Goal: Task Accomplishment & Management: Complete application form

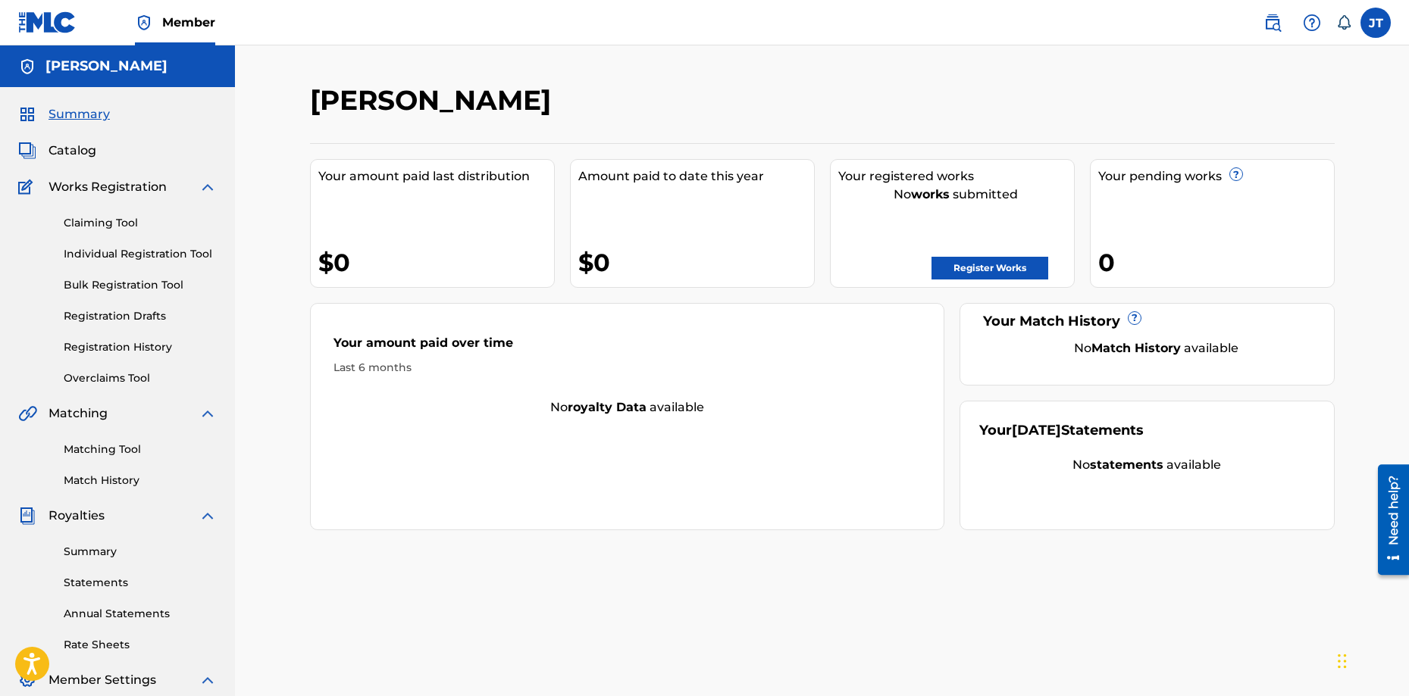
click at [1215, 69] on div "[PERSON_NAME] Your amount paid last distribution $0 Amount paid to date this ye…" at bounding box center [822, 455] width 1174 height 821
click at [963, 260] on link "Register Works" at bounding box center [989, 268] width 117 height 23
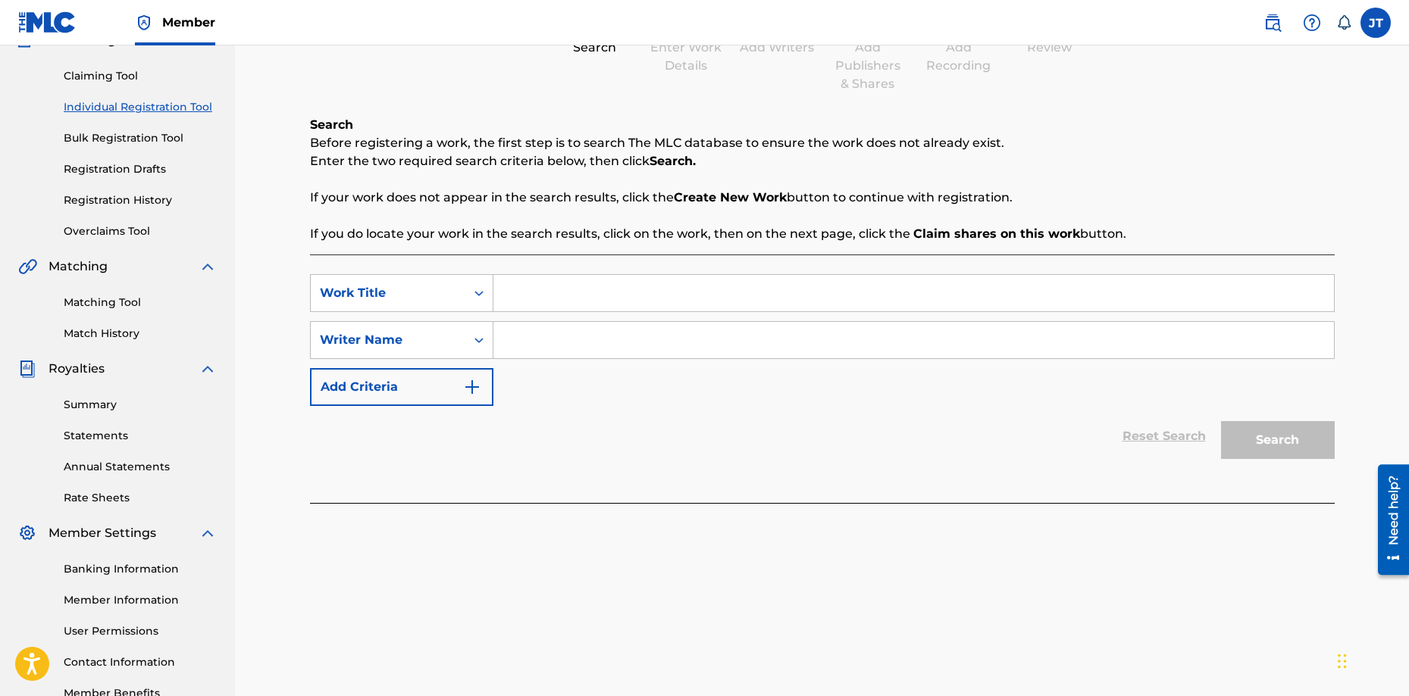
scroll to position [152, 0]
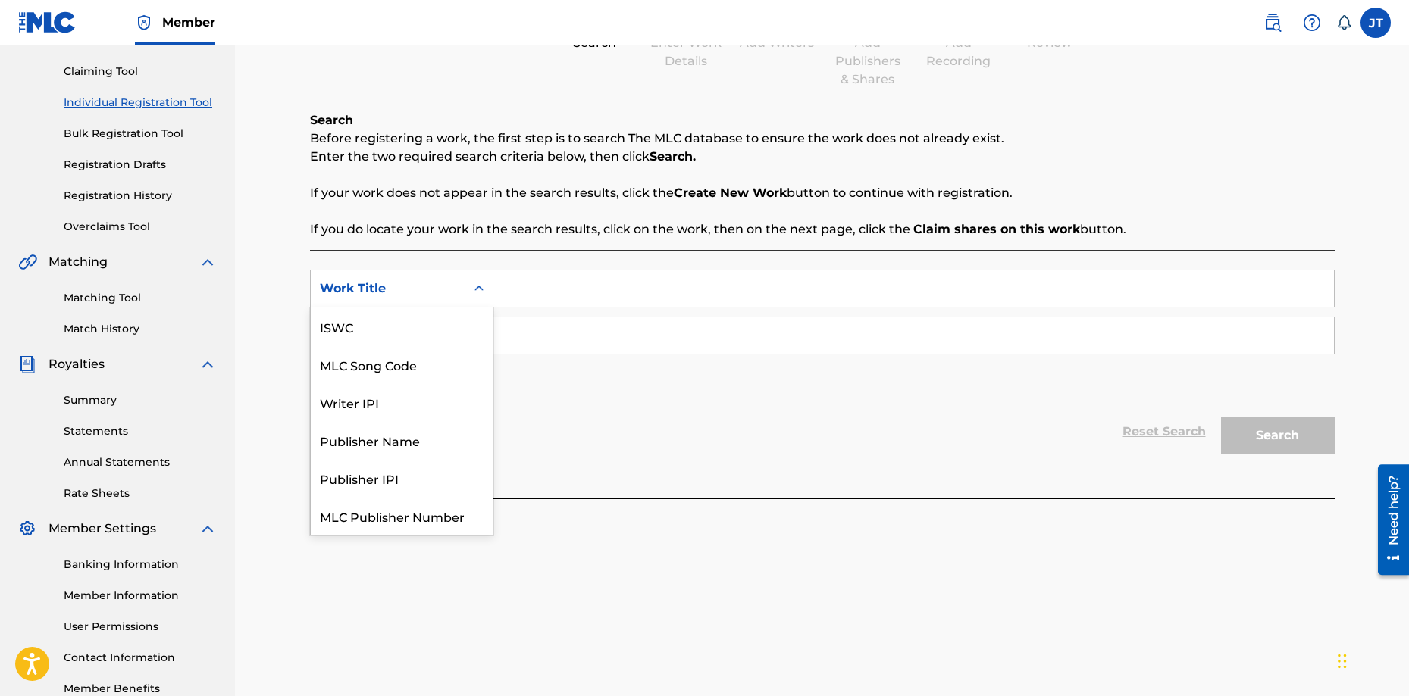
click at [467, 296] on div "Search Form" at bounding box center [478, 288] width 27 height 27
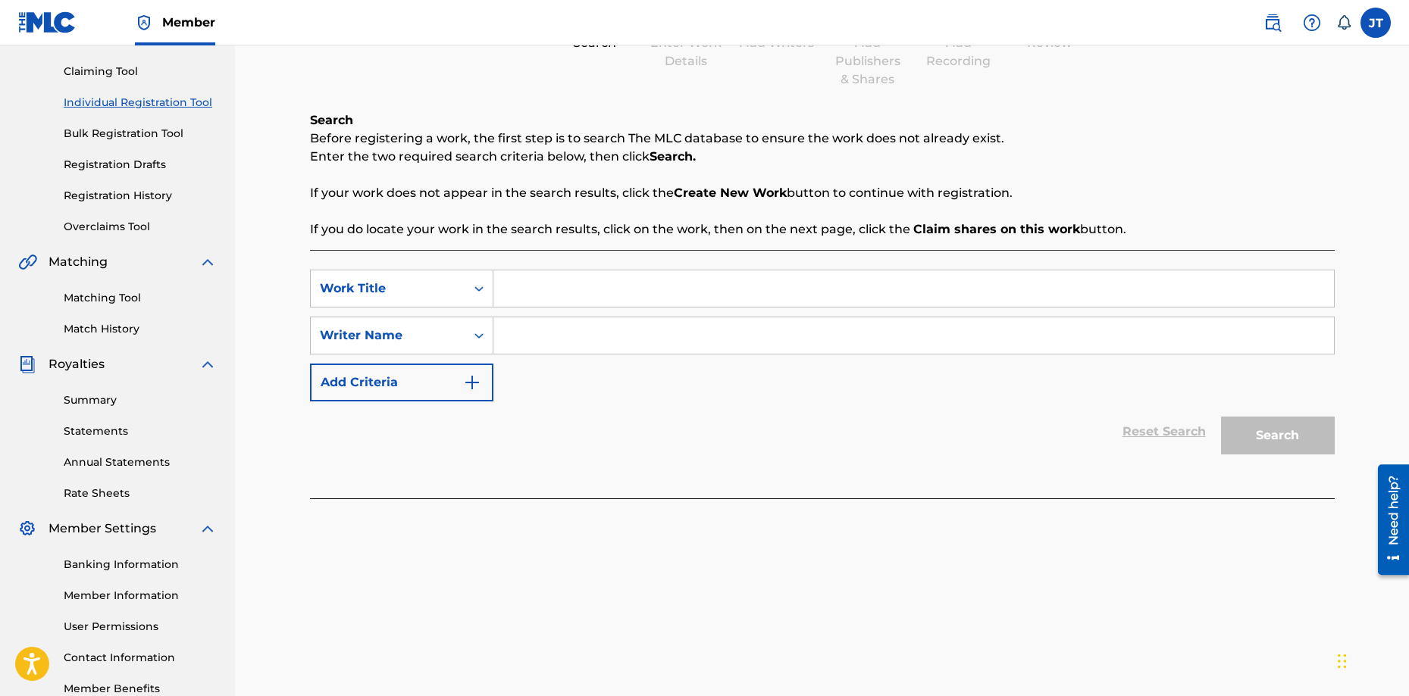
click at [586, 295] on input "Search Form" at bounding box center [913, 288] width 840 height 36
paste input "ｅｓｓ３ｎｃｅ"
type input "ｅｓｓ３ｎｃｅ"
click at [616, 339] on input "Search Form" at bounding box center [913, 335] width 840 height 36
click at [476, 333] on icon "Search Form" at bounding box center [478, 335] width 15 height 15
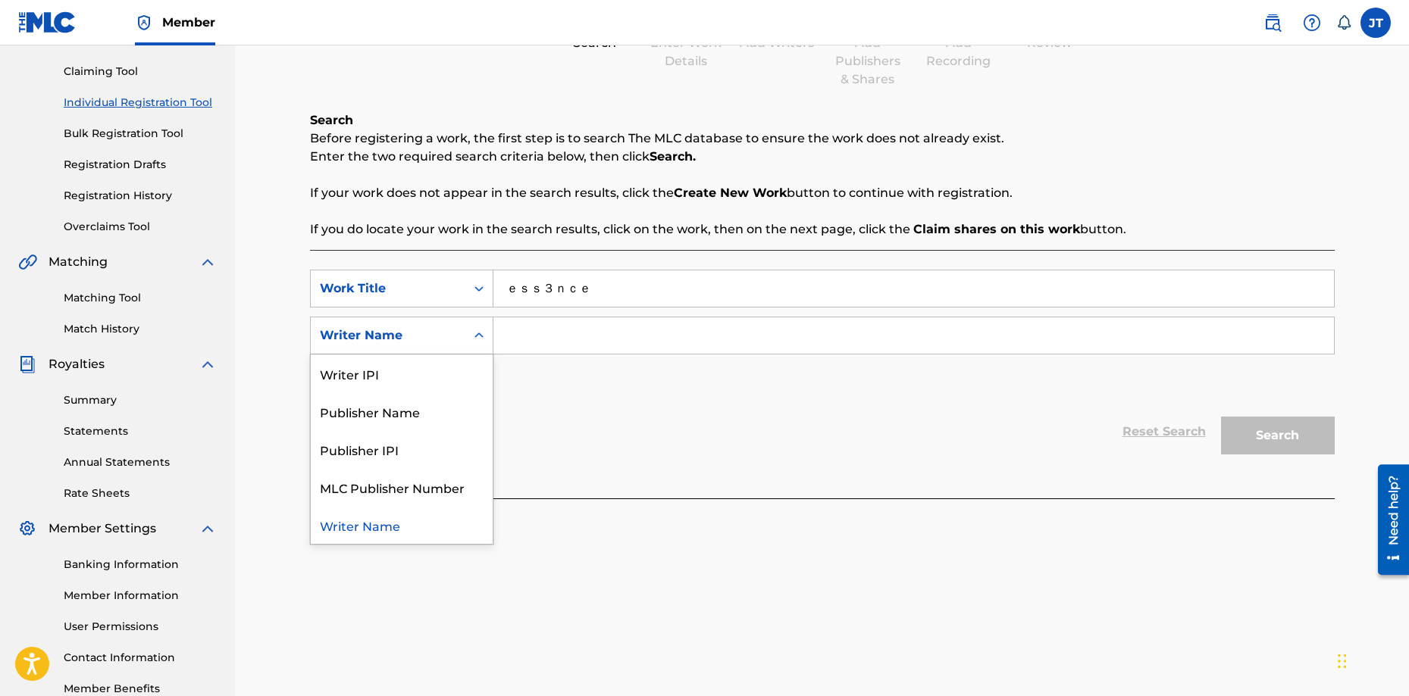
click at [476, 333] on icon "Search Form" at bounding box center [478, 335] width 15 height 15
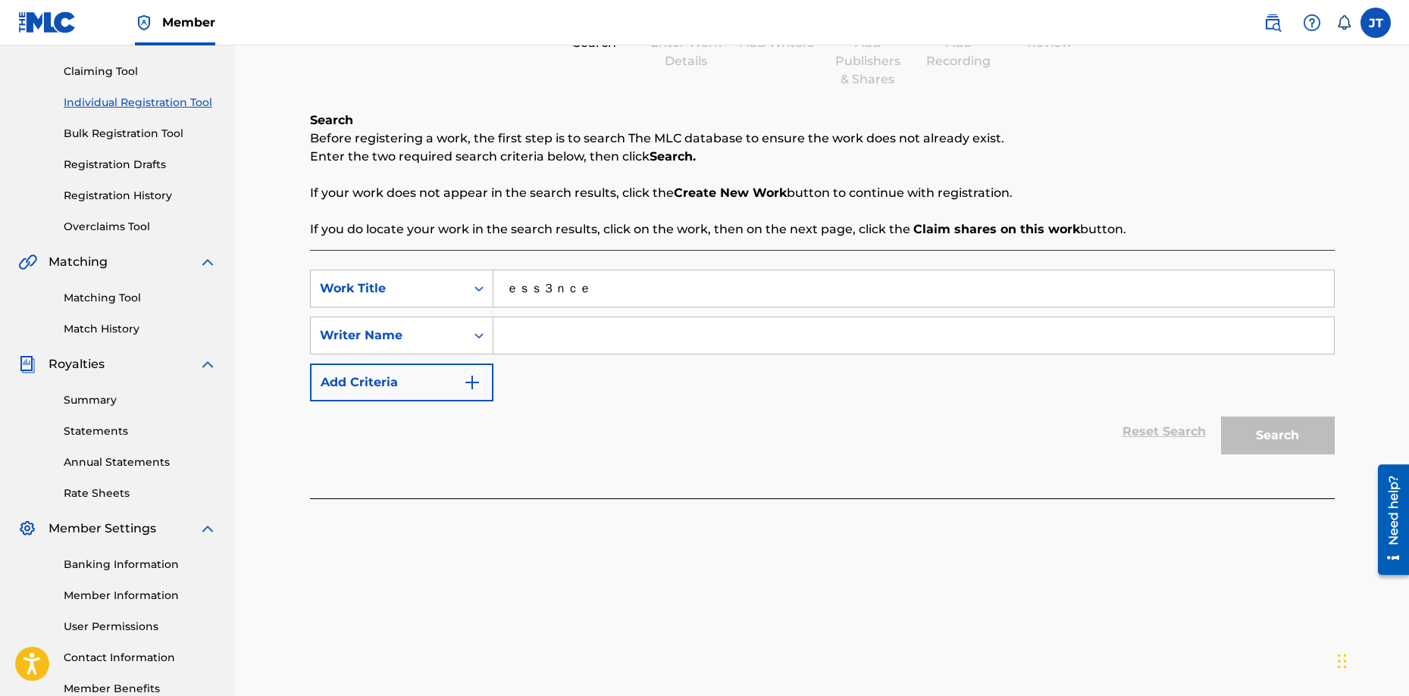
click at [557, 274] on input "ｅｓｓ３ｎｃｅ" at bounding box center [913, 288] width 840 height 36
click at [538, 290] on input "ｅｓｓ３ｎｃｅ" at bounding box center [913, 288] width 840 height 36
click at [529, 329] on input "Search Form" at bounding box center [913, 335] width 840 height 36
type input "[PERSON_NAME]"
click at [454, 373] on button "Add Criteria" at bounding box center [401, 383] width 183 height 38
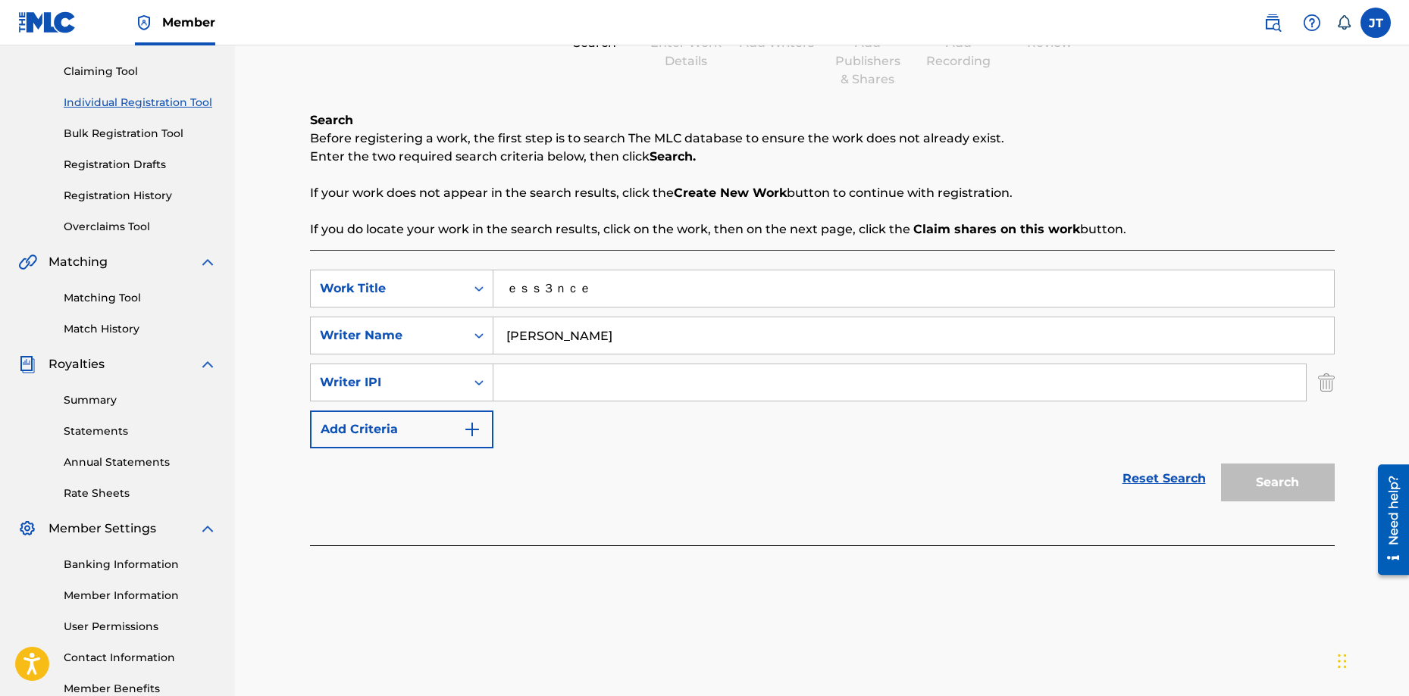
click at [1315, 378] on div "SearchWithCriteriaa030e630-7d94-4fce-9e89-61a3833eab2c Writer IPI" at bounding box center [822, 383] width 1024 height 38
click at [1327, 383] on img "Search Form" at bounding box center [1326, 383] width 17 height 38
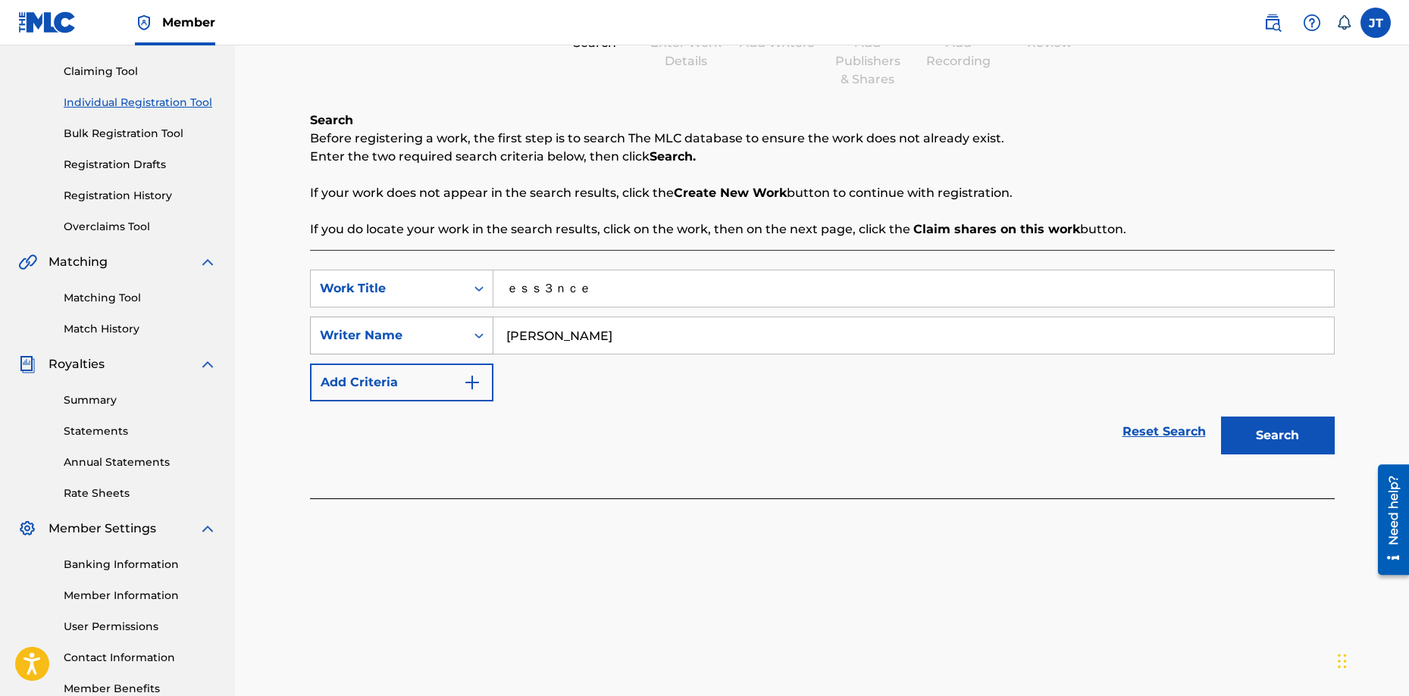
drag, startPoint x: 467, startPoint y: 332, endPoint x: 408, endPoint y: 331, distance: 59.9
click at [408, 331] on div "SearchWithCriteria6da6ad23-ab48-40eb-aabf-7ec9970a394b Writer Name [PERSON_NAME]" at bounding box center [822, 336] width 1024 height 38
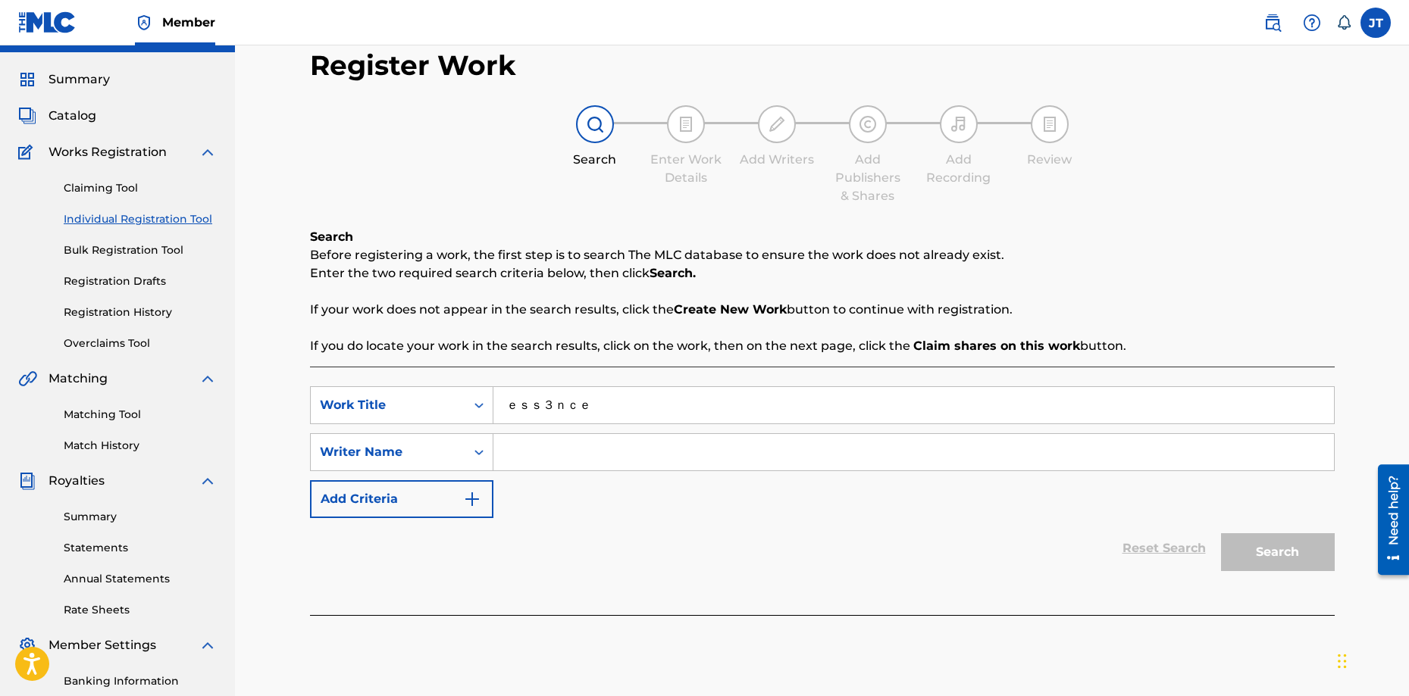
scroll to position [0, 0]
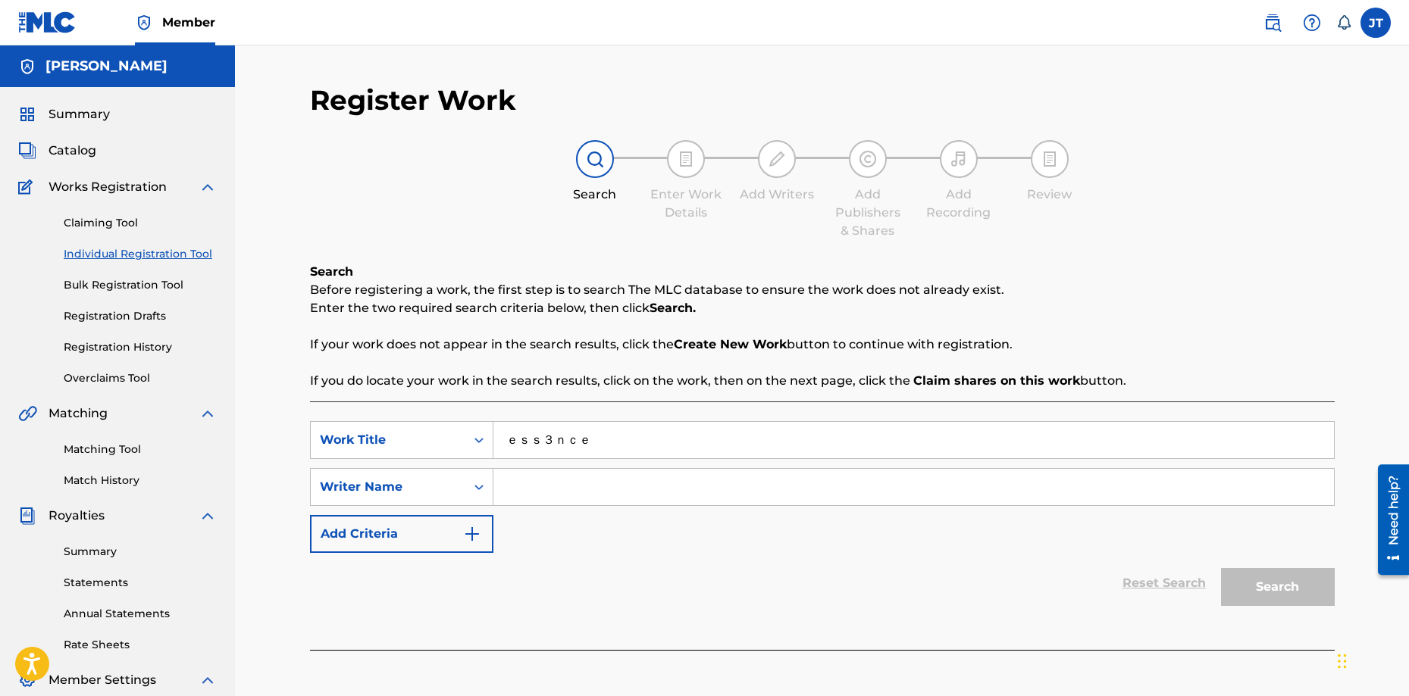
click at [599, 497] on input "Search Form" at bounding box center [913, 487] width 840 height 36
click at [1290, 590] on button "Search" at bounding box center [1278, 587] width 114 height 38
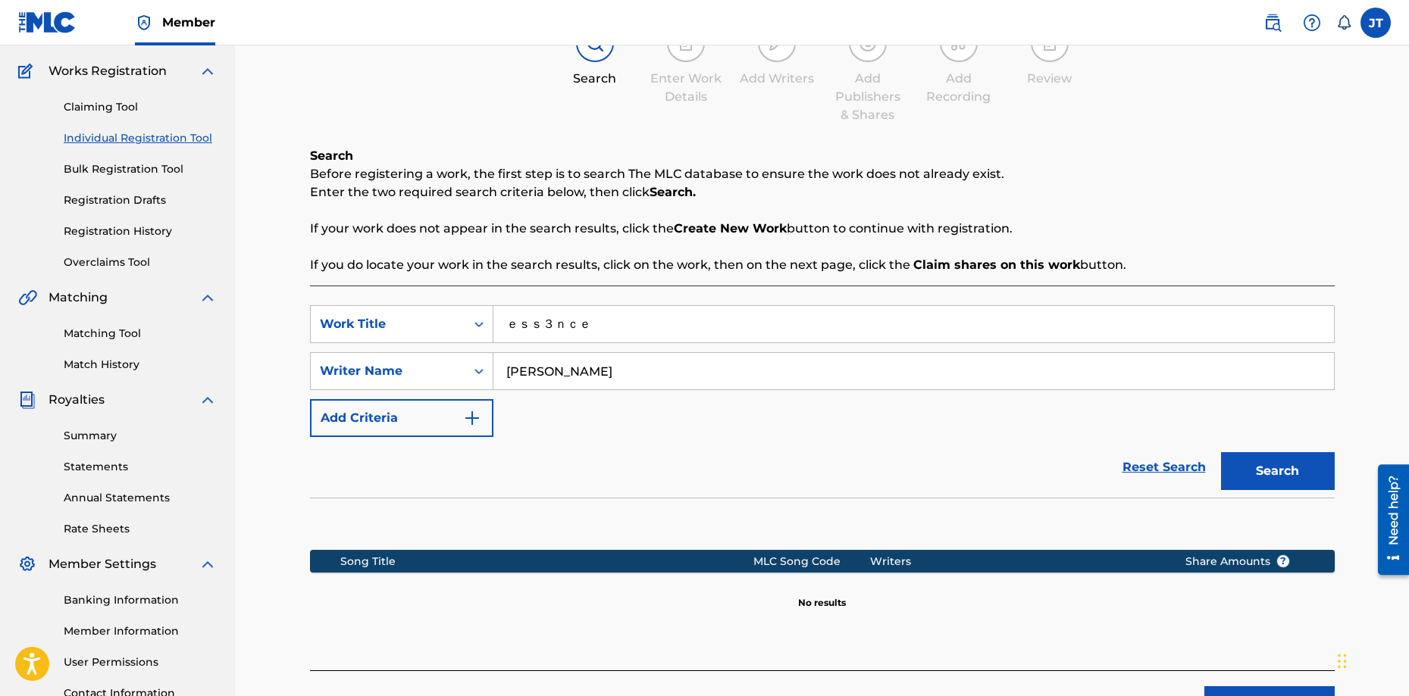
scroll to position [227, 0]
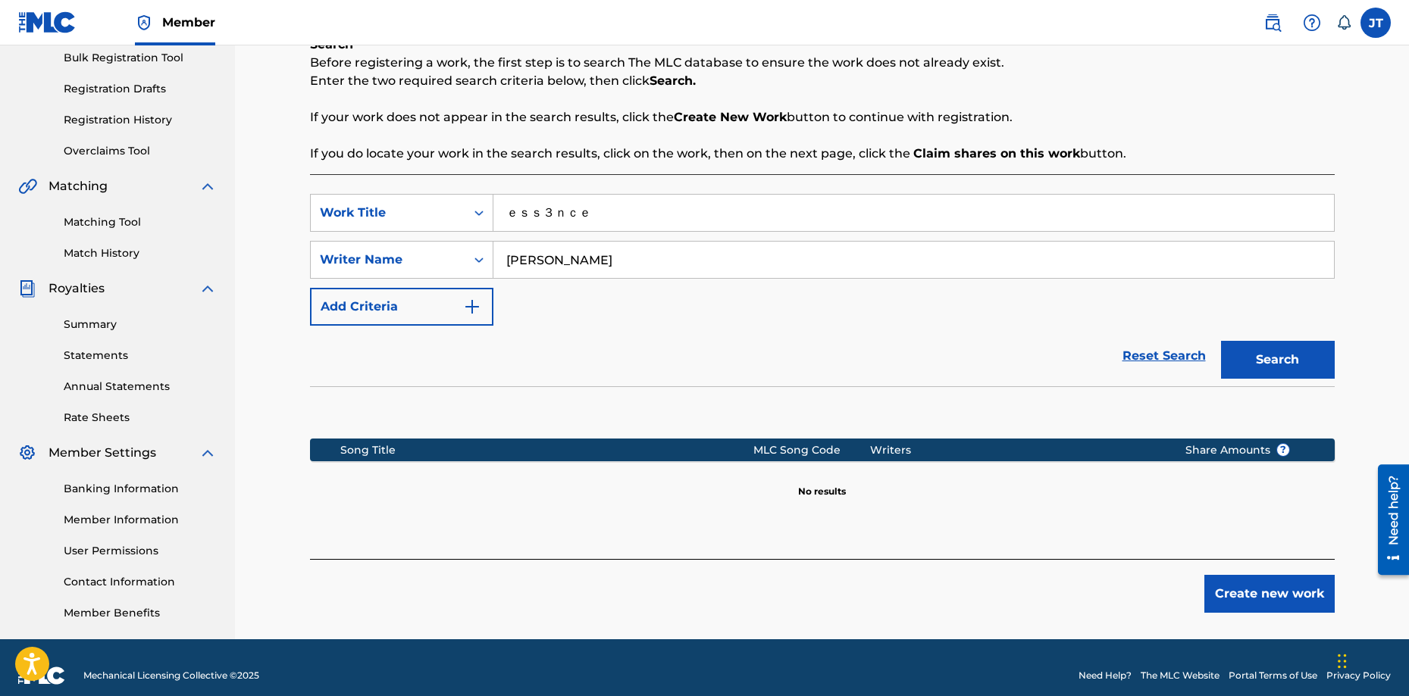
click at [641, 262] on input "[PERSON_NAME]" at bounding box center [913, 260] width 840 height 36
type input "[PERSON_NAME]"
click at [1221, 341] on button "Search" at bounding box center [1278, 360] width 114 height 38
drag, startPoint x: 659, startPoint y: 258, endPoint x: 350, endPoint y: 255, distance: 309.1
click at [350, 255] on div "SearchWithCriteria6da6ad23-ab48-40eb-aabf-7ec9970a394b Writer Name [PERSON_NAME]" at bounding box center [822, 260] width 1024 height 38
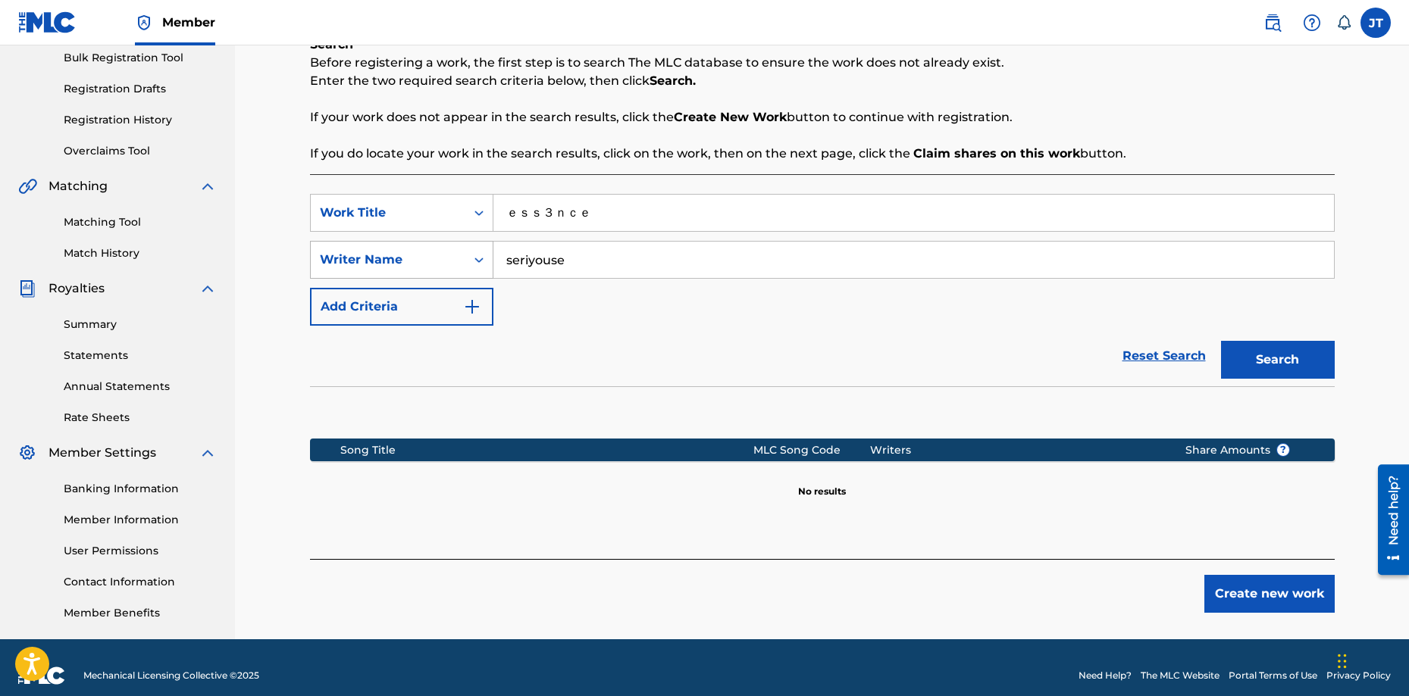
type input "seriyouse"
click at [1221, 341] on button "Search" at bounding box center [1278, 360] width 114 height 38
drag, startPoint x: 644, startPoint y: 259, endPoint x: 460, endPoint y: 262, distance: 184.1
click at [471, 261] on div "SearchWithCriteria6da6ad23-ab48-40eb-aabf-7ec9970a394b Writer Name [PERSON_NAME]" at bounding box center [822, 260] width 1024 height 38
click at [1267, 589] on button "Create new work" at bounding box center [1269, 594] width 130 height 38
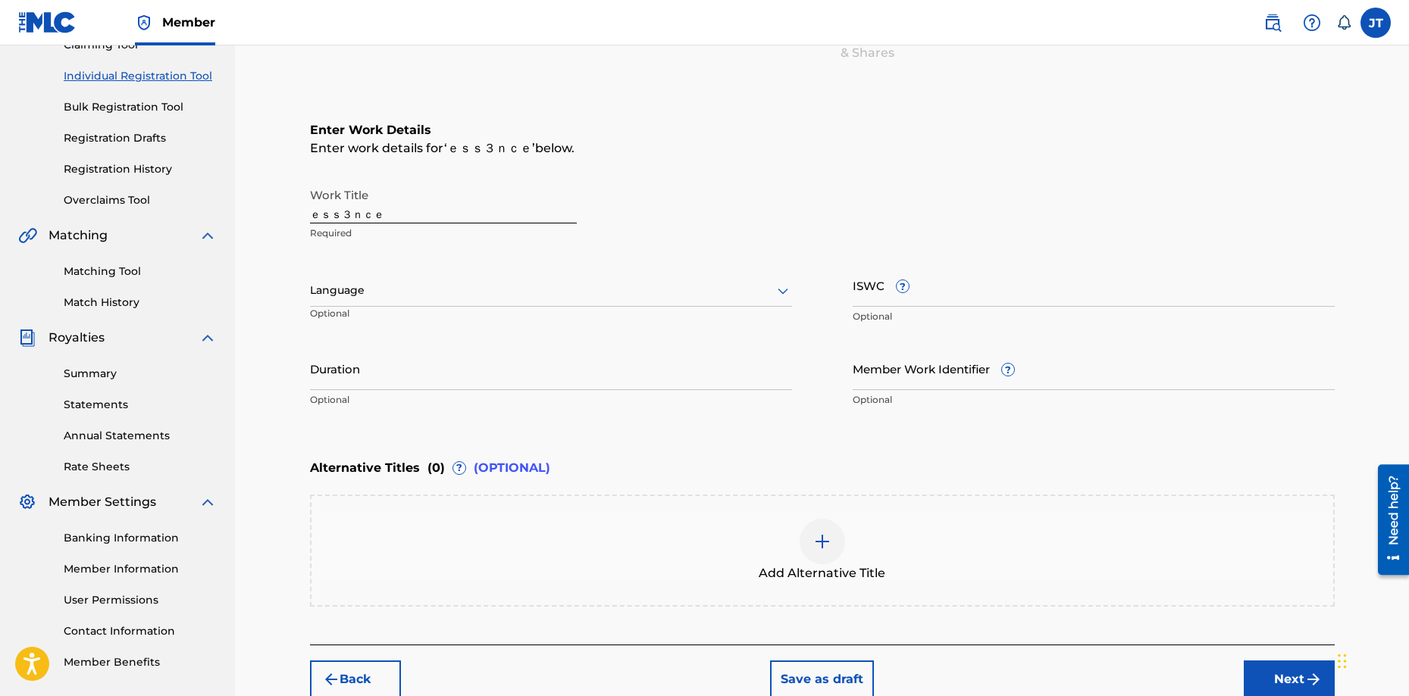
scroll to position [177, 0]
click at [411, 369] on input "Duration" at bounding box center [551, 369] width 482 height 43
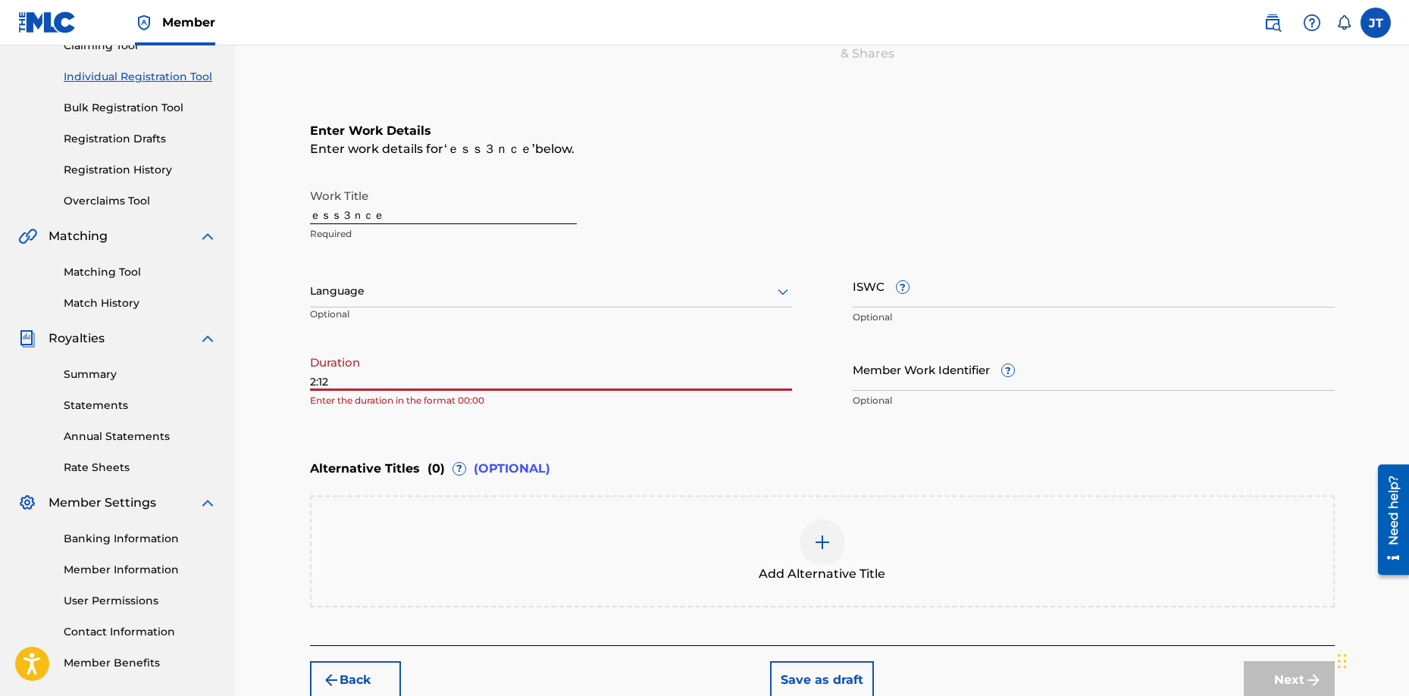
click at [390, 425] on div "Enter Work Details Enter work details for ‘ ｅｓｓ３ｎｃｅ ’ below. Work Title ｅｓｓ３ｎｃｅ…" at bounding box center [822, 269] width 1024 height 367
click at [430, 385] on input "2:12" at bounding box center [551, 369] width 482 height 43
click at [503, 445] on div "Enter Work Details Enter work details for ‘ ｅｓｓ３ｎｃｅ ’ below. Work Title ｅｓｓ３ｎｃｅ…" at bounding box center [822, 269] width 1024 height 367
click at [304, 377] on div "Register Work Search Enter Work Details Add Writers Add Publishers & Shares Add…" at bounding box center [822, 302] width 1061 height 793
click at [312, 383] on input "2:12" at bounding box center [551, 369] width 482 height 43
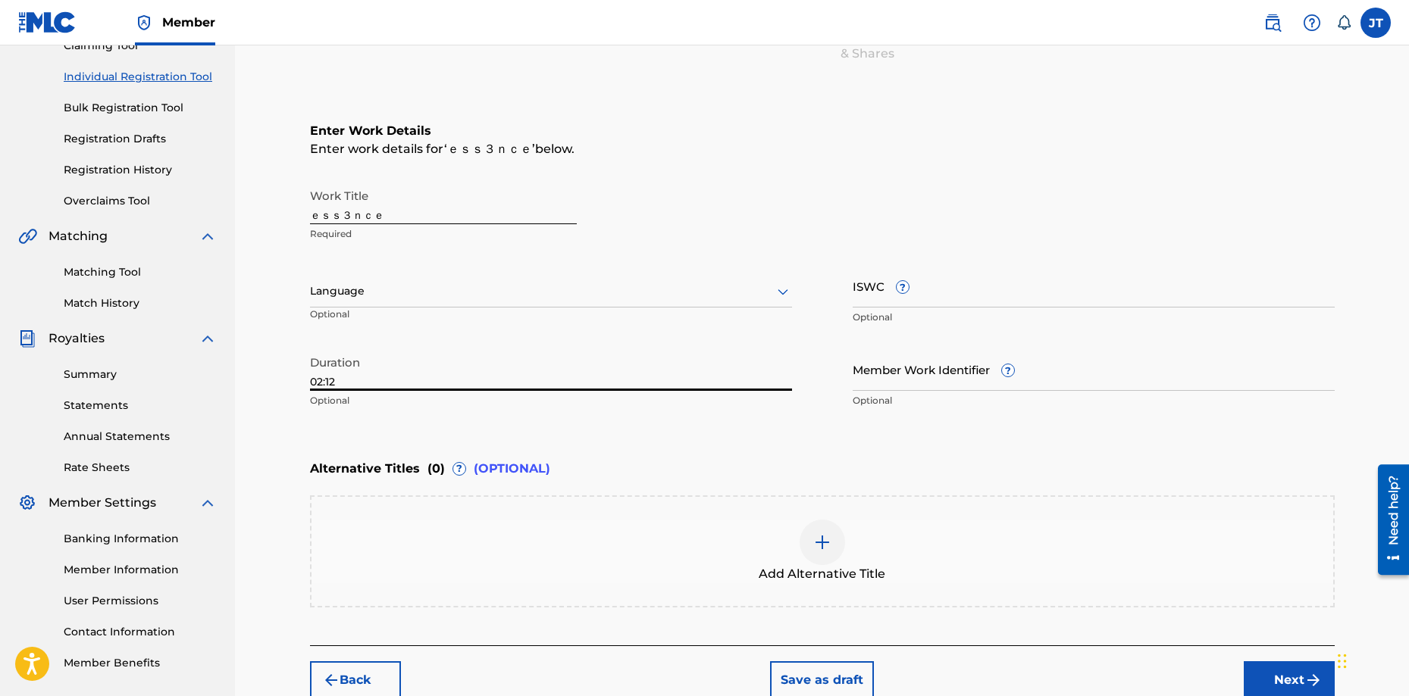
type input "02:12"
click at [500, 439] on div "Enter Work Details Enter work details for ‘ ｅｓｓ３ｎｃｅ ’ below. Work Title ｅｓｓ３ｎｃｅ…" at bounding box center [822, 269] width 1024 height 367
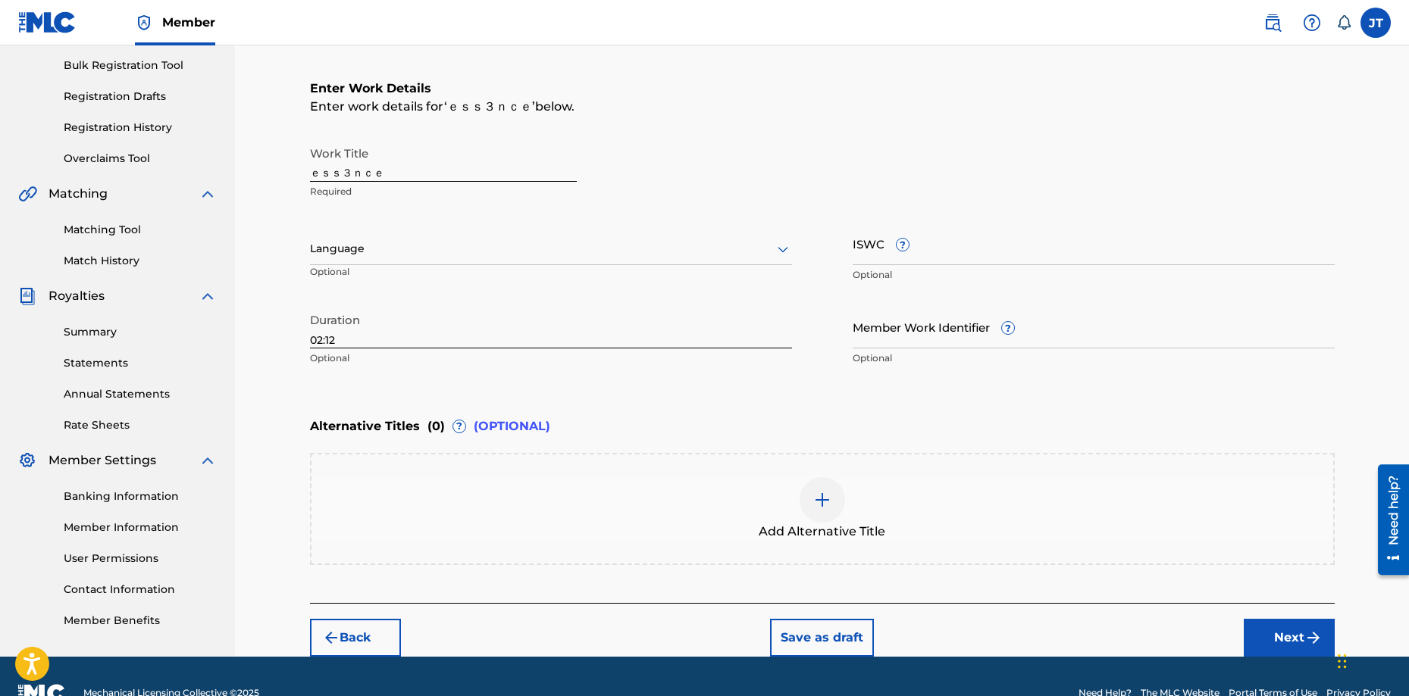
scroll to position [253, 0]
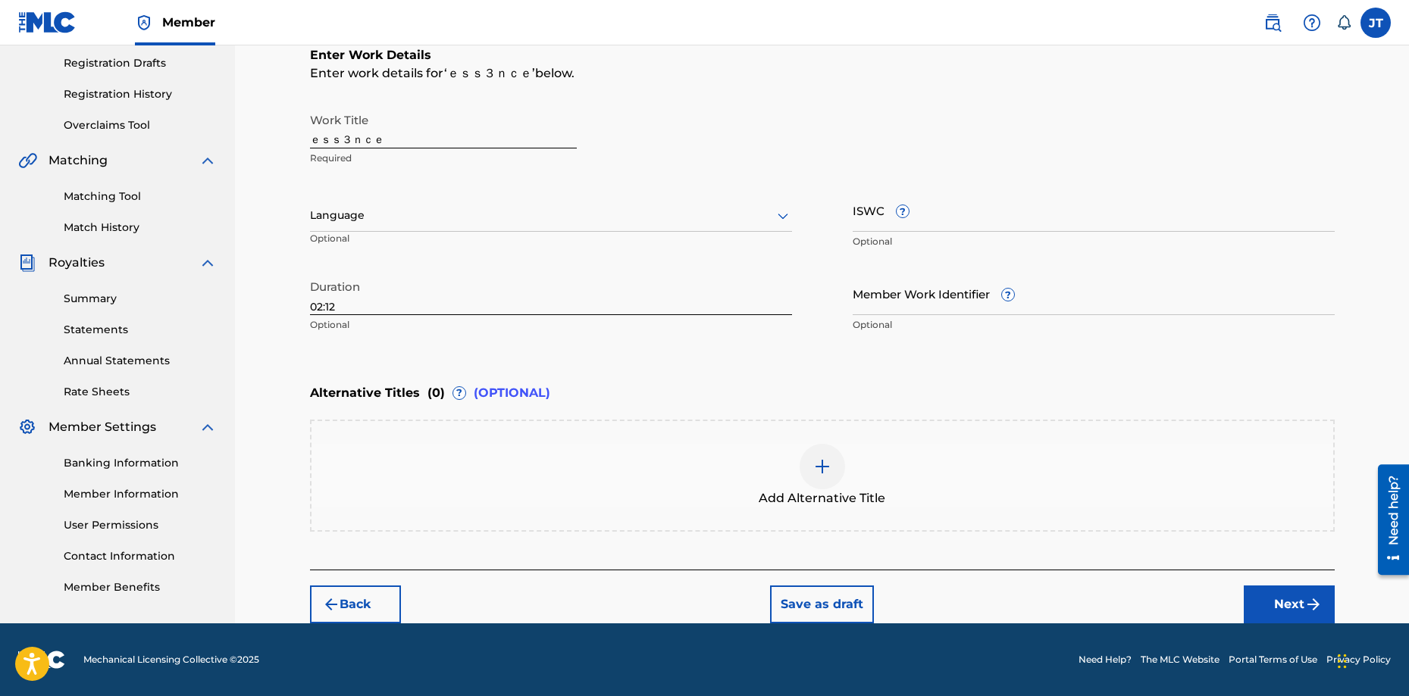
click at [825, 455] on div at bounding box center [821, 466] width 45 height 45
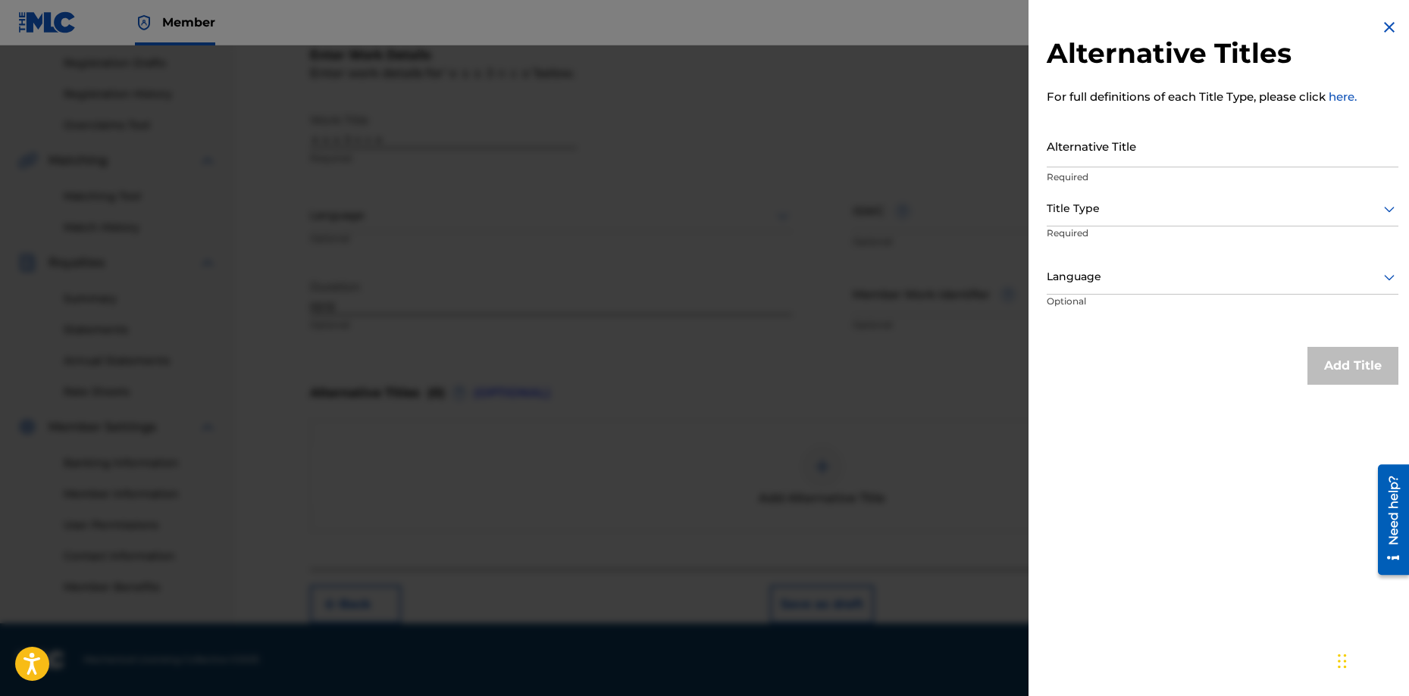
click at [1380, 23] on img at bounding box center [1389, 27] width 18 height 18
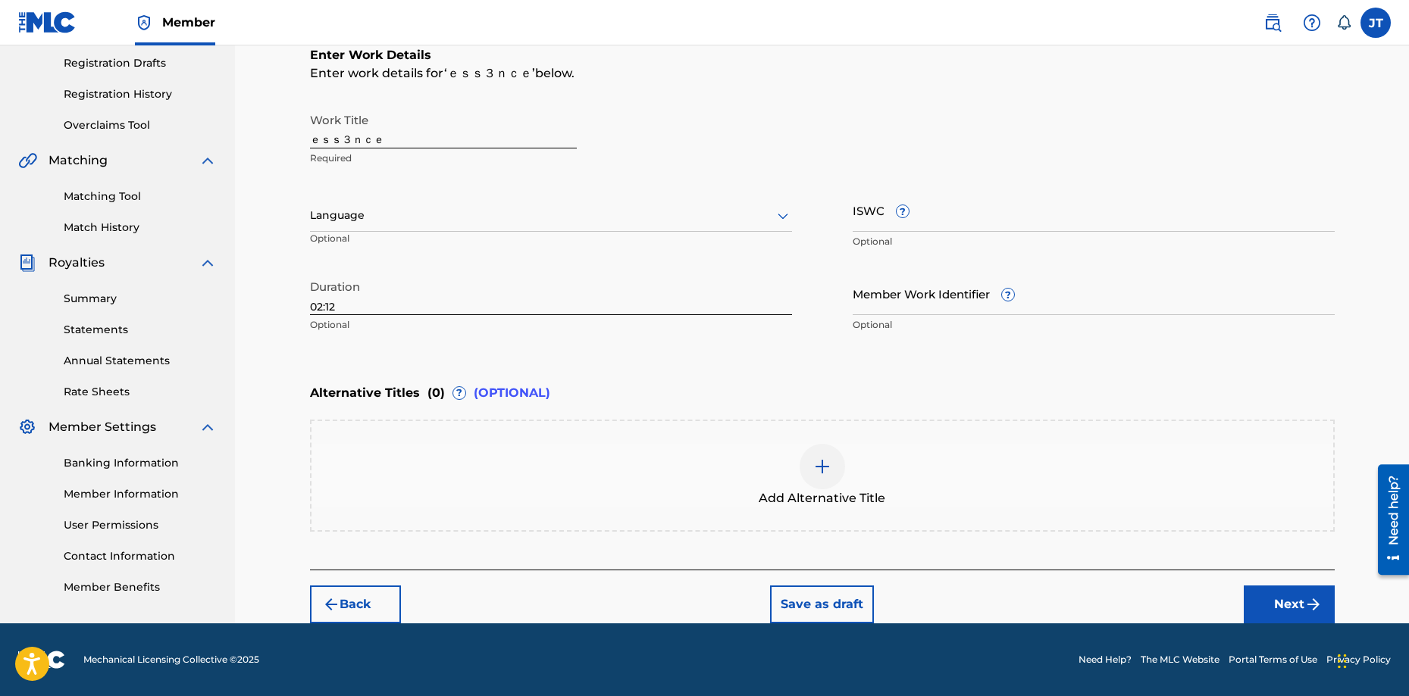
click at [1298, 602] on button "Next" at bounding box center [1288, 605] width 91 height 38
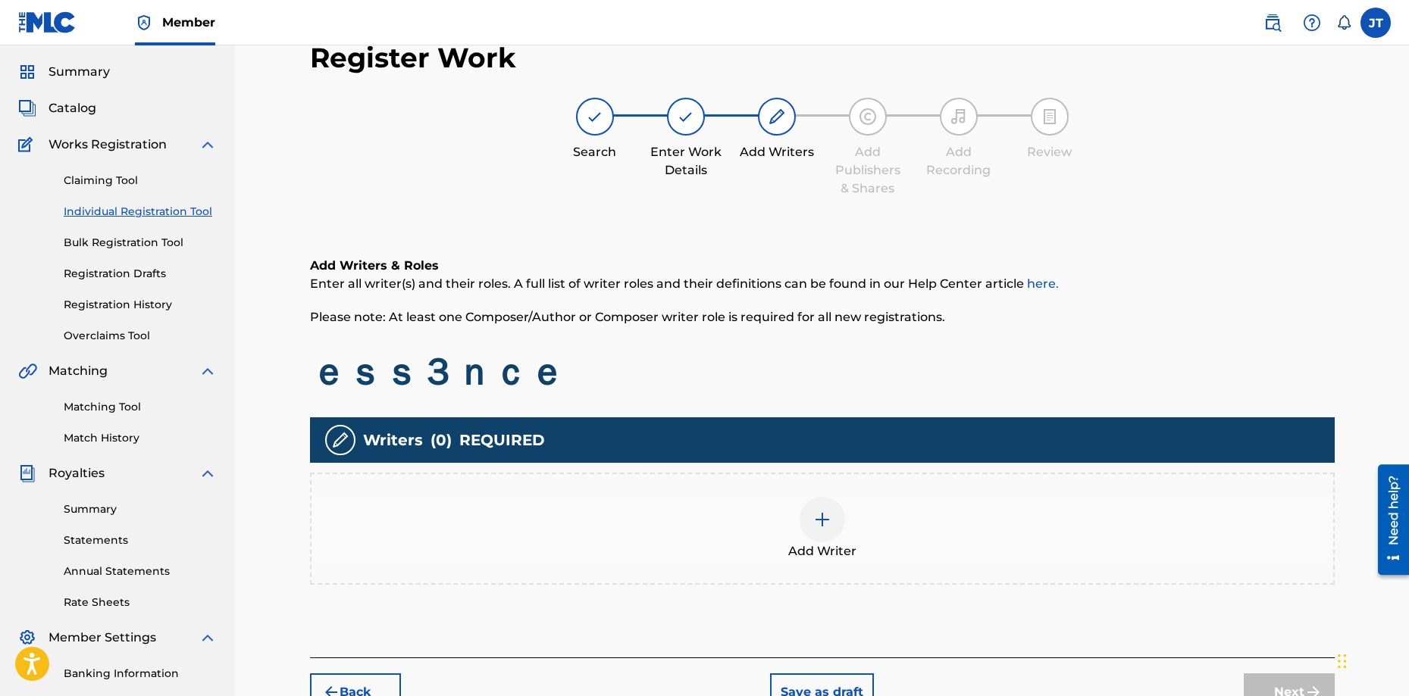
scroll to position [76, 0]
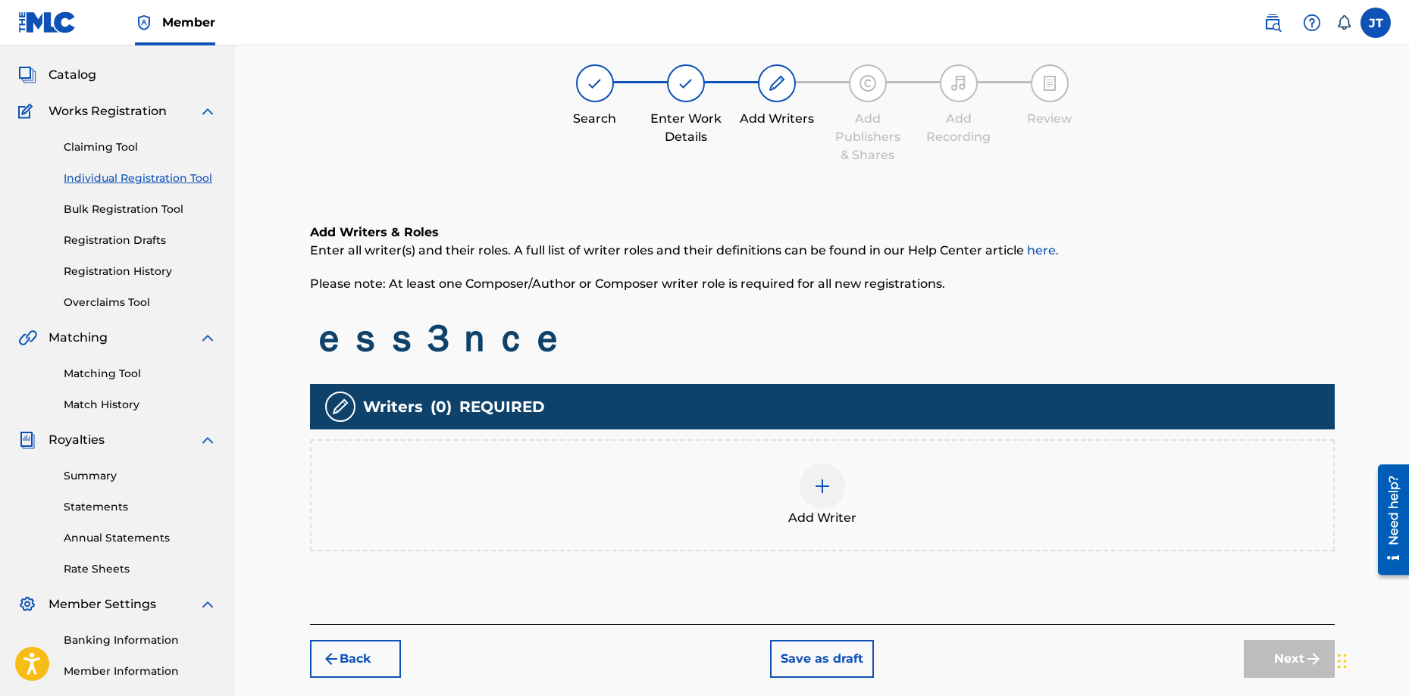
click at [815, 492] on img at bounding box center [822, 486] width 18 height 18
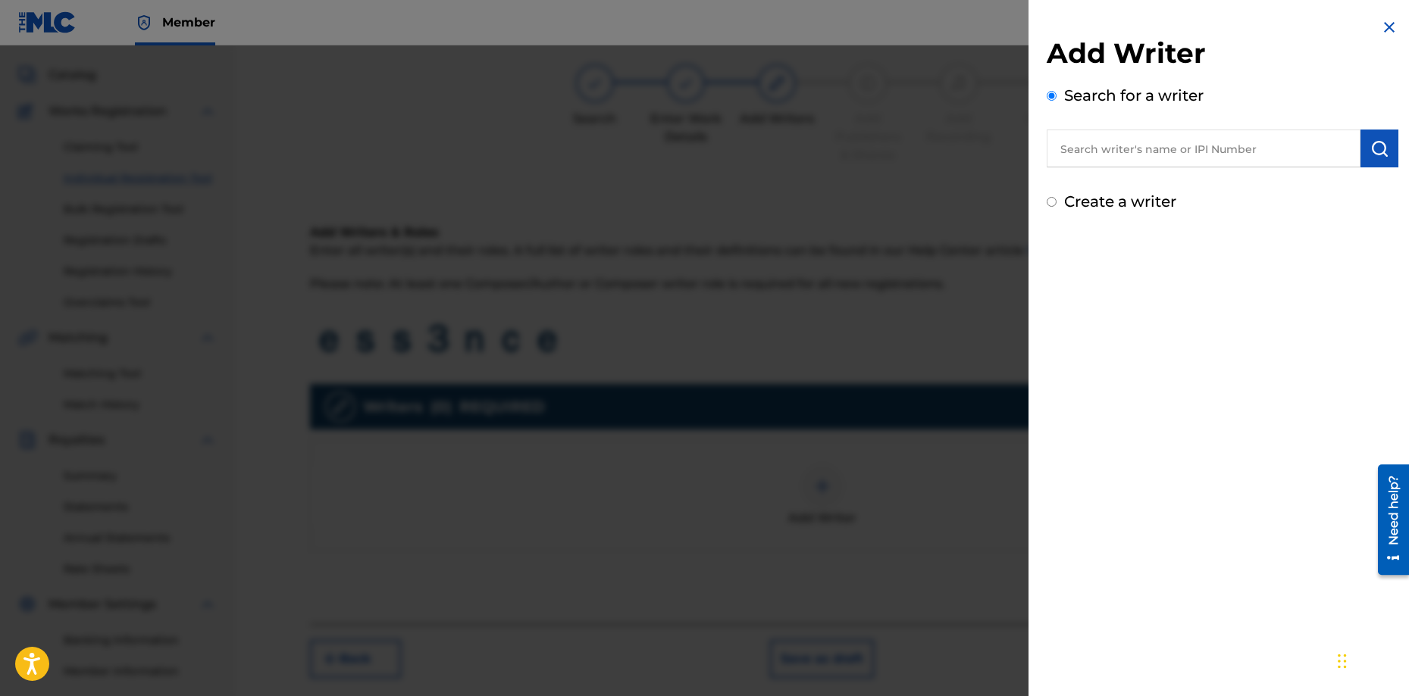
click at [843, 255] on div at bounding box center [704, 393] width 1409 height 696
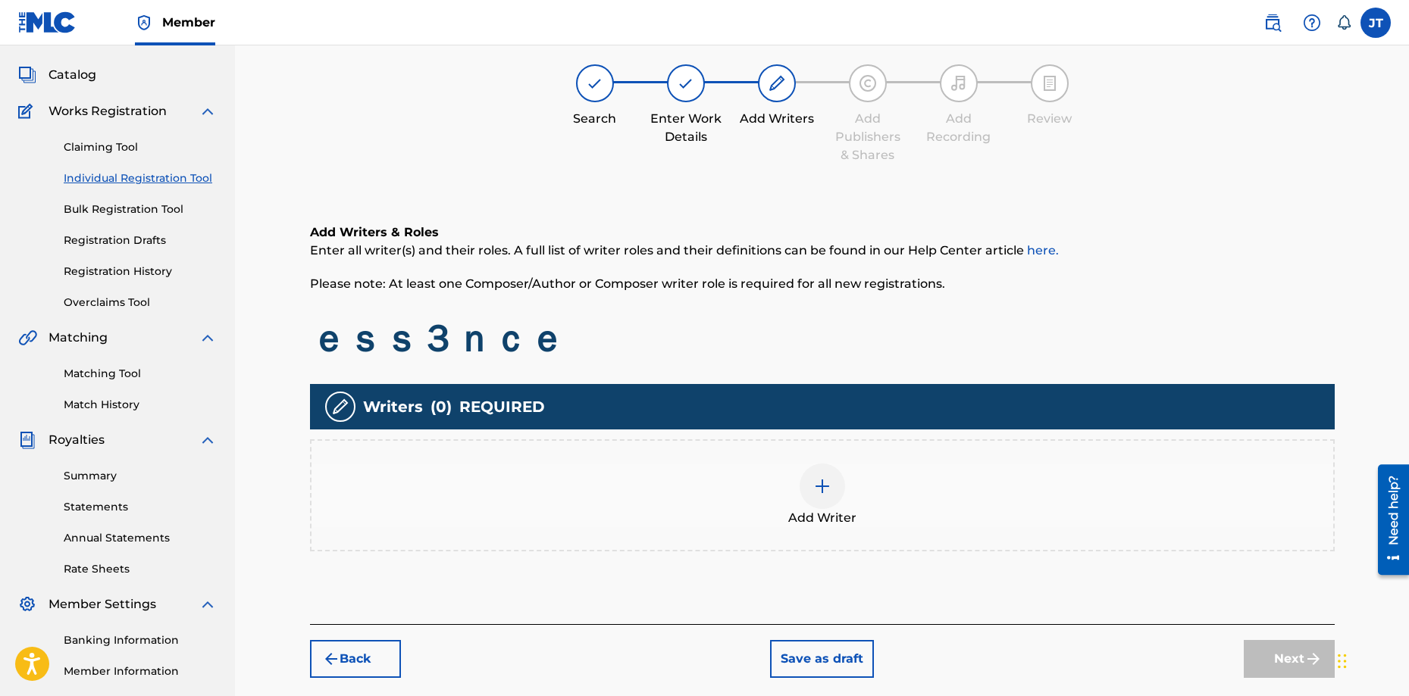
click at [820, 496] on div at bounding box center [821, 486] width 45 height 45
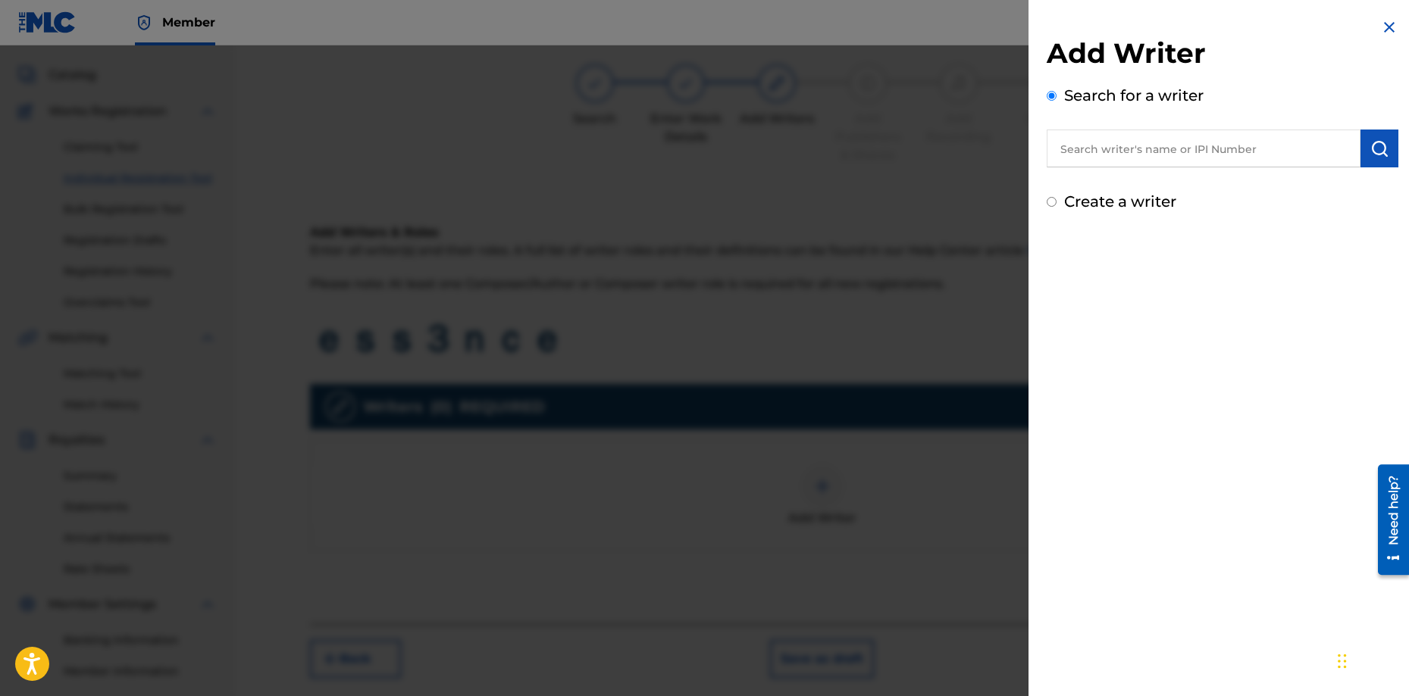
click at [1094, 139] on input "text" at bounding box center [1203, 149] width 314 height 38
click at [1046, 202] on input "Create a writer" at bounding box center [1051, 202] width 10 height 10
radio input "false"
radio input "true"
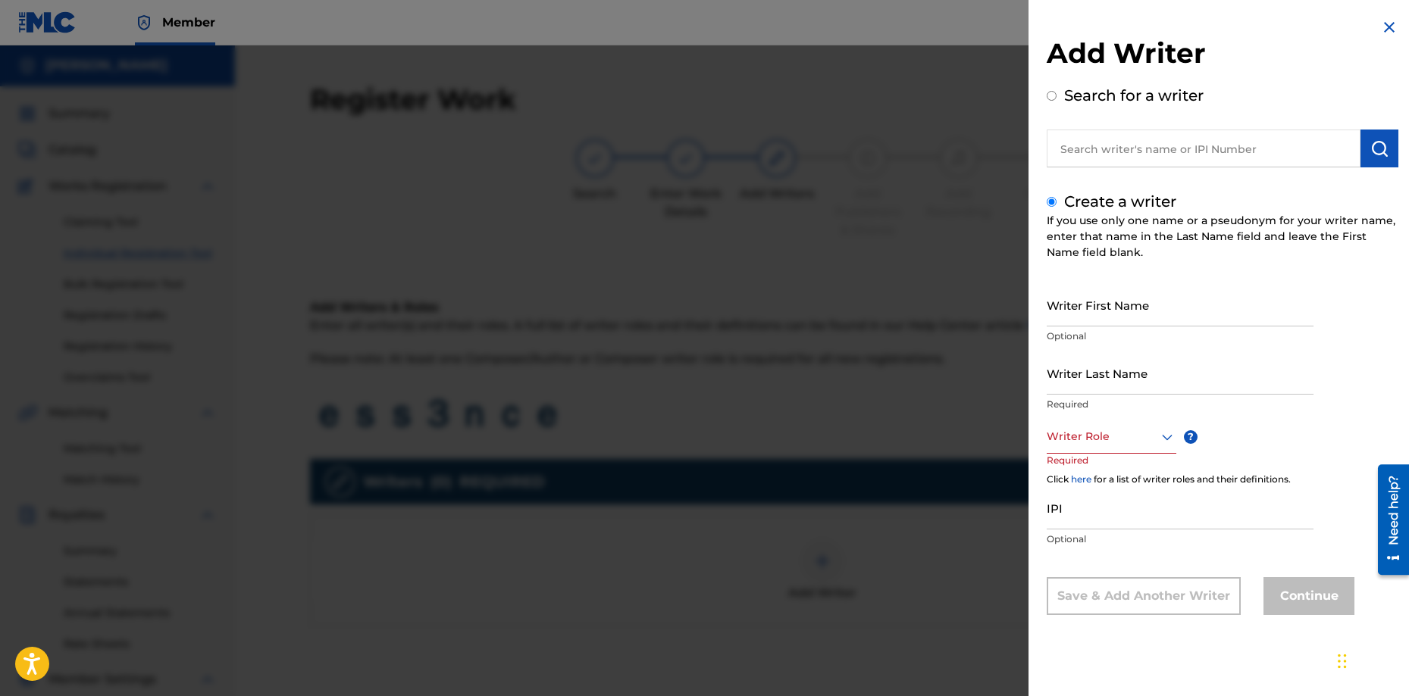
scroll to position [0, 0]
click at [1100, 291] on input "Writer First Name" at bounding box center [1179, 304] width 267 height 43
type input "[PERSON_NAME]"
click at [1115, 361] on input "Writer Last Name" at bounding box center [1179, 373] width 267 height 43
type input "Tw"
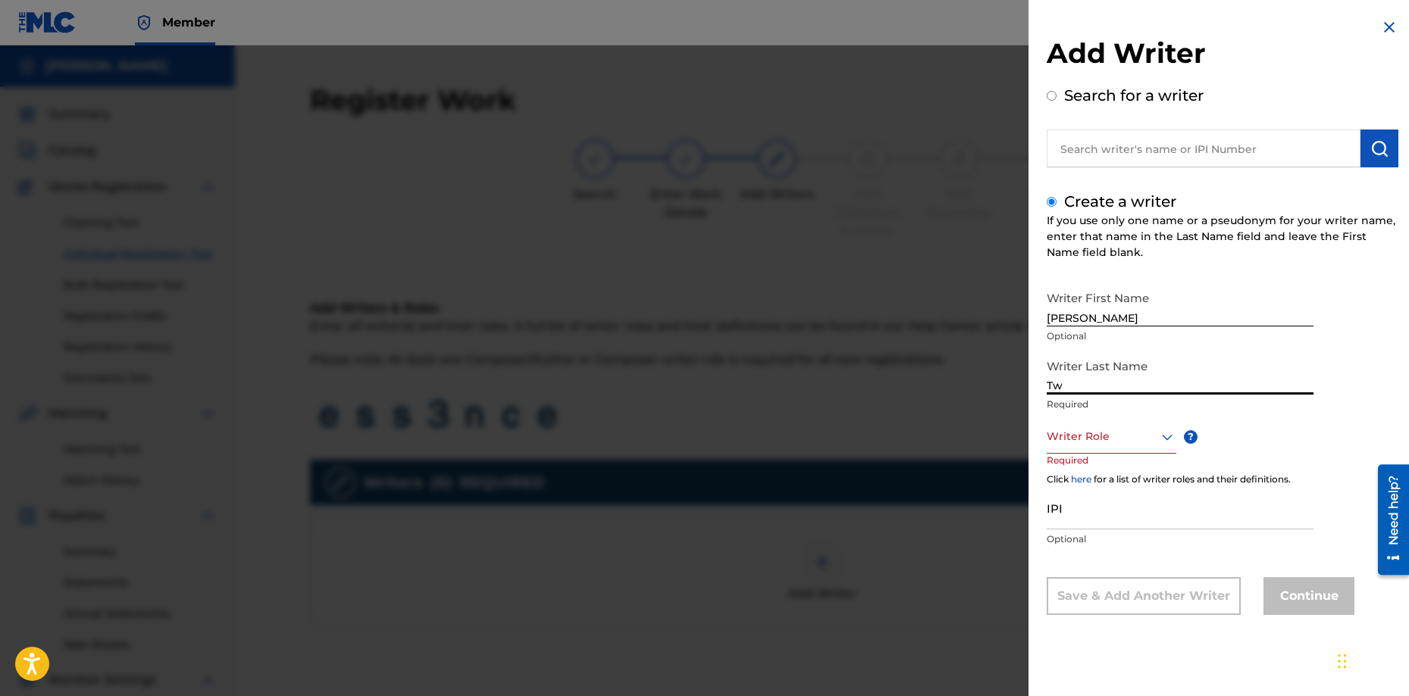
click at [1380, 26] on img at bounding box center [1389, 27] width 18 height 18
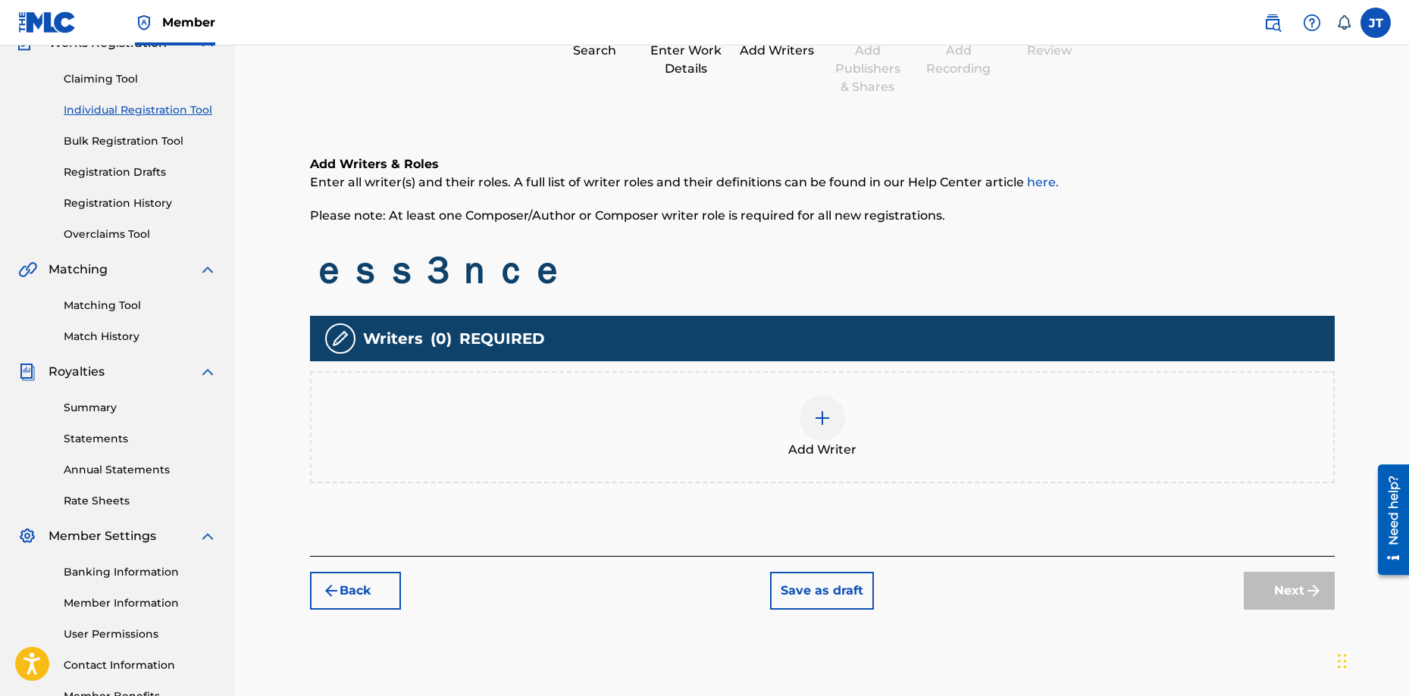
scroll to position [152, 0]
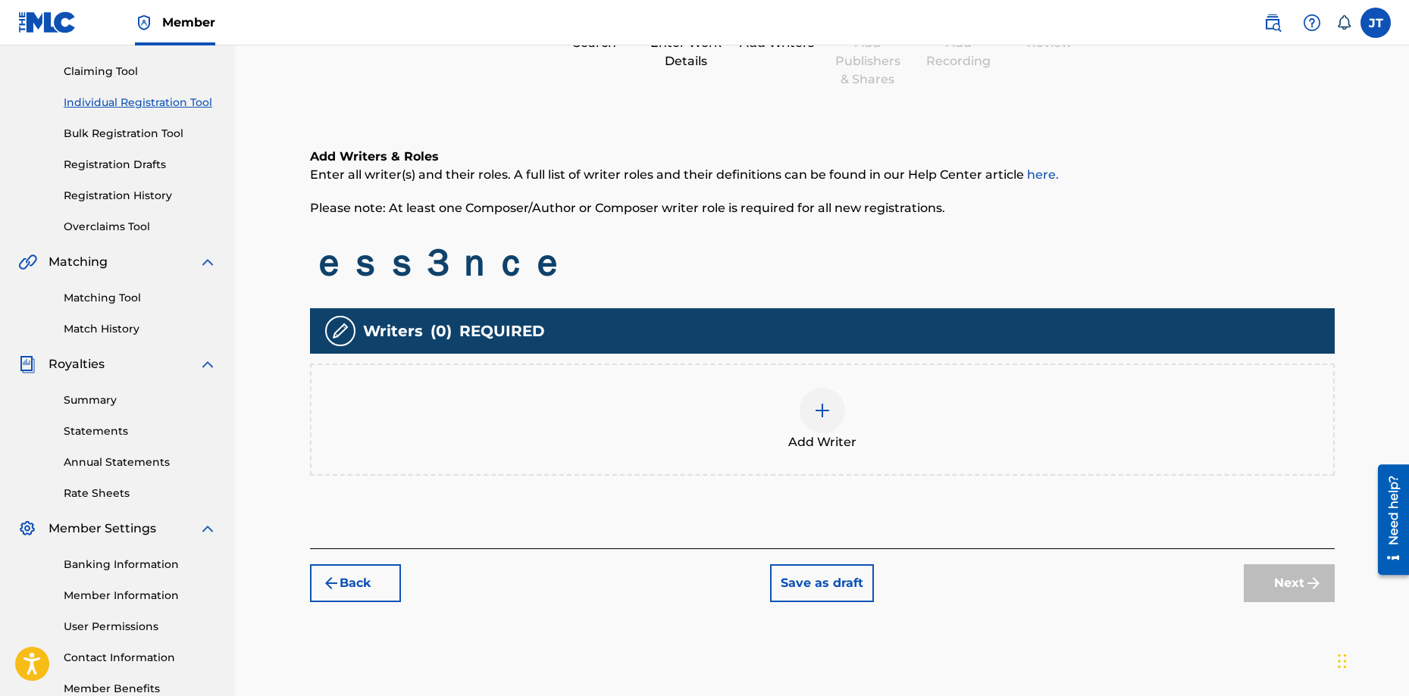
click at [836, 411] on div at bounding box center [821, 410] width 45 height 45
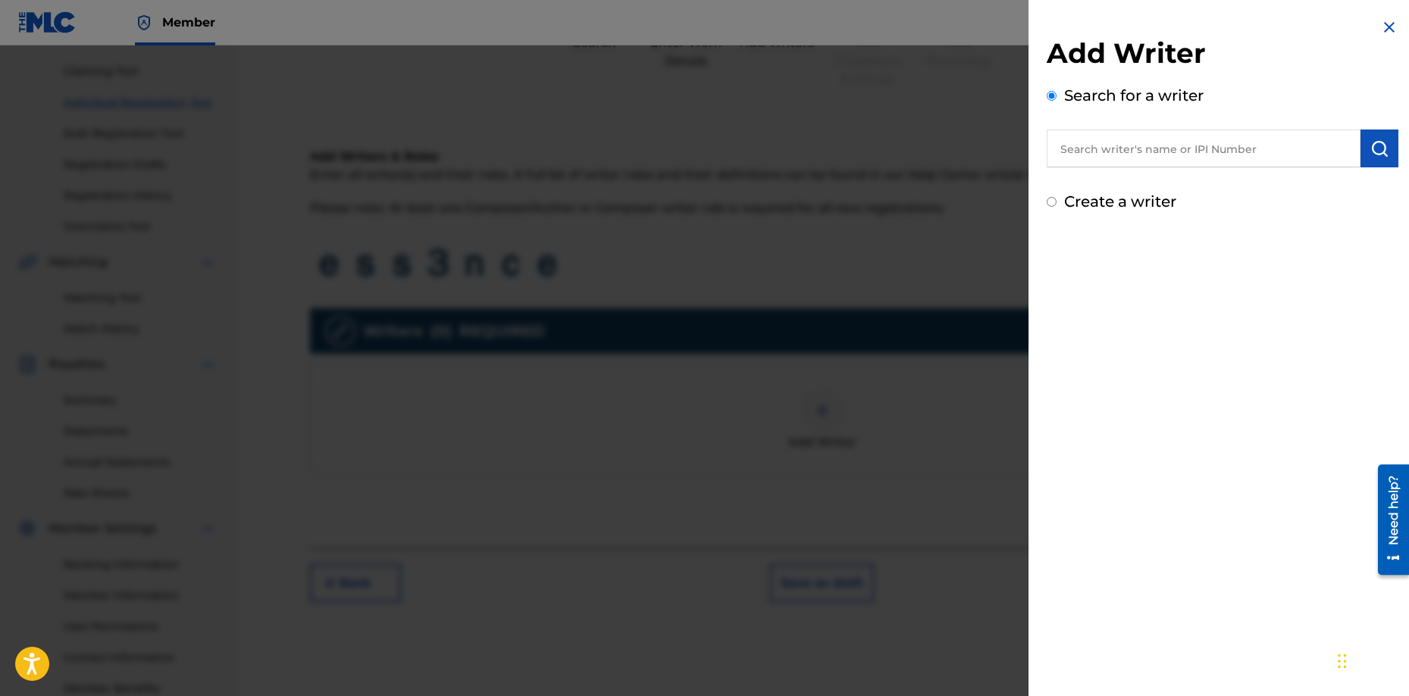
click at [1160, 139] on input "text" at bounding box center [1203, 149] width 314 height 38
click at [1046, 211] on div "Create a writer" at bounding box center [1222, 201] width 352 height 23
click at [1050, 207] on div "Create a writer" at bounding box center [1222, 201] width 352 height 23
click at [1109, 158] on input "text" at bounding box center [1203, 149] width 314 height 38
type input "seriyouse"
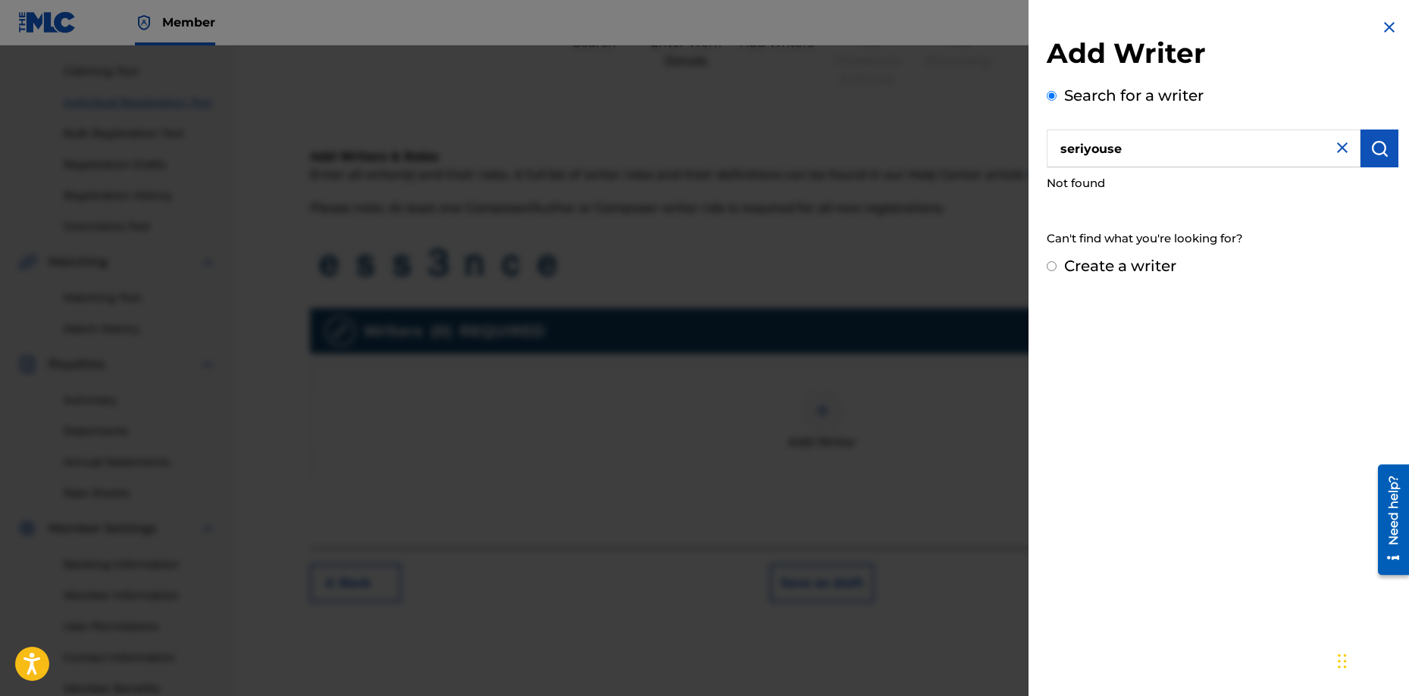
click at [982, 142] on div "Add Writer Search for a writer seriyouse Not found Can't find what you're looki…" at bounding box center [704, 370] width 1409 height 651
type input "[PERSON_NAME]"
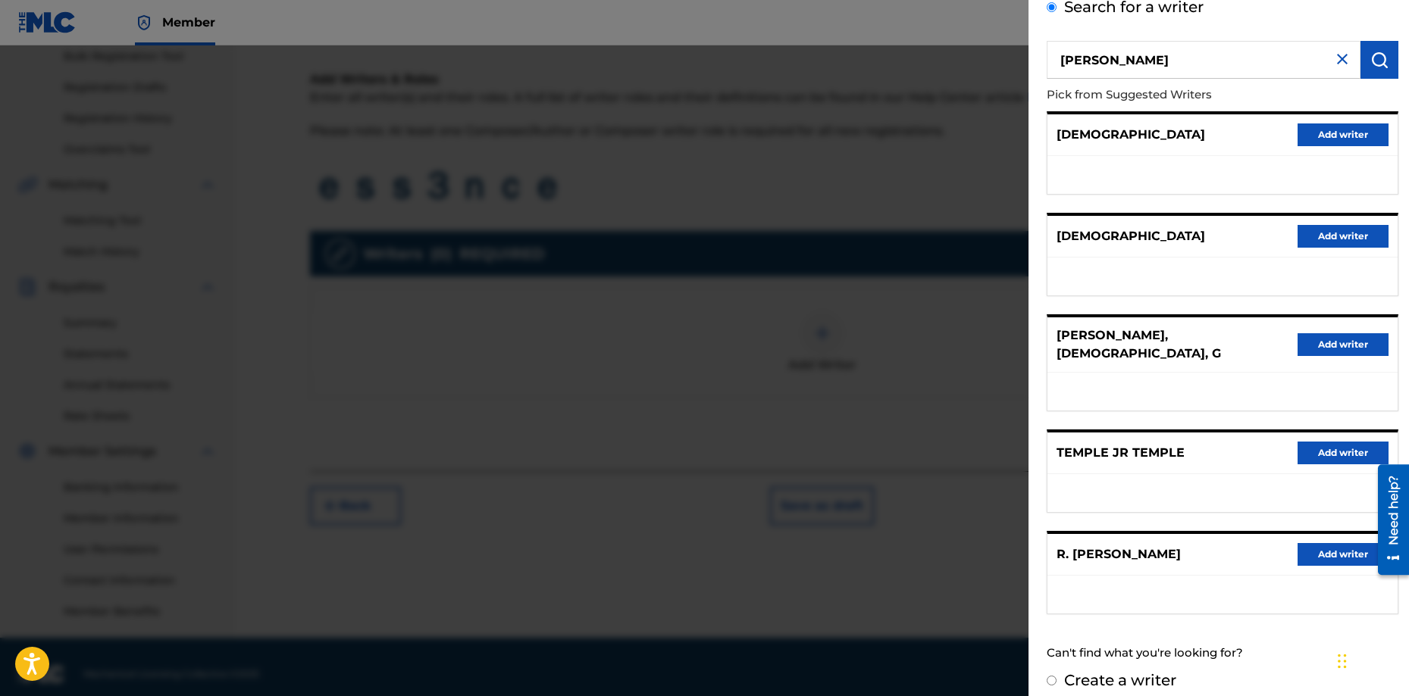
scroll to position [243, 0]
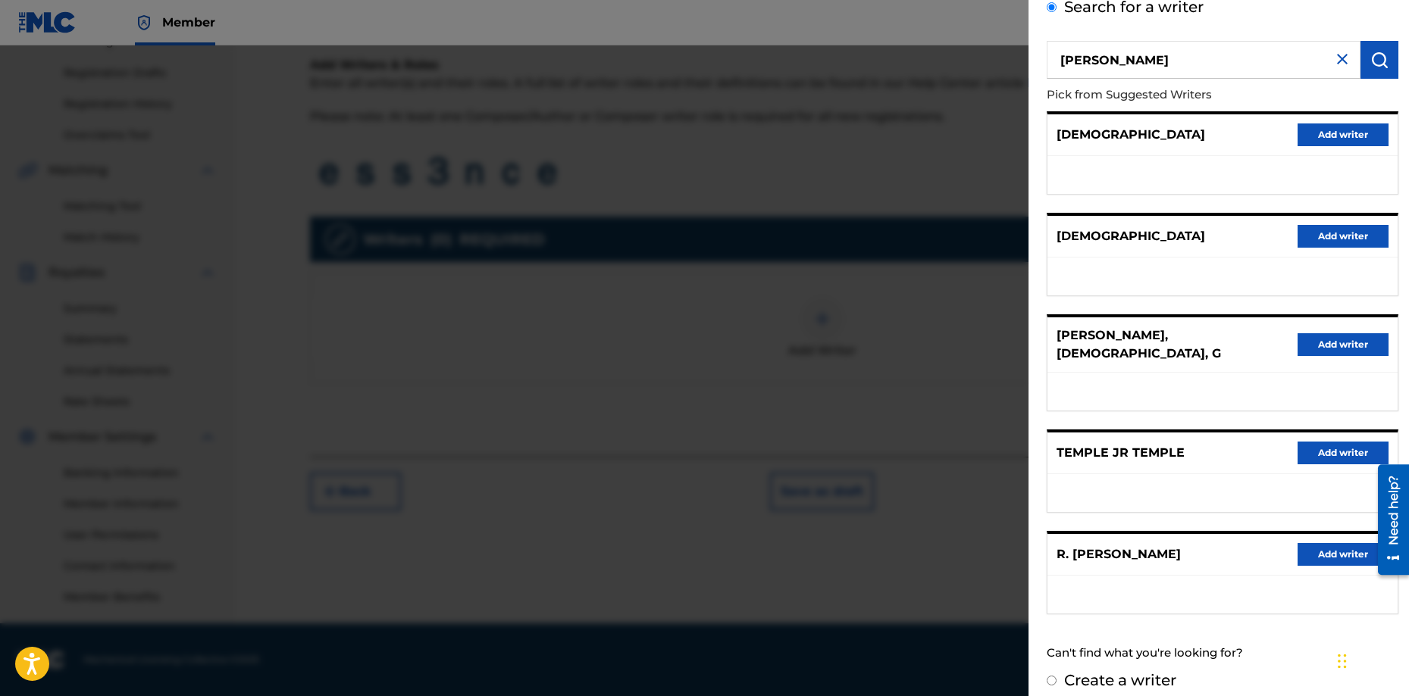
click at [1340, 61] on img at bounding box center [1342, 59] width 18 height 18
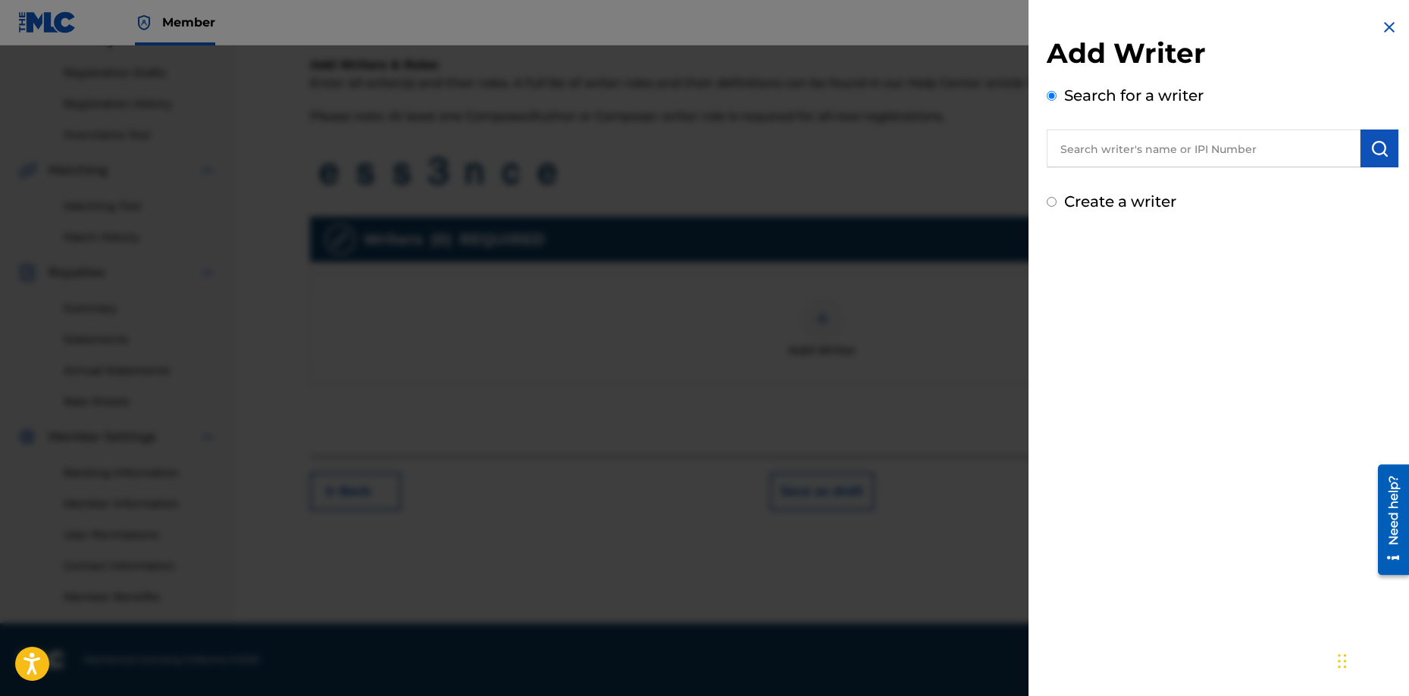
scroll to position [0, 0]
click at [1058, 201] on div "Create a writer" at bounding box center [1222, 201] width 352 height 23
click at [1055, 205] on input "Create a writer" at bounding box center [1051, 202] width 10 height 10
radio input "false"
radio input "true"
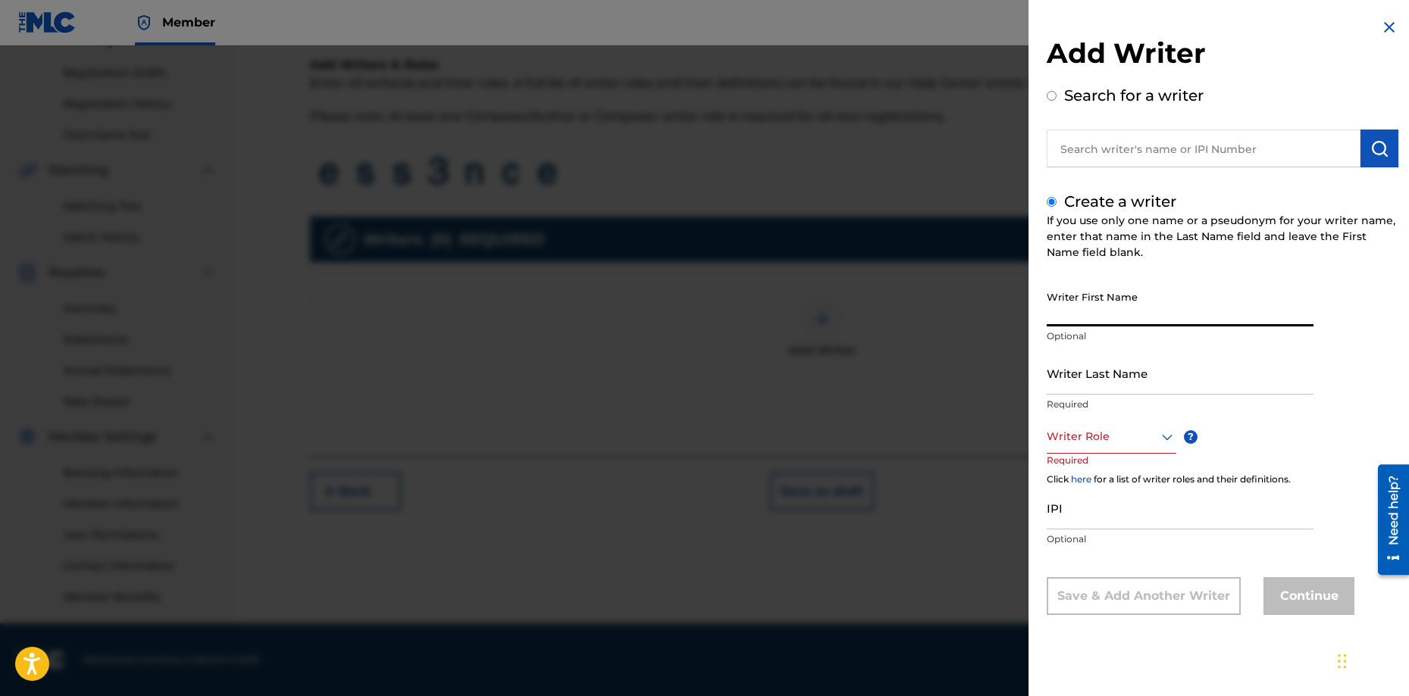
click at [1137, 315] on input "Writer First Name" at bounding box center [1179, 304] width 267 height 43
type input "[PERSON_NAME]"
click at [1107, 364] on input "Writer Last Name" at bounding box center [1179, 373] width 267 height 43
type input "T"
click at [1055, 105] on div "Search for a writer" at bounding box center [1222, 125] width 352 height 83
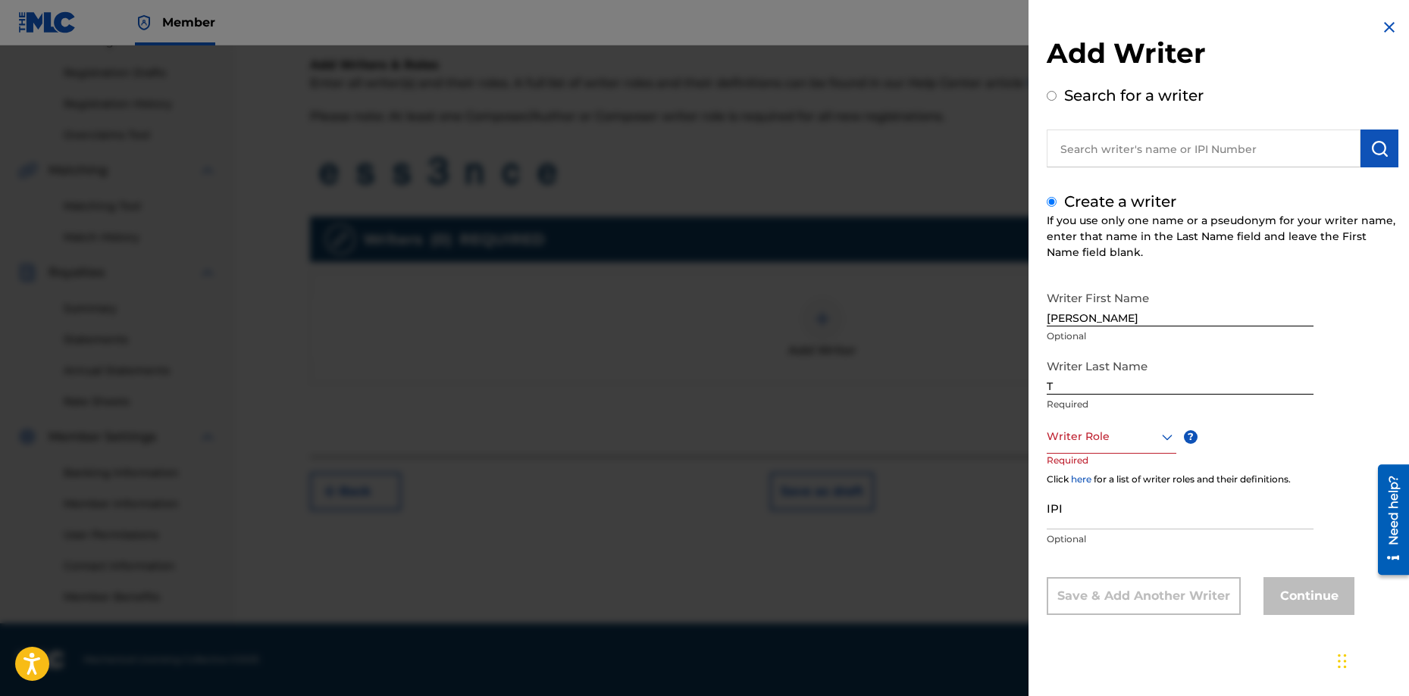
click at [1055, 94] on input "Search for a writer" at bounding box center [1051, 96] width 10 height 10
radio input "true"
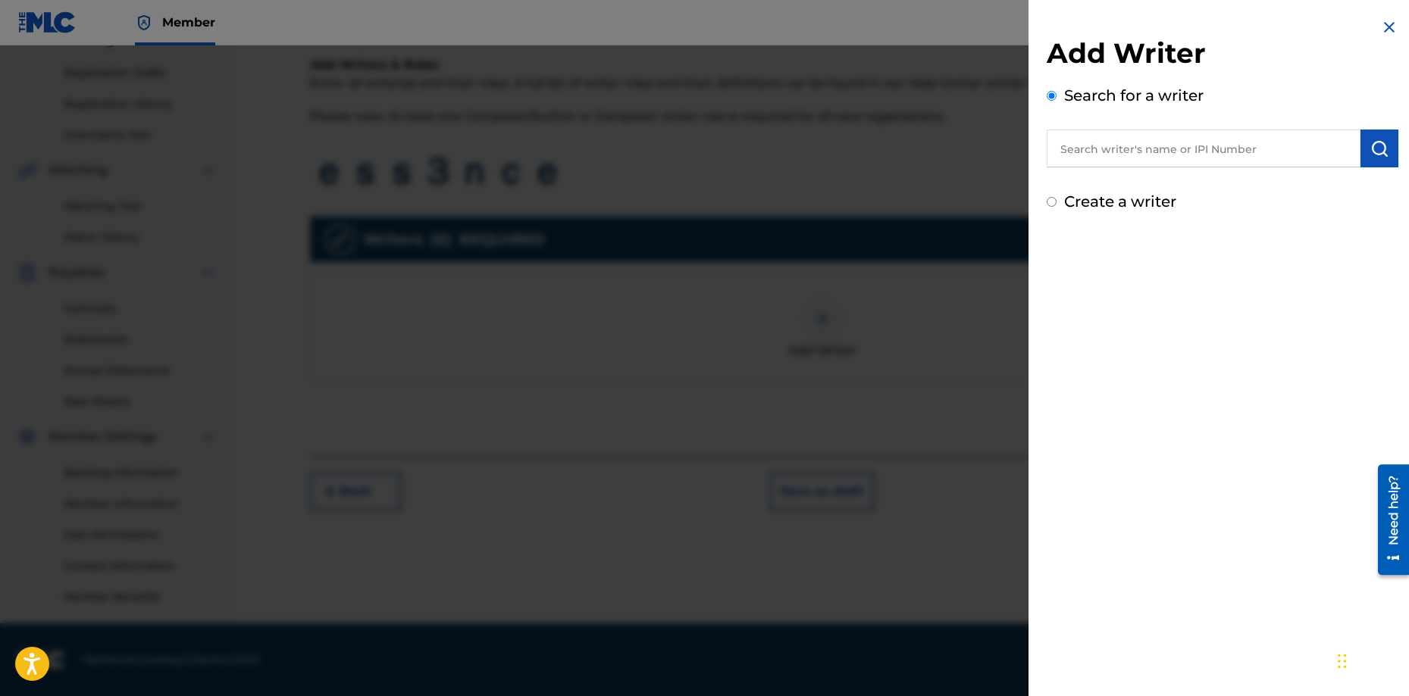
click at [1086, 155] on input "text" at bounding box center [1203, 149] width 314 height 38
type input "[PERSON_NAME]"
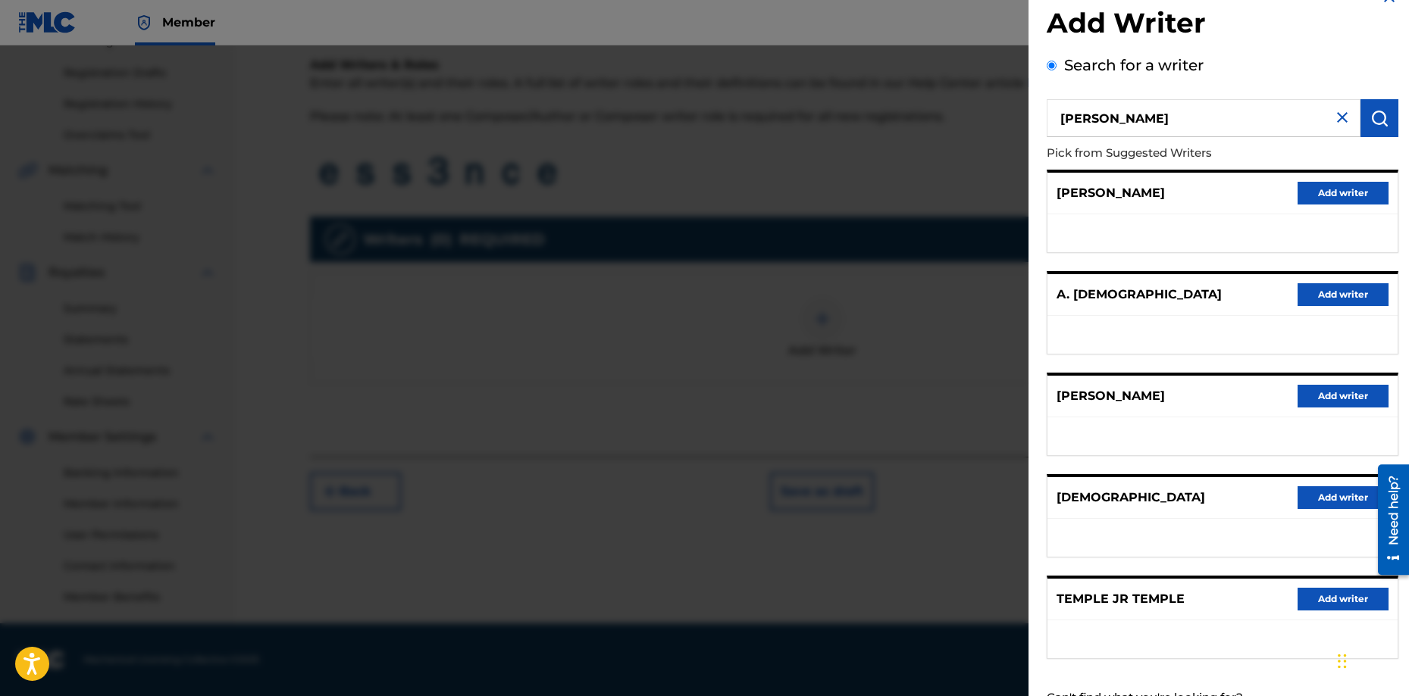
scroll to position [89, 0]
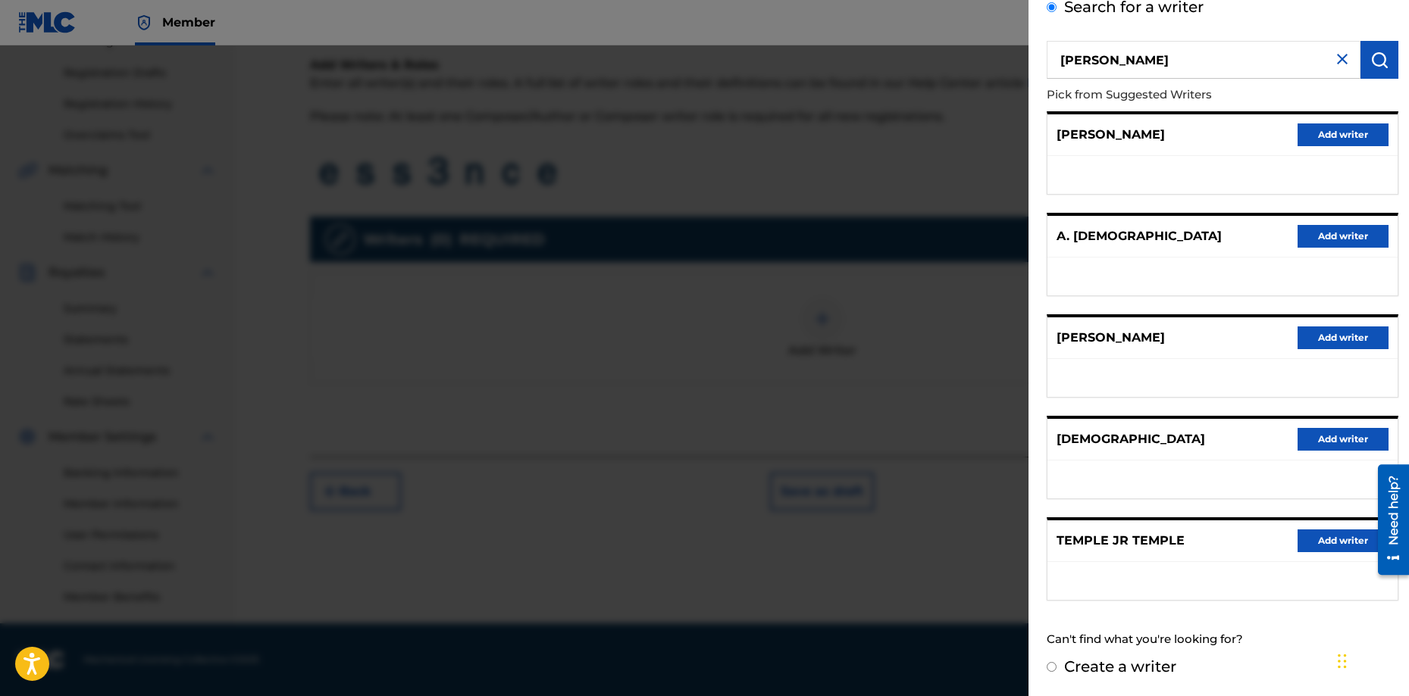
click at [1333, 58] on img at bounding box center [1342, 59] width 18 height 18
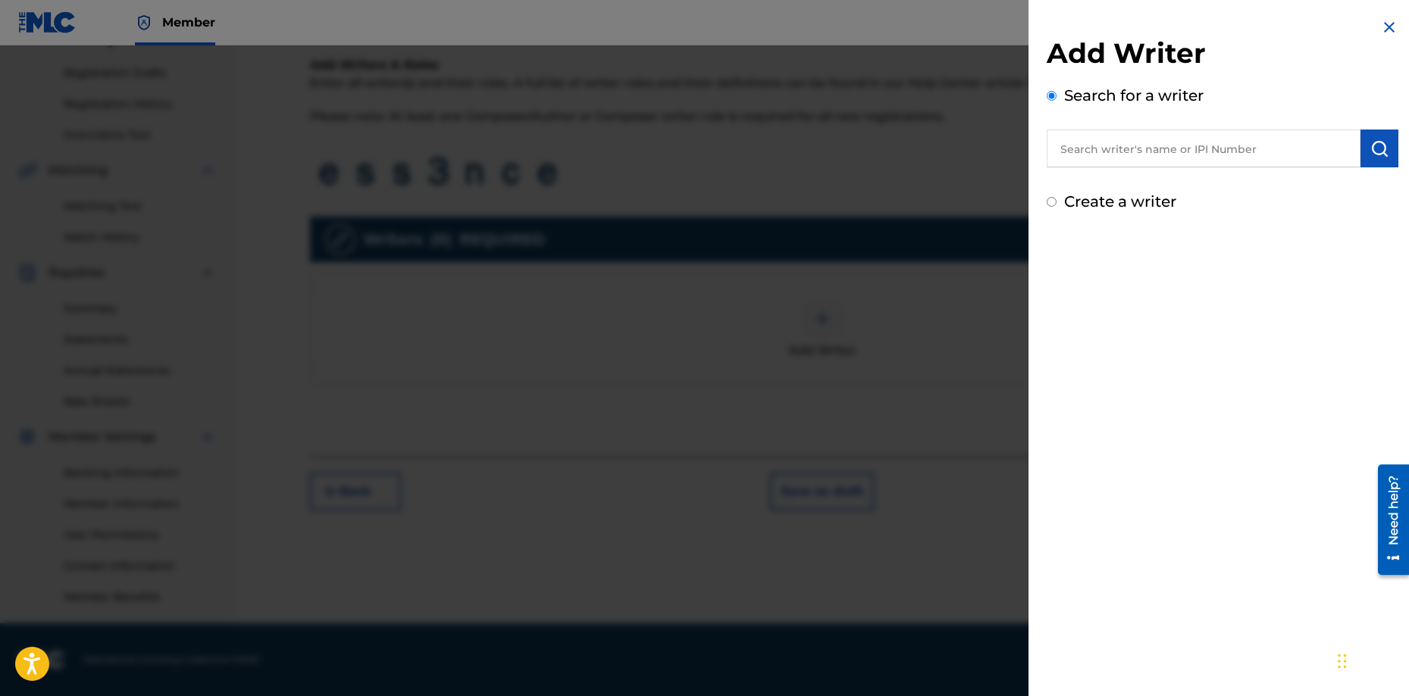
click at [1056, 208] on div "Create a writer" at bounding box center [1222, 201] width 352 height 23
click at [1054, 205] on input "Create a writer" at bounding box center [1051, 202] width 10 height 10
radio input "false"
radio input "true"
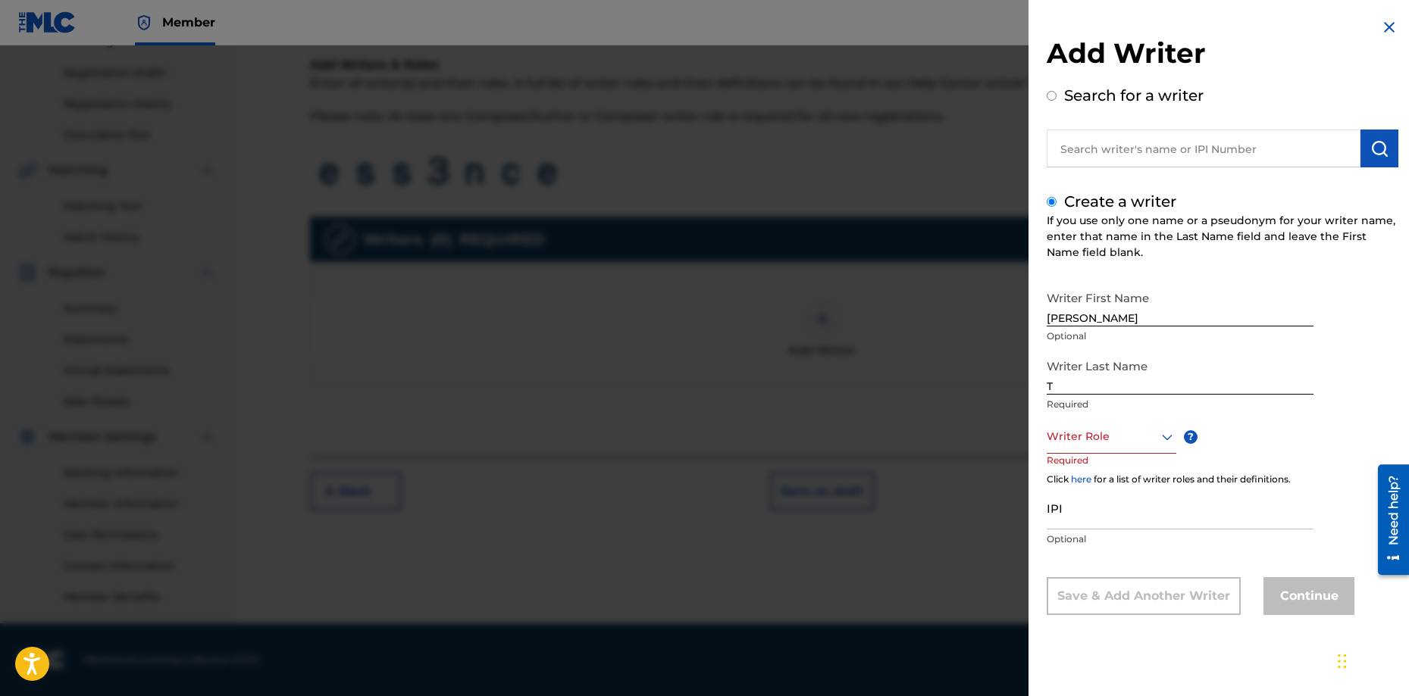
click at [1080, 386] on input "T" at bounding box center [1179, 373] width 267 height 43
type input "[DEMOGRAPHIC_DATA]"
click at [1112, 439] on div at bounding box center [1111, 436] width 130 height 19
click at [1111, 472] on div "Composer/Author" at bounding box center [1111, 471] width 128 height 34
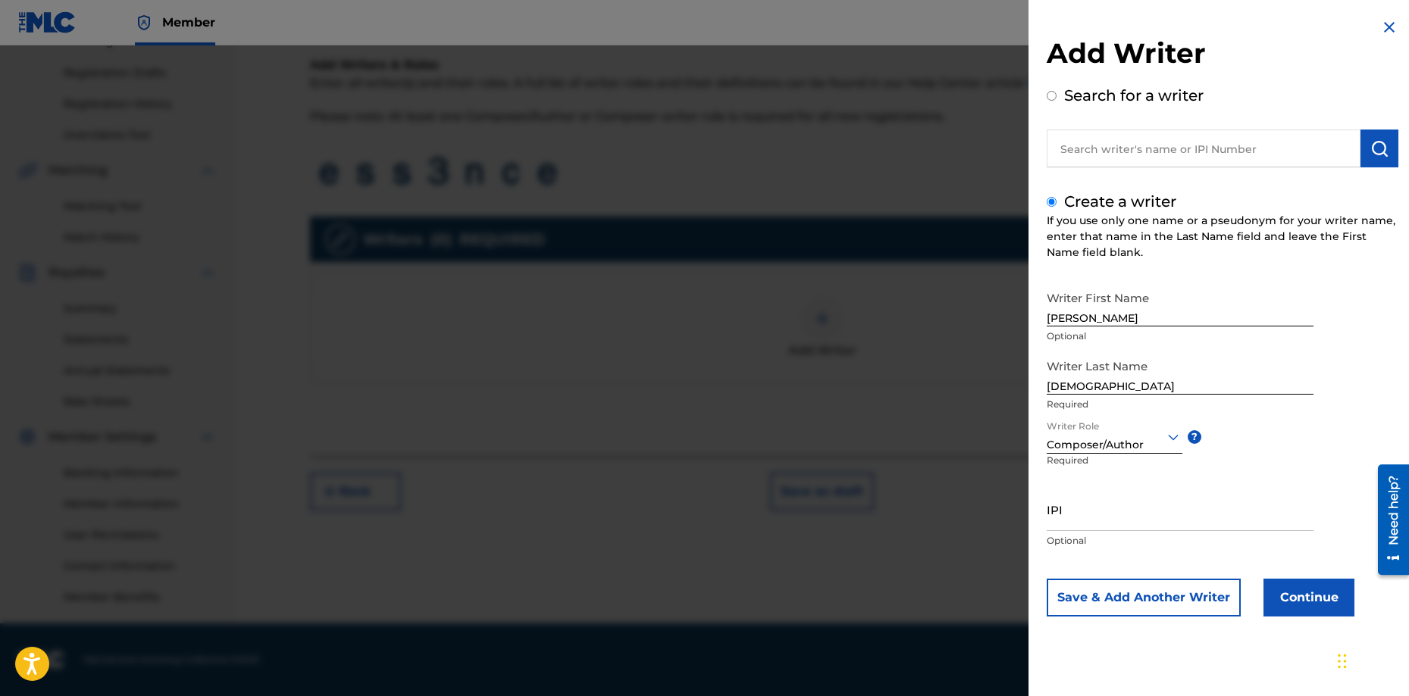
click at [1112, 516] on input "IPI" at bounding box center [1179, 509] width 267 height 43
click at [1258, 432] on div "Writer First Name [PERSON_NAME] Optional Writer Last Name Temple Required Write…" at bounding box center [1222, 449] width 352 height 333
click at [1293, 601] on button "Continue" at bounding box center [1308, 598] width 91 height 38
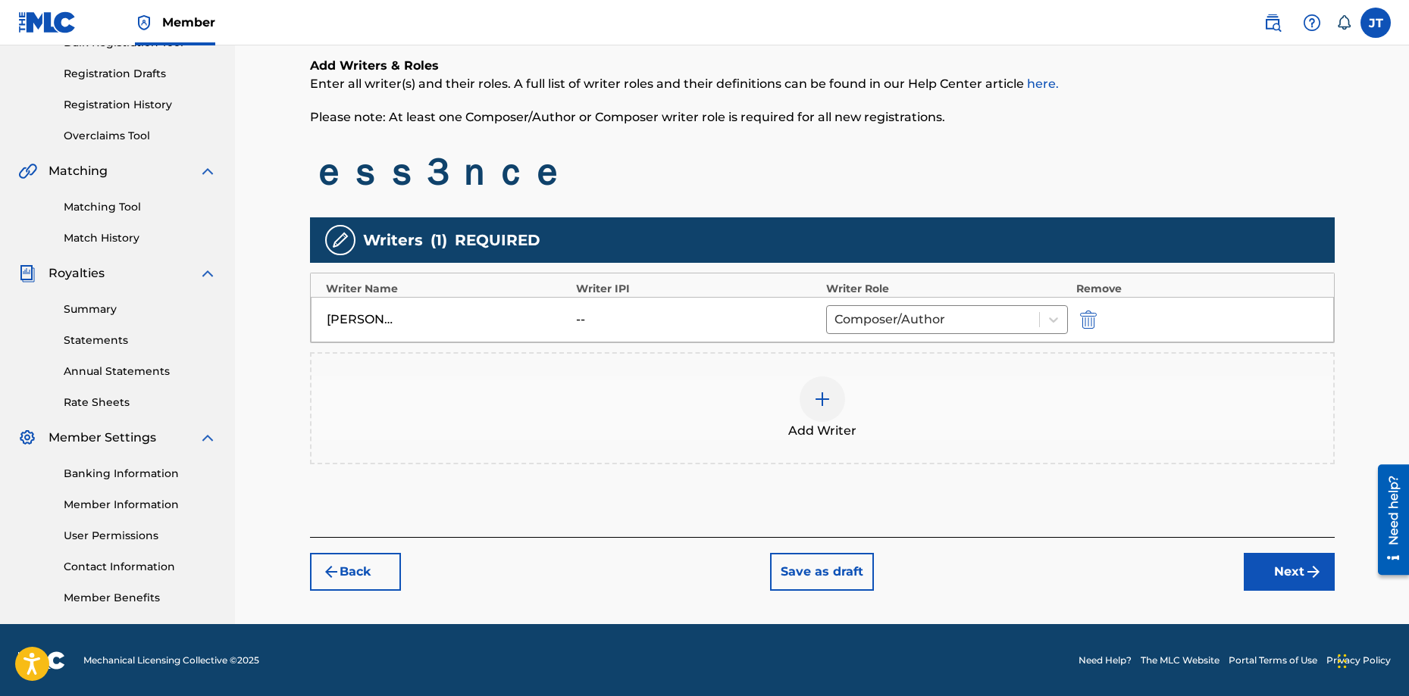
scroll to position [243, 0]
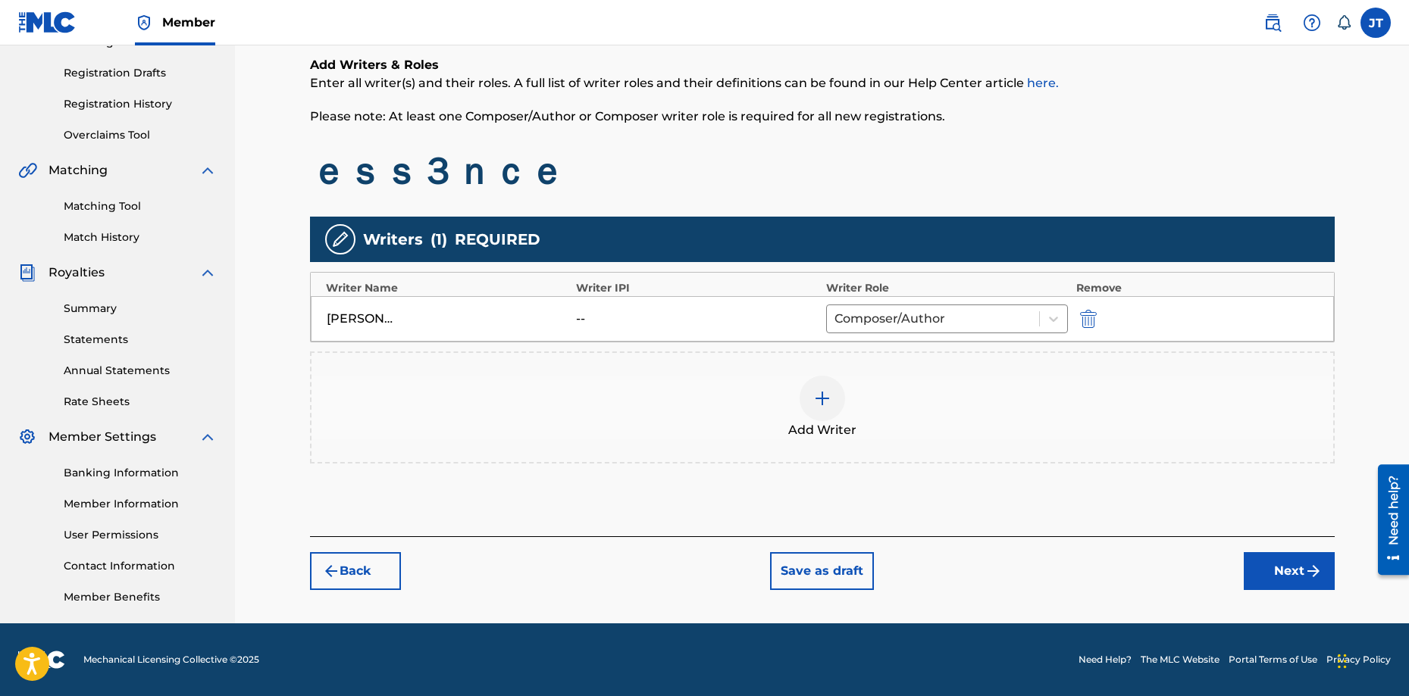
click at [1293, 570] on button "Next" at bounding box center [1288, 571] width 91 height 38
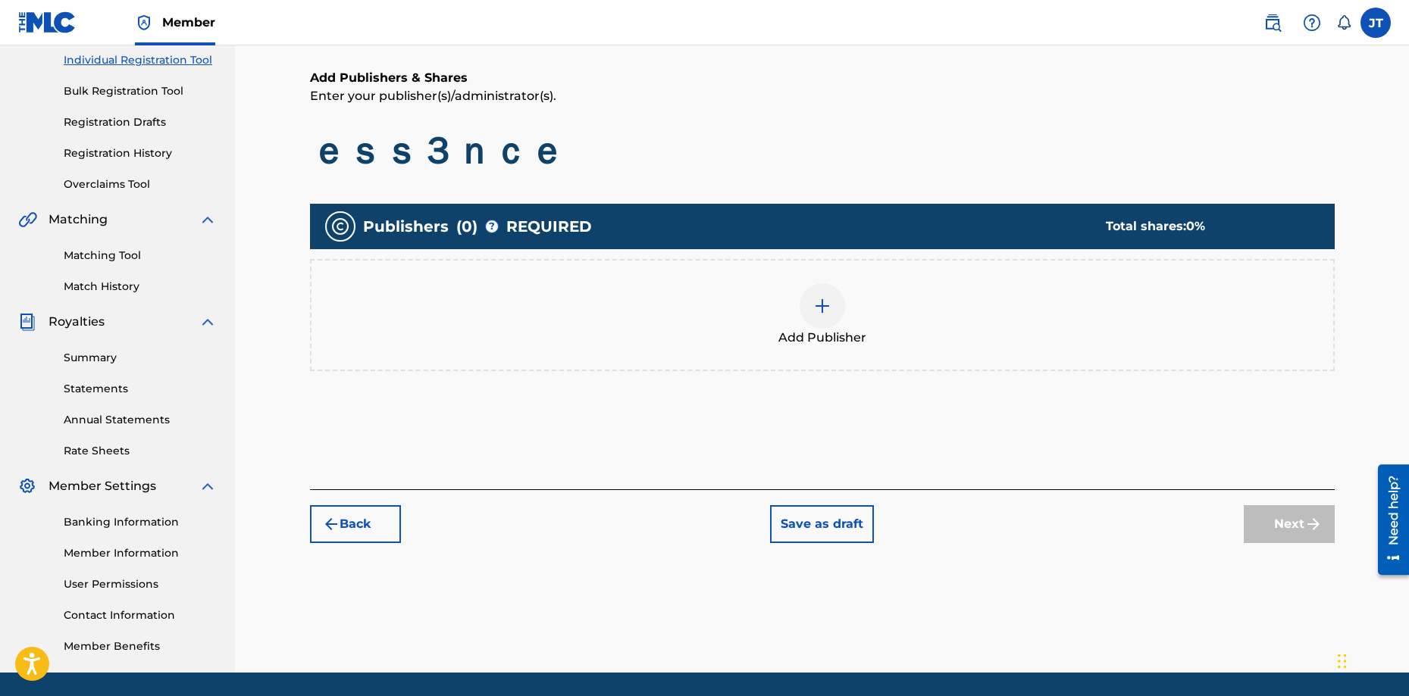
scroll to position [68, 0]
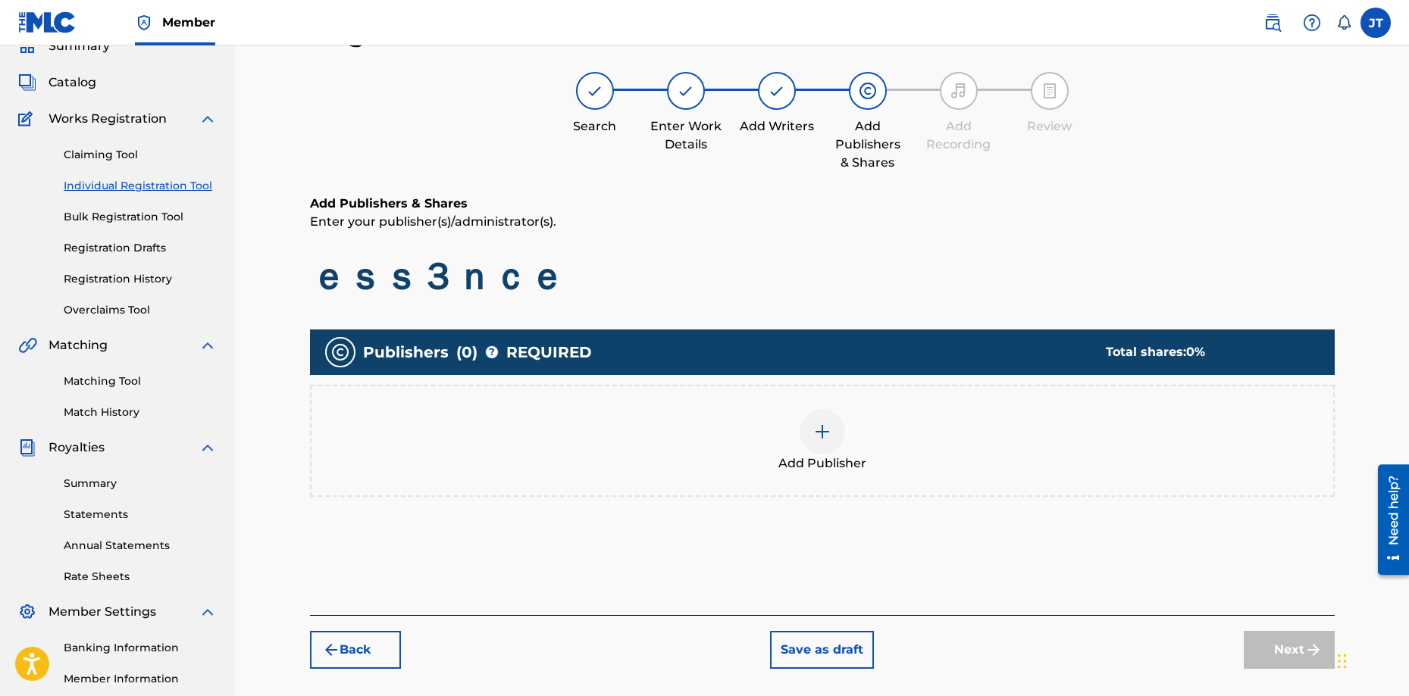
click at [815, 430] on img at bounding box center [822, 432] width 18 height 18
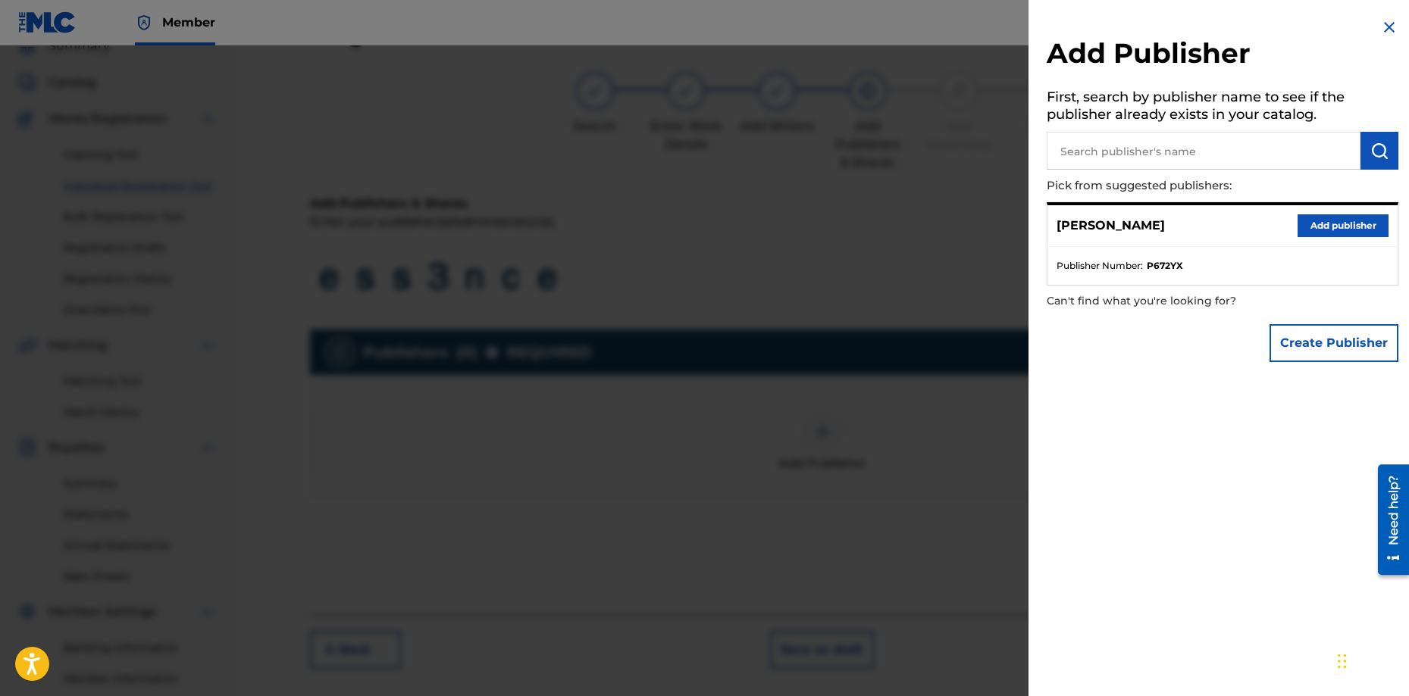
click at [1335, 215] on button "Add publisher" at bounding box center [1342, 225] width 91 height 23
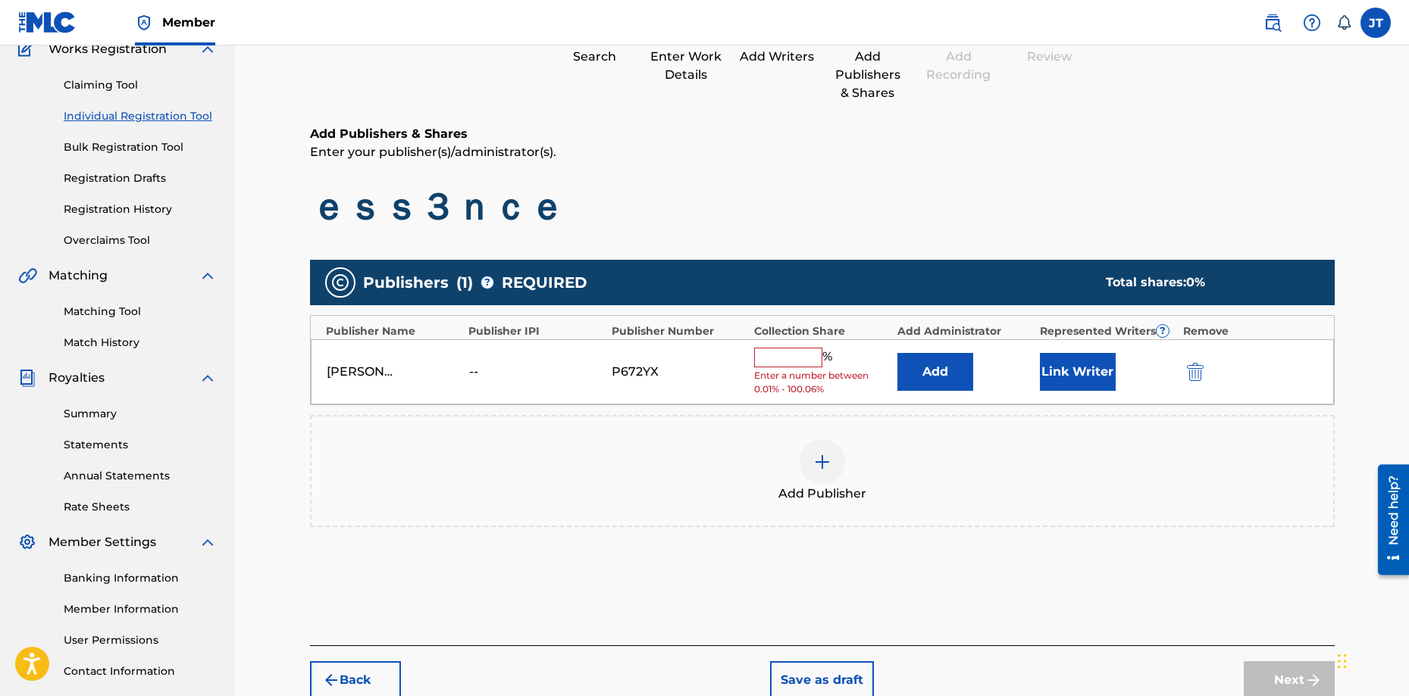
scroll to position [144, 0]
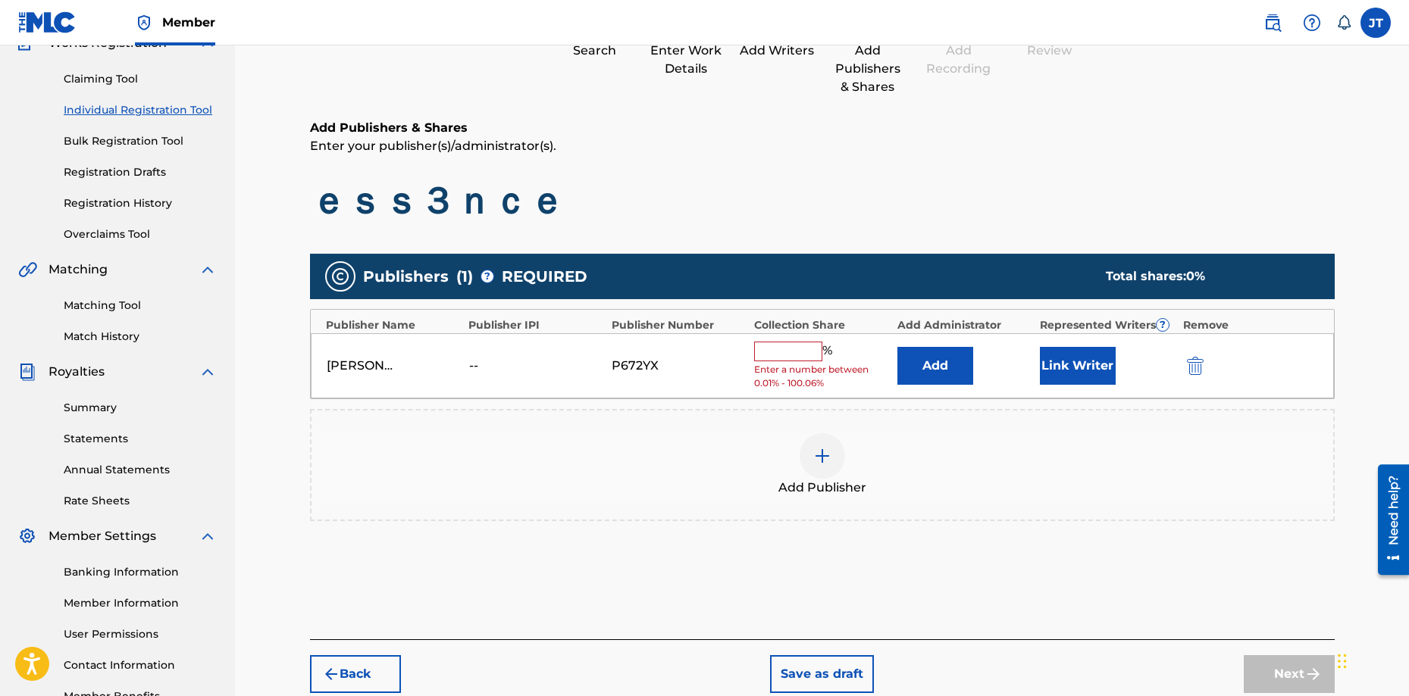
click at [782, 349] on input "text" at bounding box center [788, 352] width 68 height 20
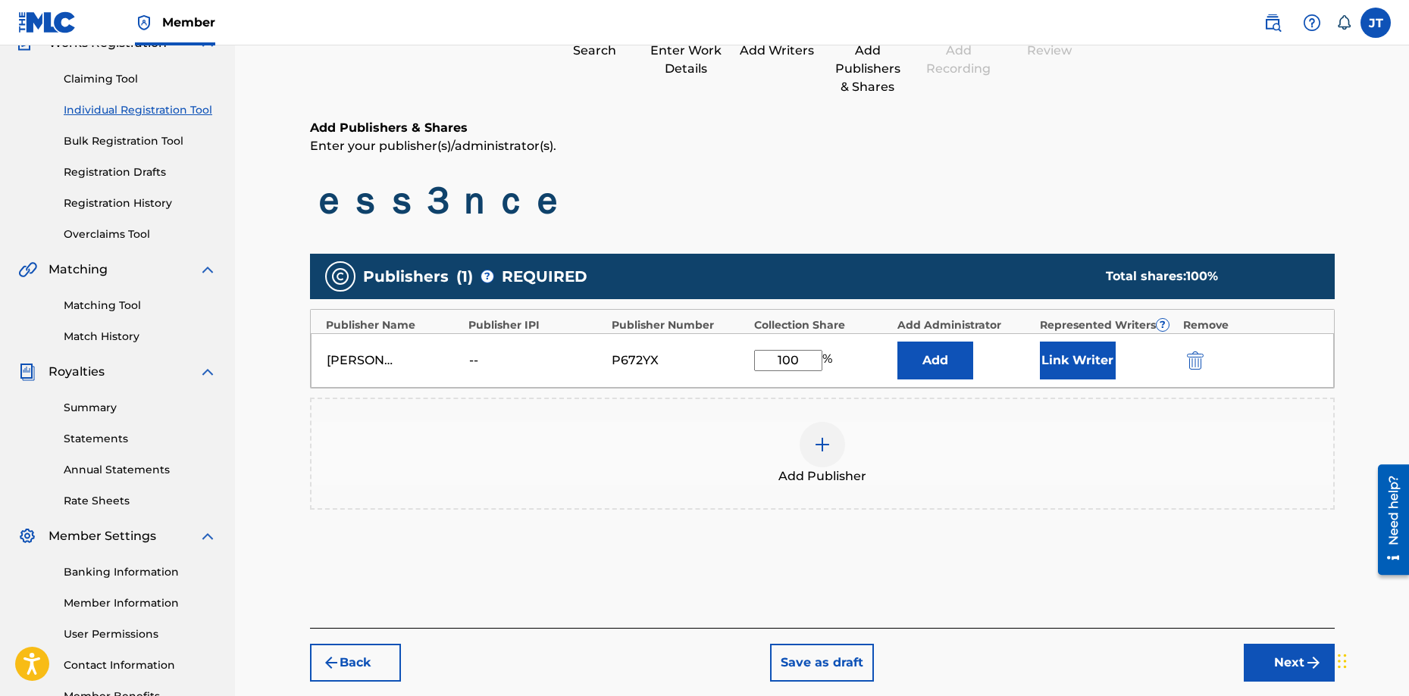
type input "100"
click at [1086, 433] on div "Add Publisher" at bounding box center [821, 454] width 1021 height 64
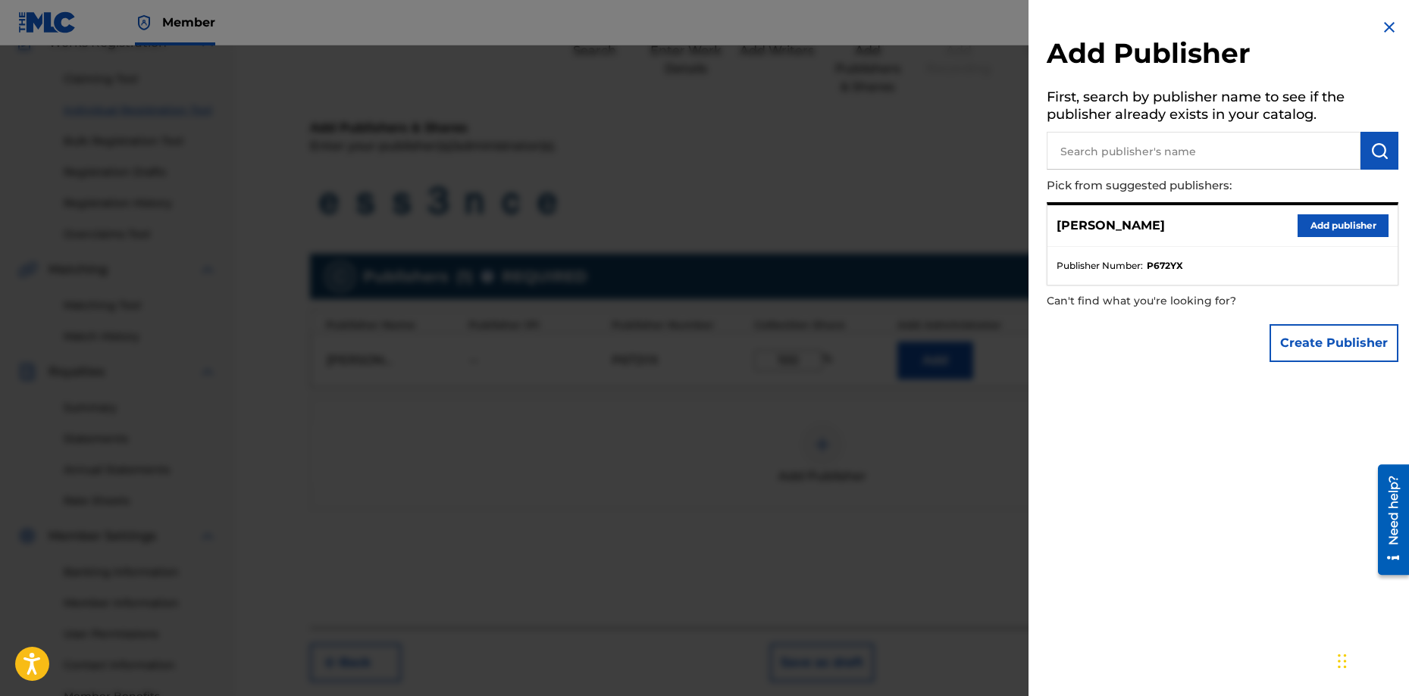
click at [957, 209] on div at bounding box center [704, 393] width 1409 height 696
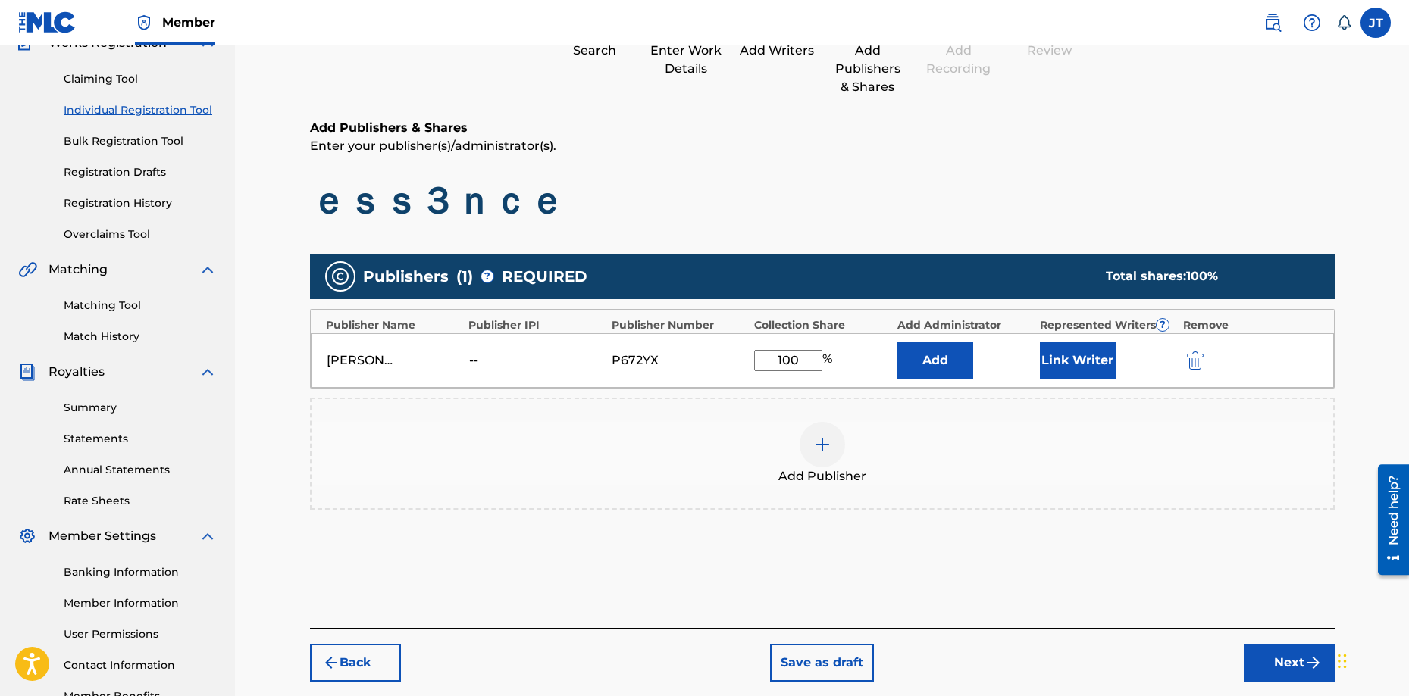
click at [946, 365] on button "Add" at bounding box center [935, 361] width 76 height 38
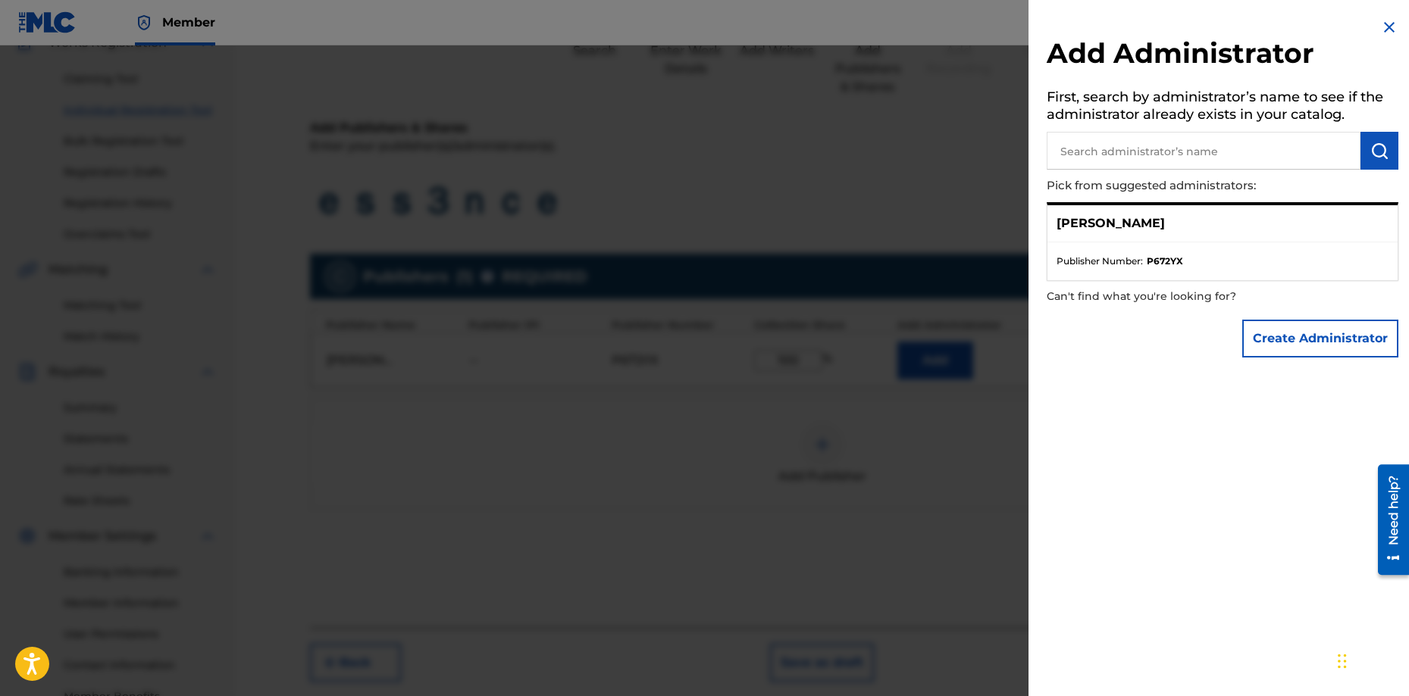
click at [1382, 32] on img at bounding box center [1389, 27] width 18 height 18
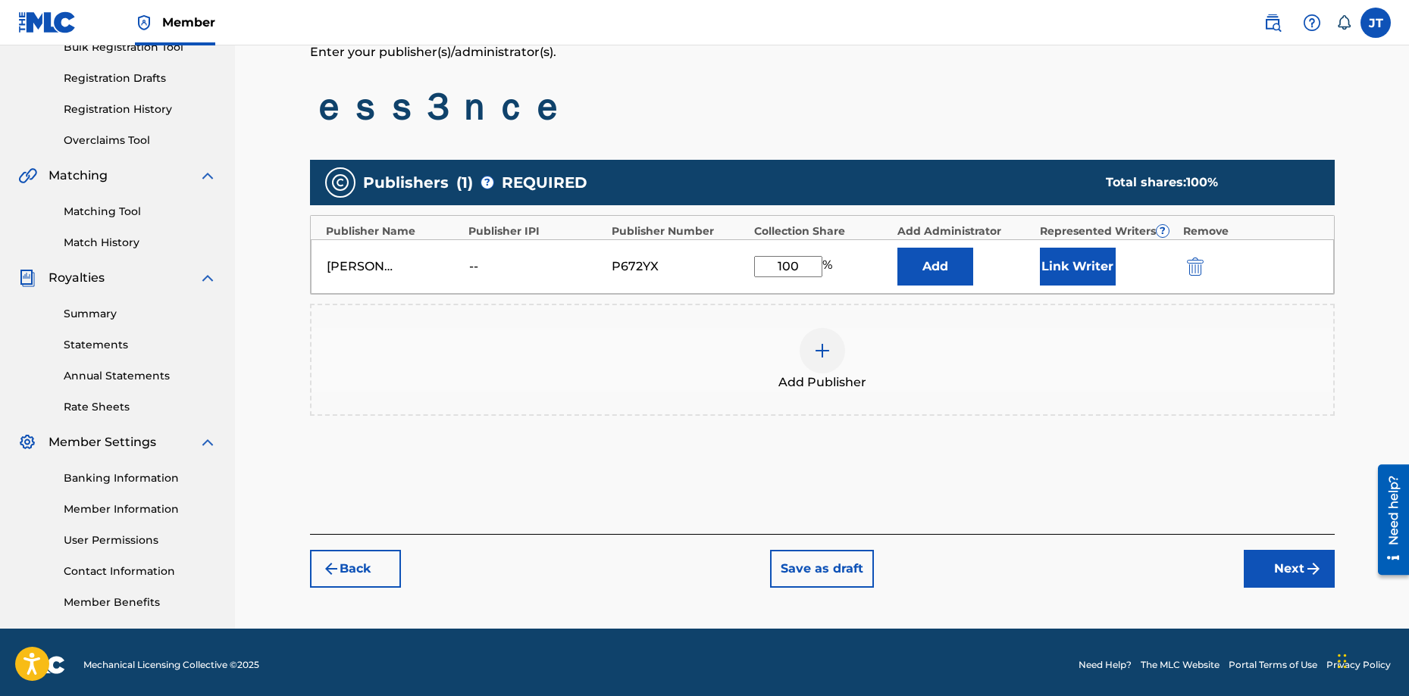
scroll to position [243, 0]
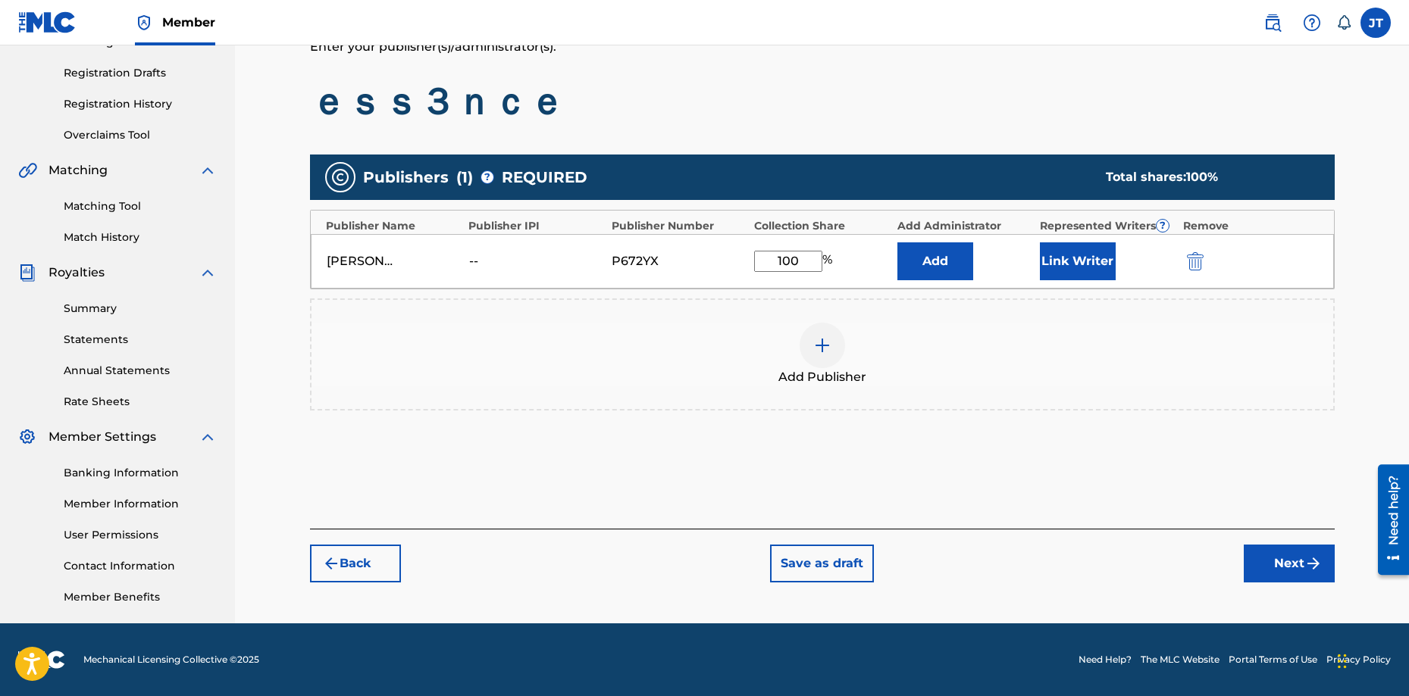
click at [1317, 571] on img "submit" at bounding box center [1313, 564] width 18 height 18
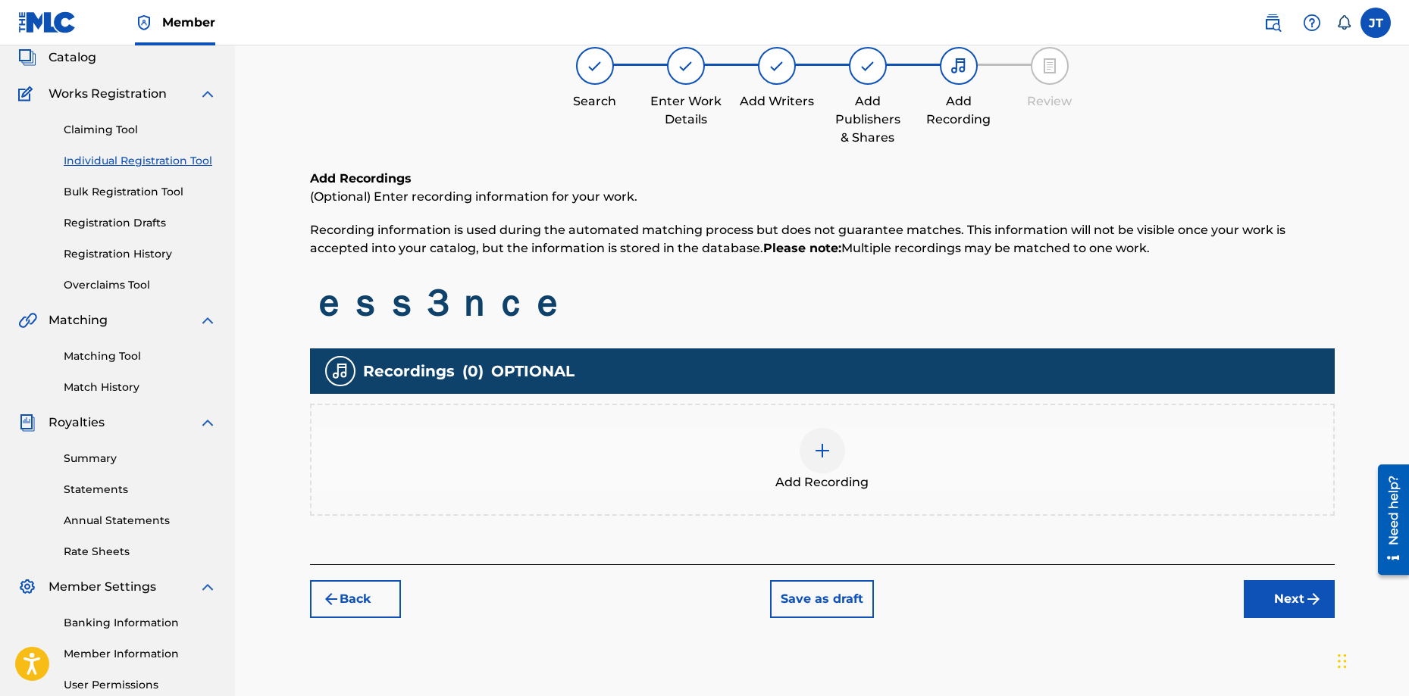
scroll to position [68, 0]
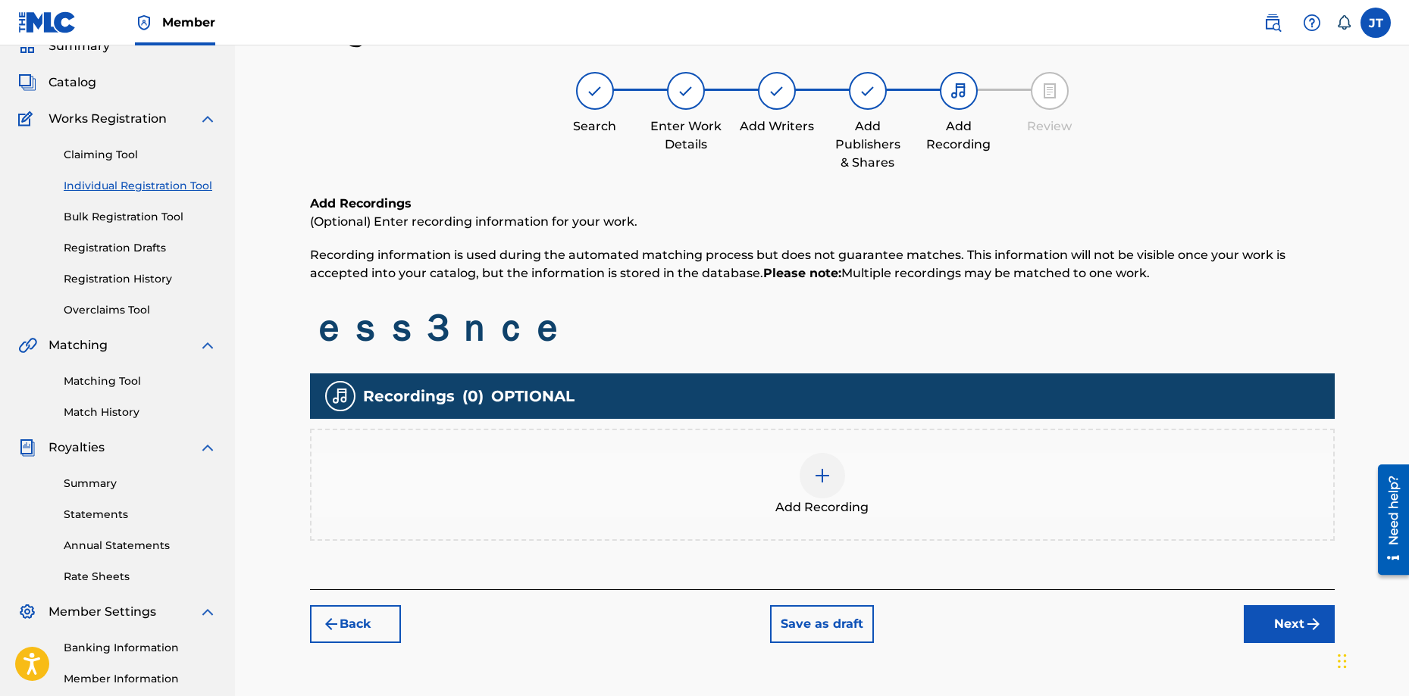
click at [967, 618] on div "Back Save as draft Next" at bounding box center [822, 616] width 1024 height 54
click at [831, 497] on div "Add Recording" at bounding box center [821, 485] width 1021 height 64
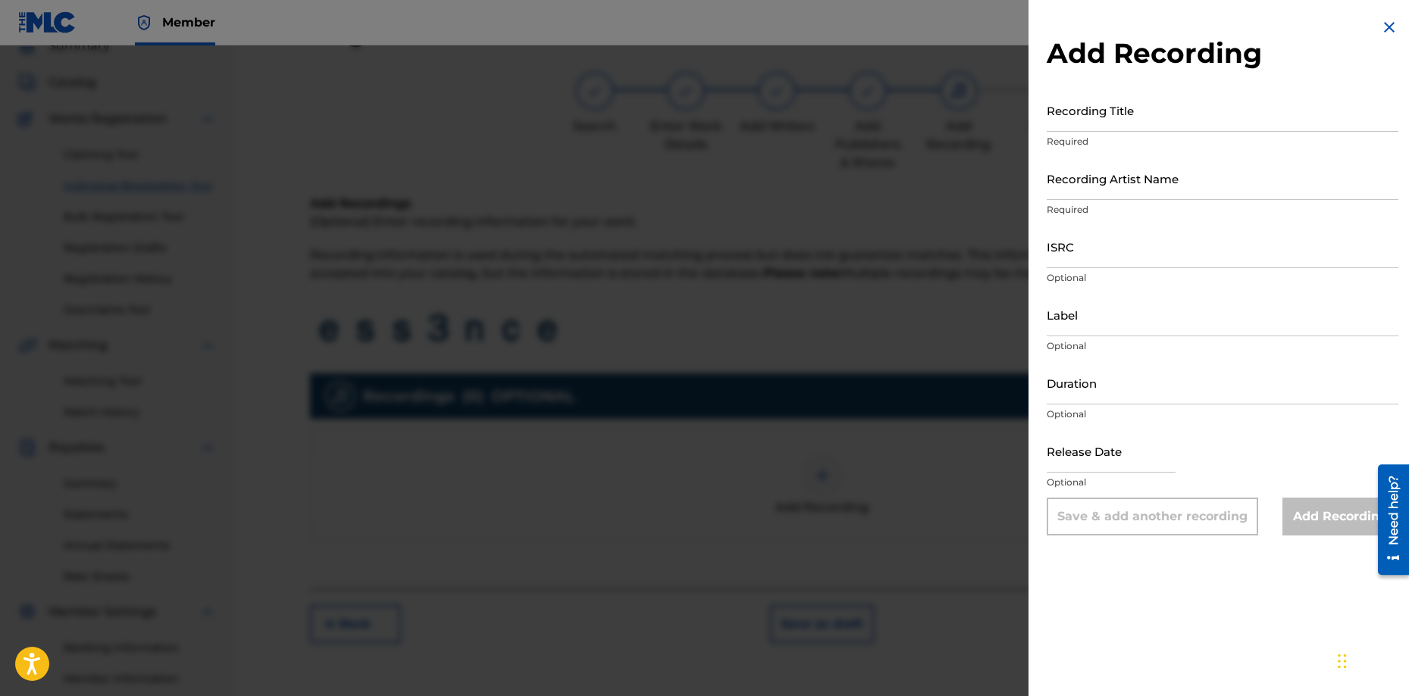
click at [1161, 119] on input "Recording Title" at bounding box center [1222, 110] width 352 height 43
click at [1369, 36] on h2 "Add Recording" at bounding box center [1222, 53] width 352 height 34
click at [1387, 28] on img at bounding box center [1389, 27] width 18 height 18
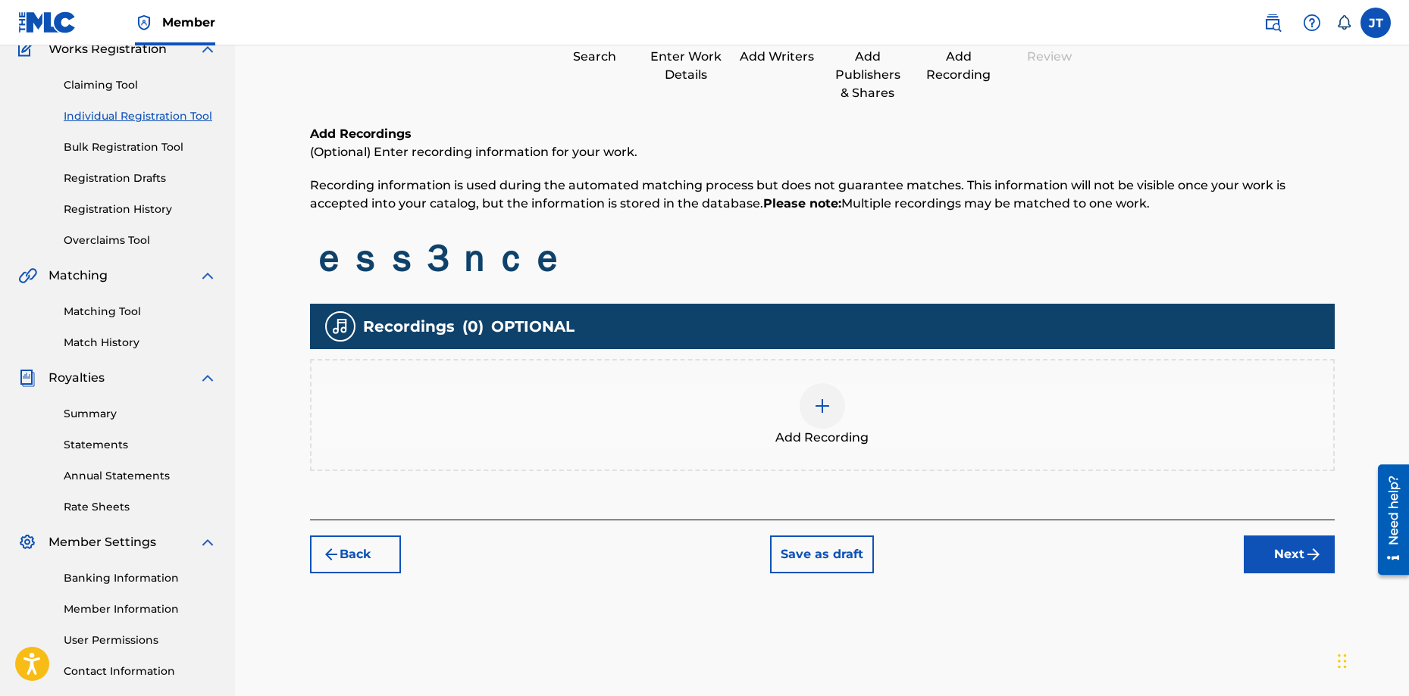
scroll to position [144, 0]
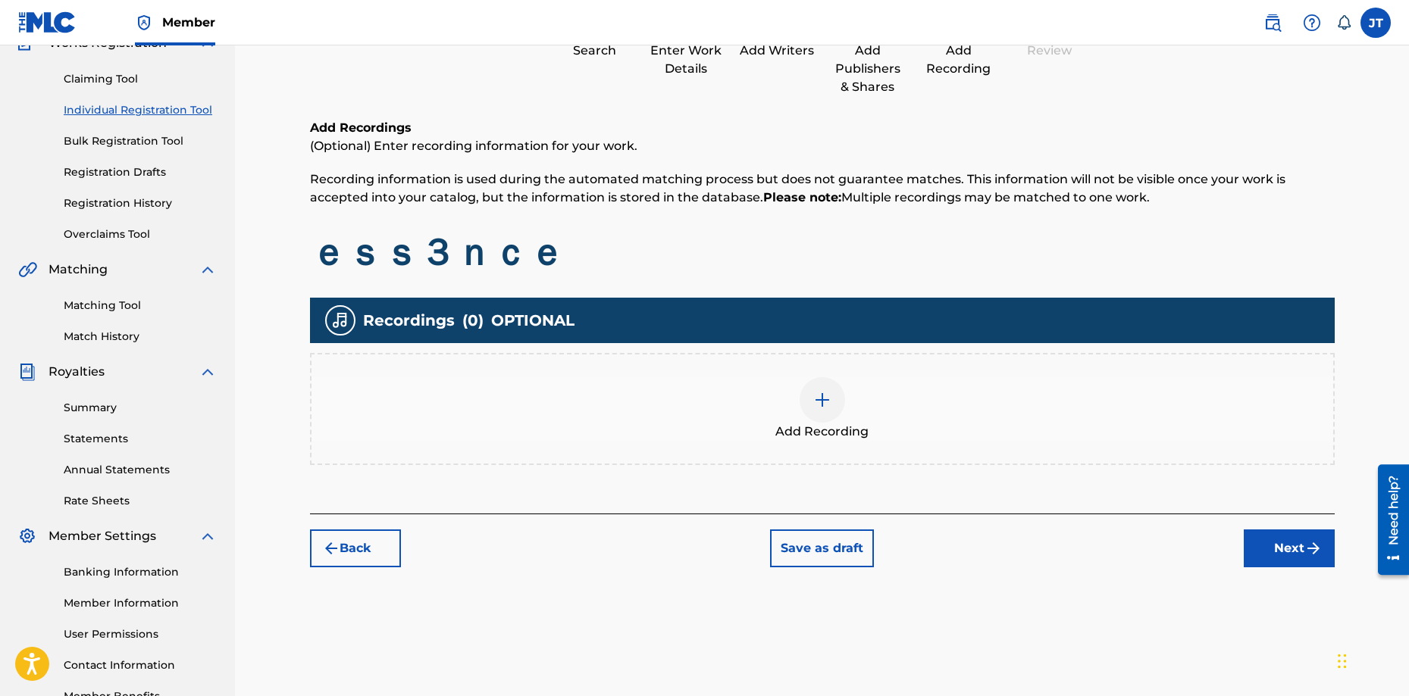
click at [811, 423] on span "Add Recording" at bounding box center [821, 432] width 93 height 18
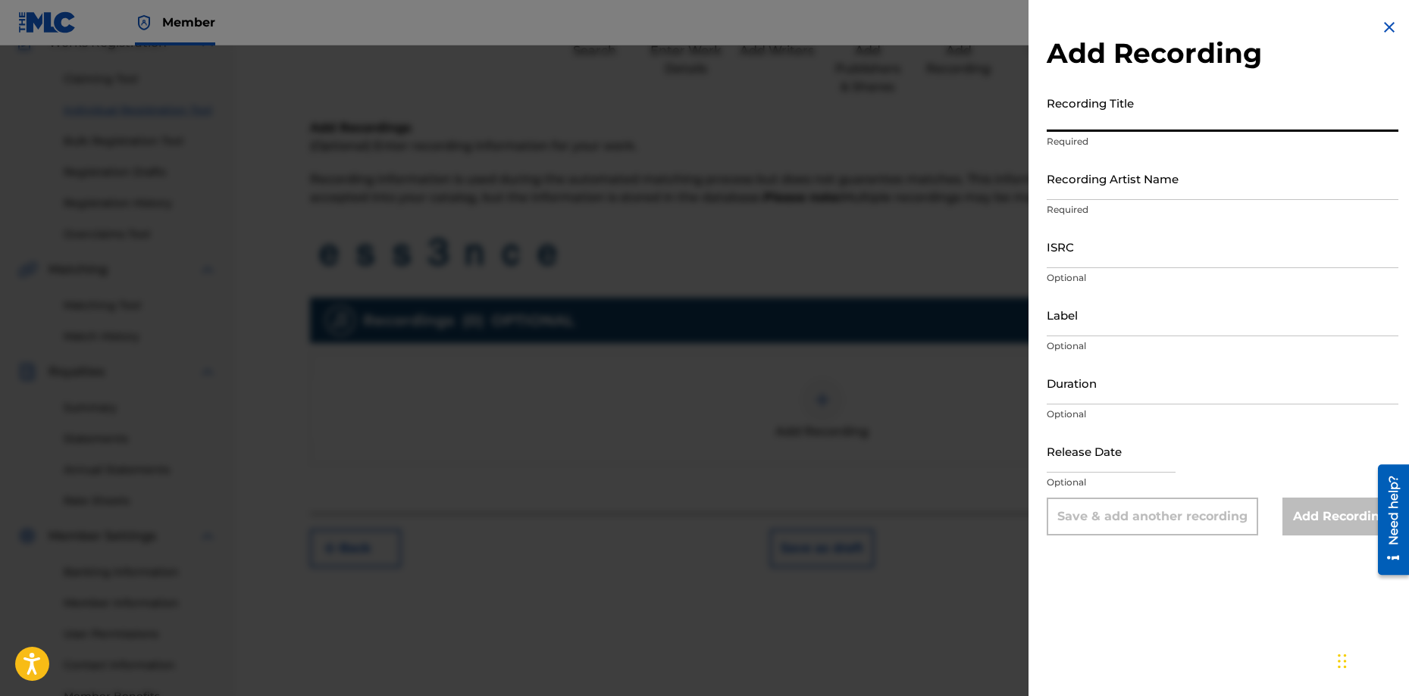
click at [1104, 104] on input "Recording Title" at bounding box center [1222, 110] width 352 height 43
type input "ess3nce"
click at [1104, 178] on input "Recording Artist Name" at bounding box center [1222, 178] width 352 height 43
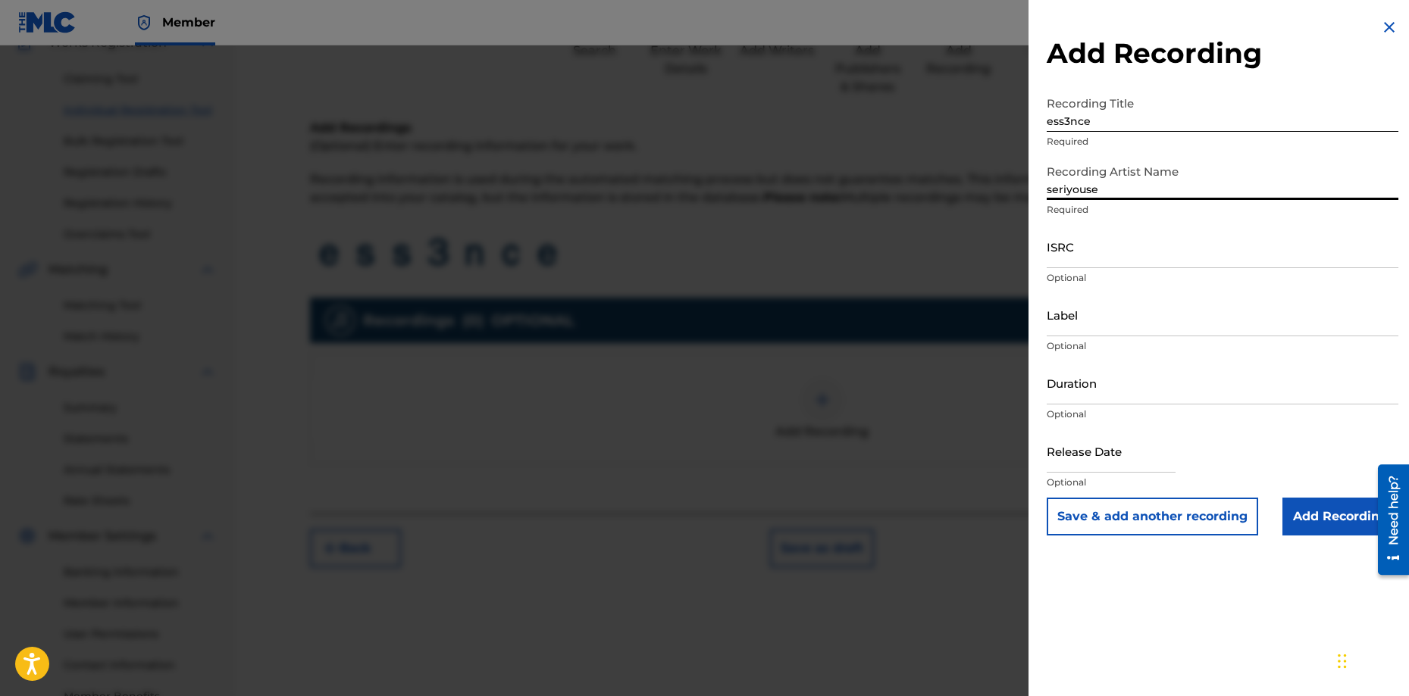
type input "seriyouse"
click at [1131, 239] on input "ISRC" at bounding box center [1222, 246] width 352 height 43
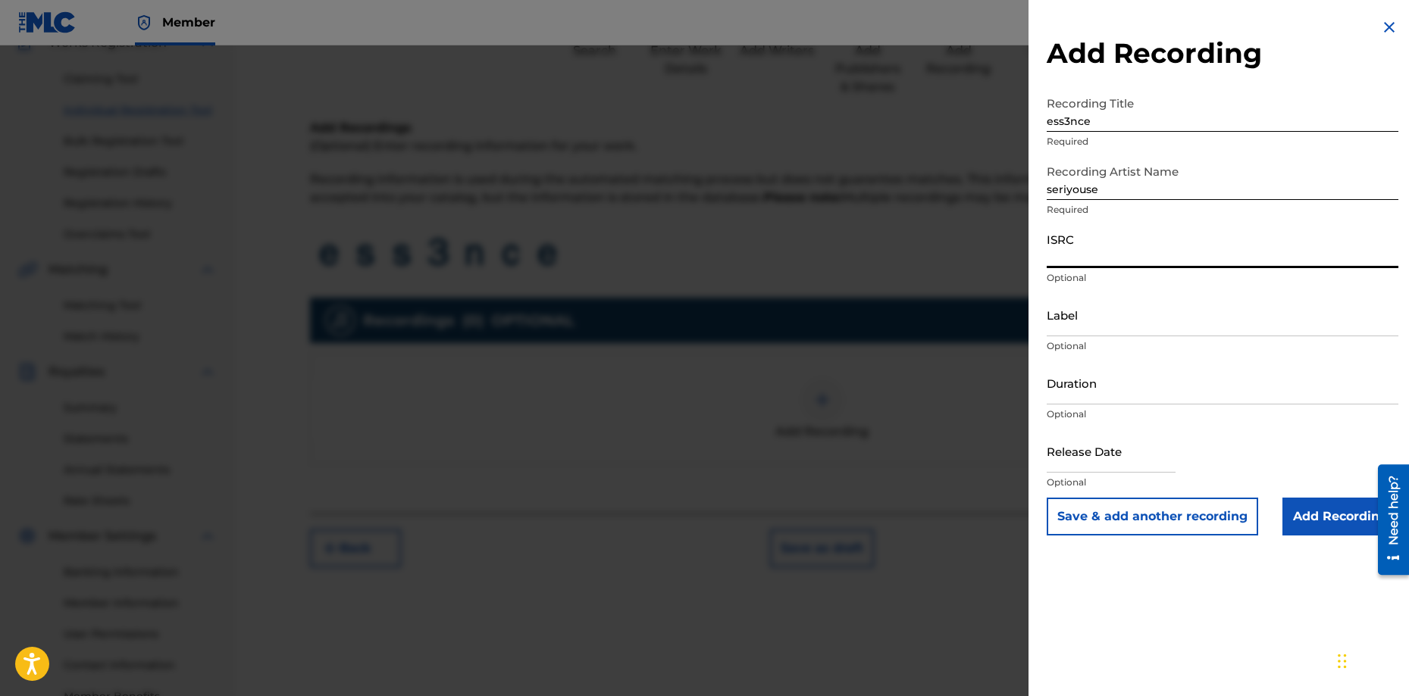
click at [1084, 254] on input "ISRC" at bounding box center [1222, 246] width 352 height 43
paste input "QZMHL2210365"
type input "QZMHL2210365"
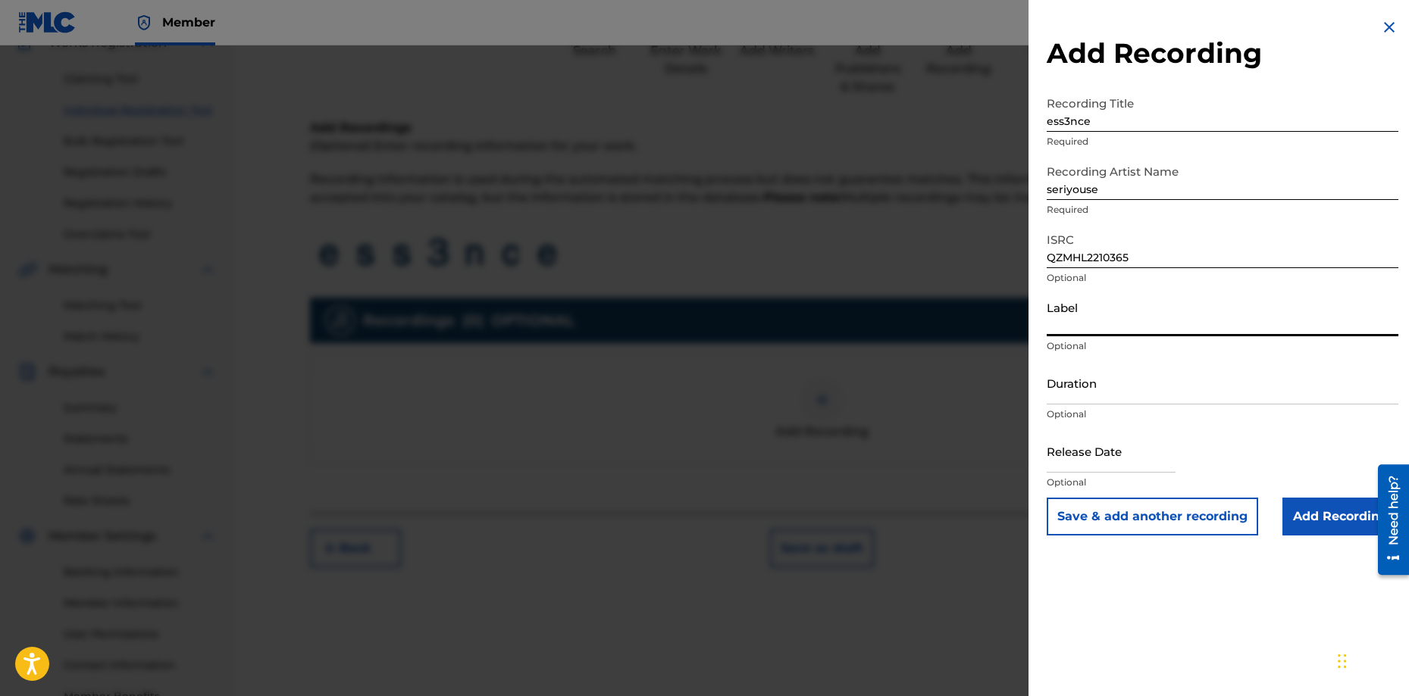
click at [1104, 324] on input "Label" at bounding box center [1222, 314] width 352 height 43
click at [1102, 383] on input "Duration" at bounding box center [1222, 382] width 352 height 43
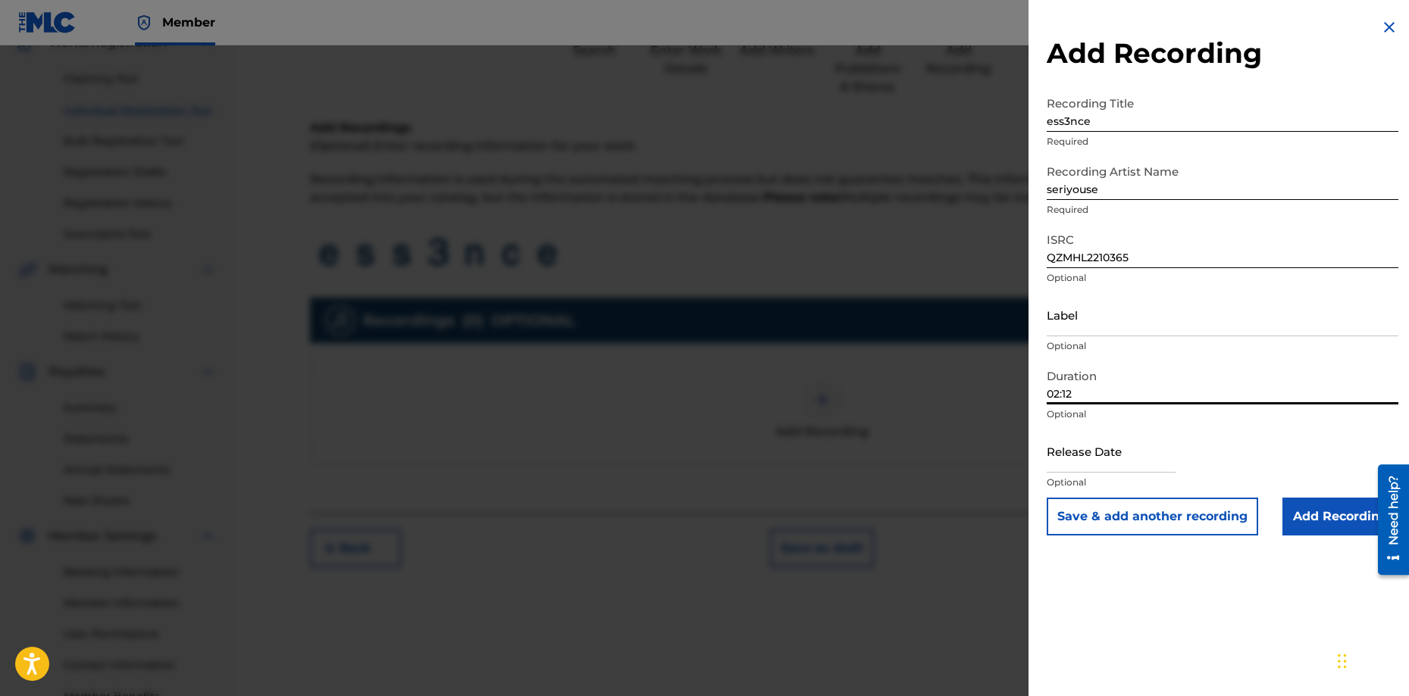
type input "02:12"
click at [1097, 449] on input "text" at bounding box center [1110, 451] width 129 height 43
select select "8"
select select "2025"
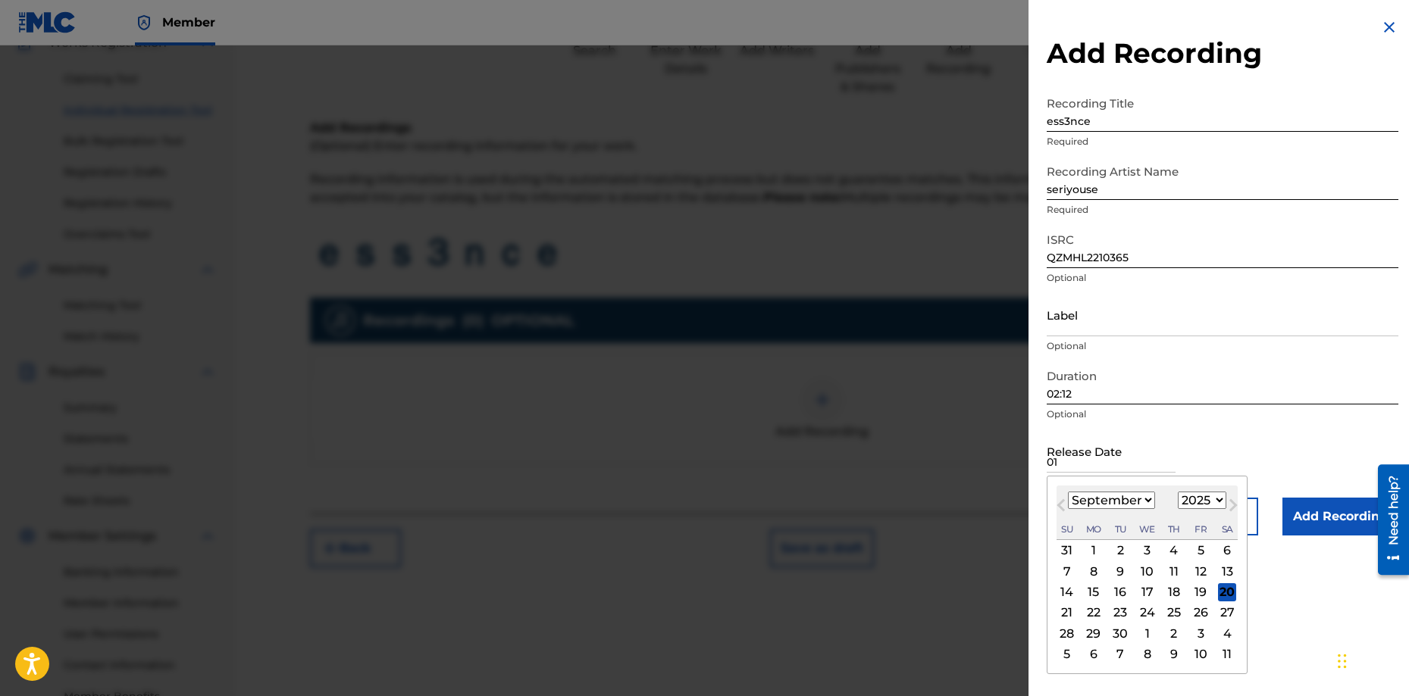
type input "0"
type input "10/"
click at [1190, 498] on select "1899 1900 1901 1902 1903 1904 1905 1906 1907 1908 1909 1910 1911 1912 1913 1914…" at bounding box center [1201, 500] width 48 height 17
select select "2022"
click at [1177, 492] on select "1899 1900 1901 1902 1903 1904 1905 1906 1907 1908 1909 1910 1911 1912 1913 1914…" at bounding box center [1201, 500] width 48 height 17
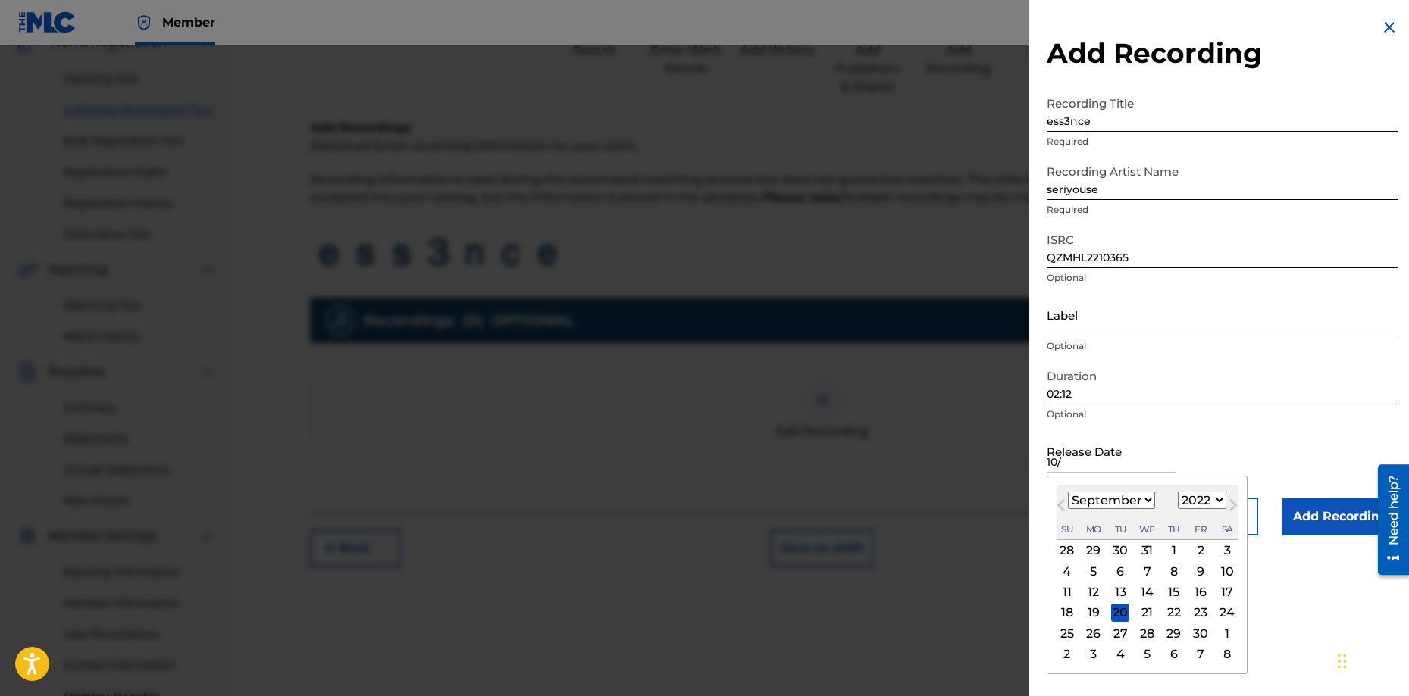
click at [1096, 505] on select "January February March April May June July August September October November De…" at bounding box center [1111, 500] width 87 height 17
select select "5"
click at [1068, 492] on select "January February March April May June July August September October November De…" at bounding box center [1111, 500] width 87 height 17
click at [1196, 576] on div "10" at bounding box center [1200, 571] width 18 height 18
type input "[DATE]"
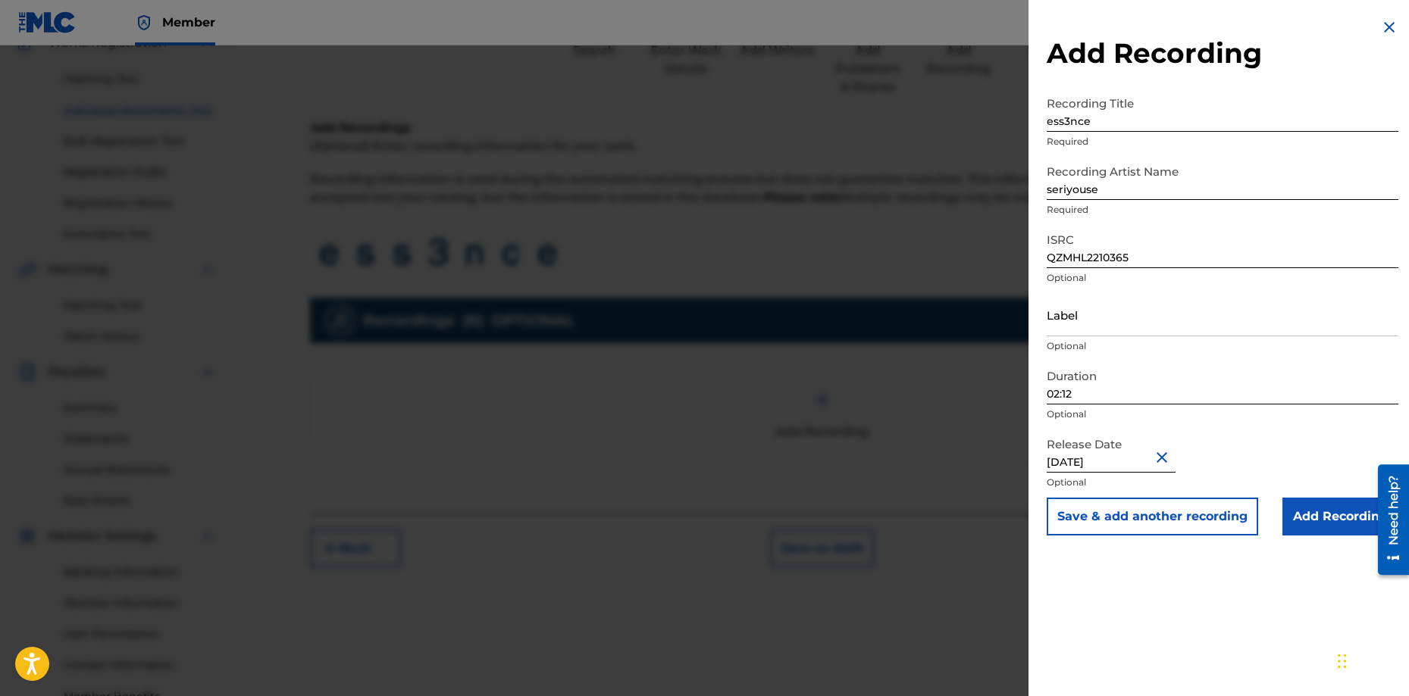
click at [1302, 517] on input "Add Recording" at bounding box center [1340, 517] width 116 height 38
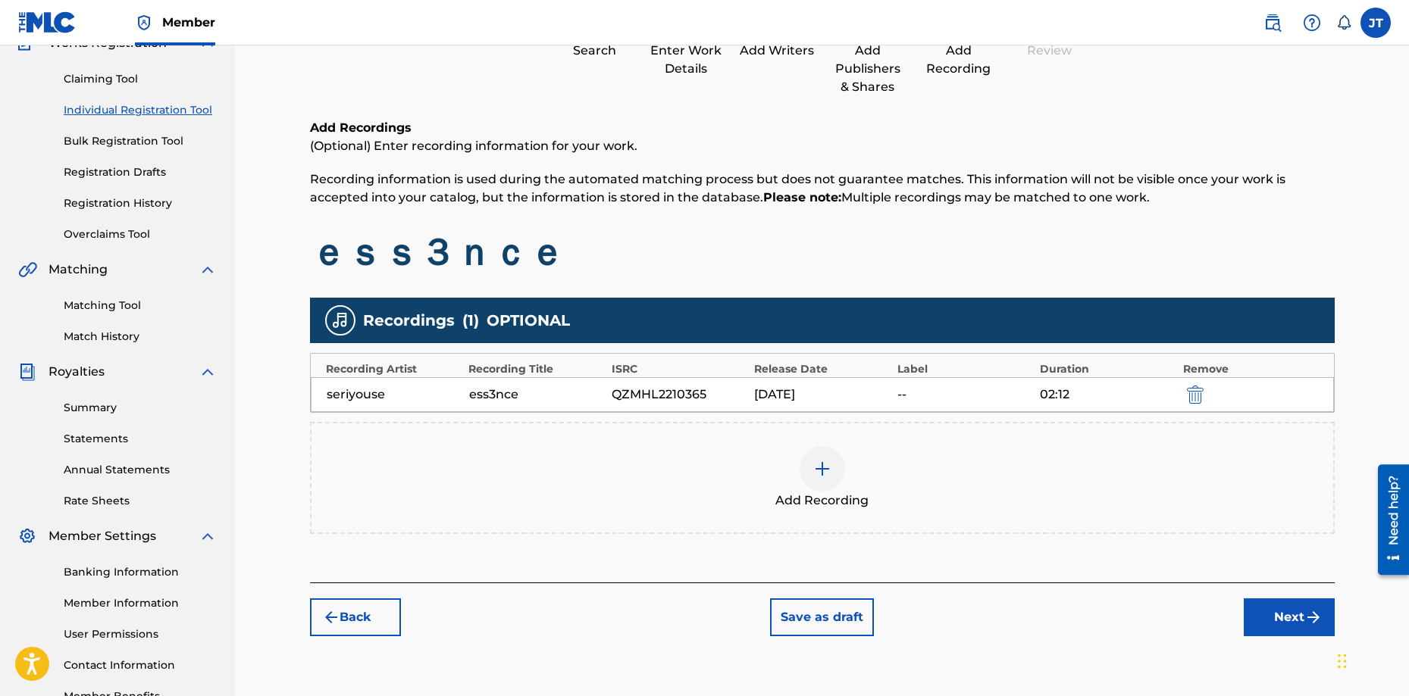
click at [1269, 619] on button "Next" at bounding box center [1288, 618] width 91 height 38
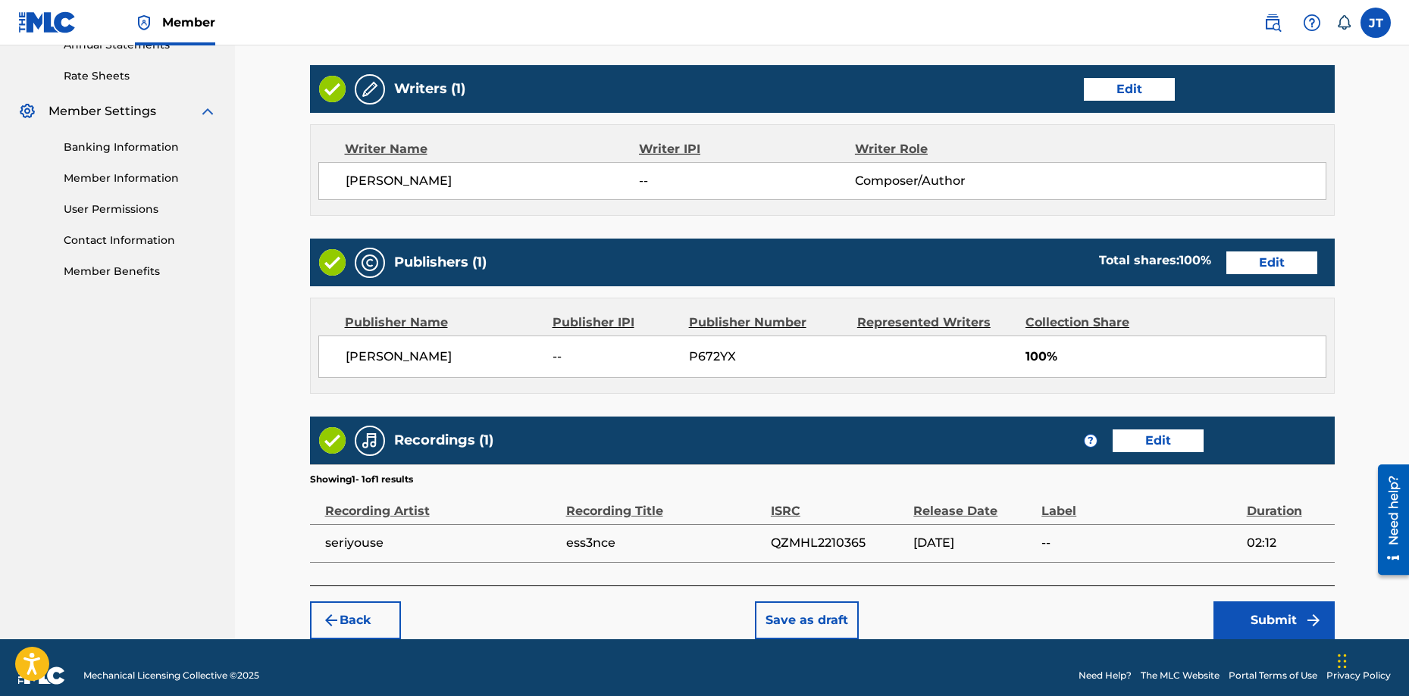
scroll to position [585, 0]
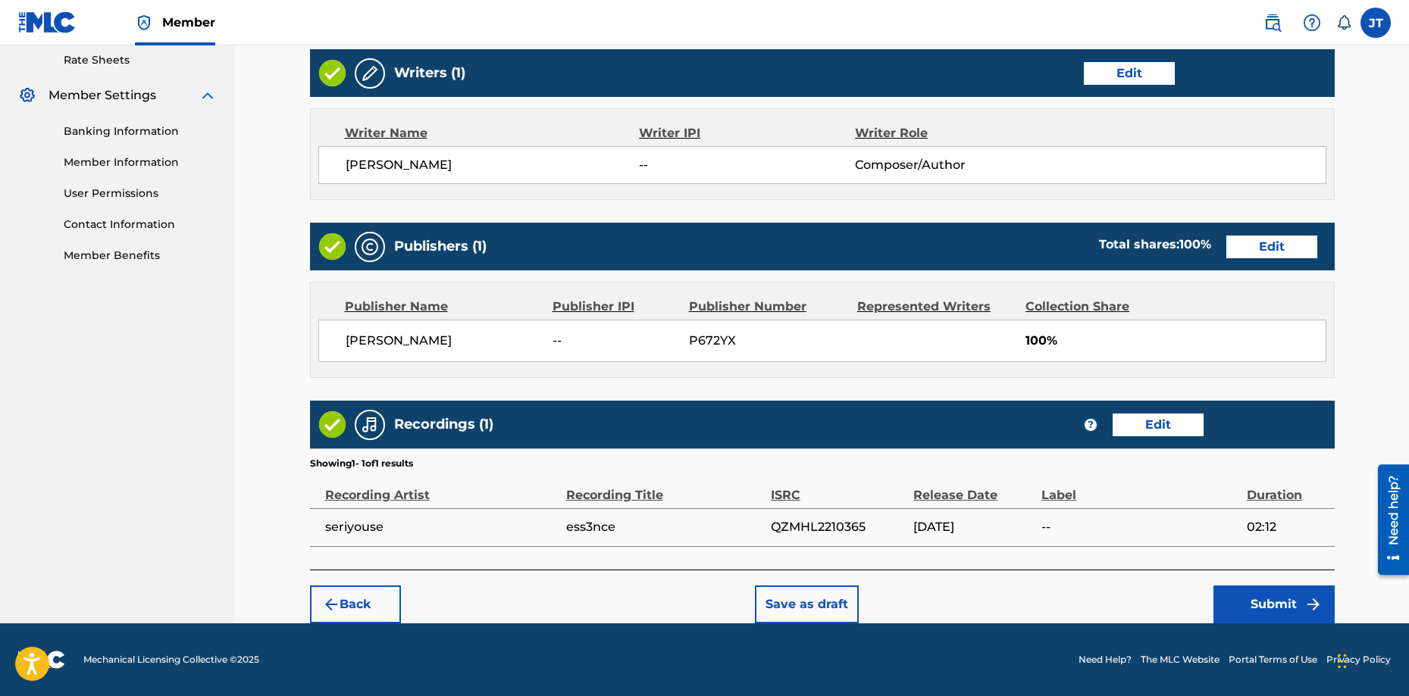
click at [437, 158] on span "[PERSON_NAME]" at bounding box center [493, 165] width 294 height 18
click at [427, 171] on span "[PERSON_NAME]" at bounding box center [493, 165] width 294 height 18
click at [511, 180] on div "[PERSON_NAME] -- Composer/Author" at bounding box center [822, 165] width 1008 height 38
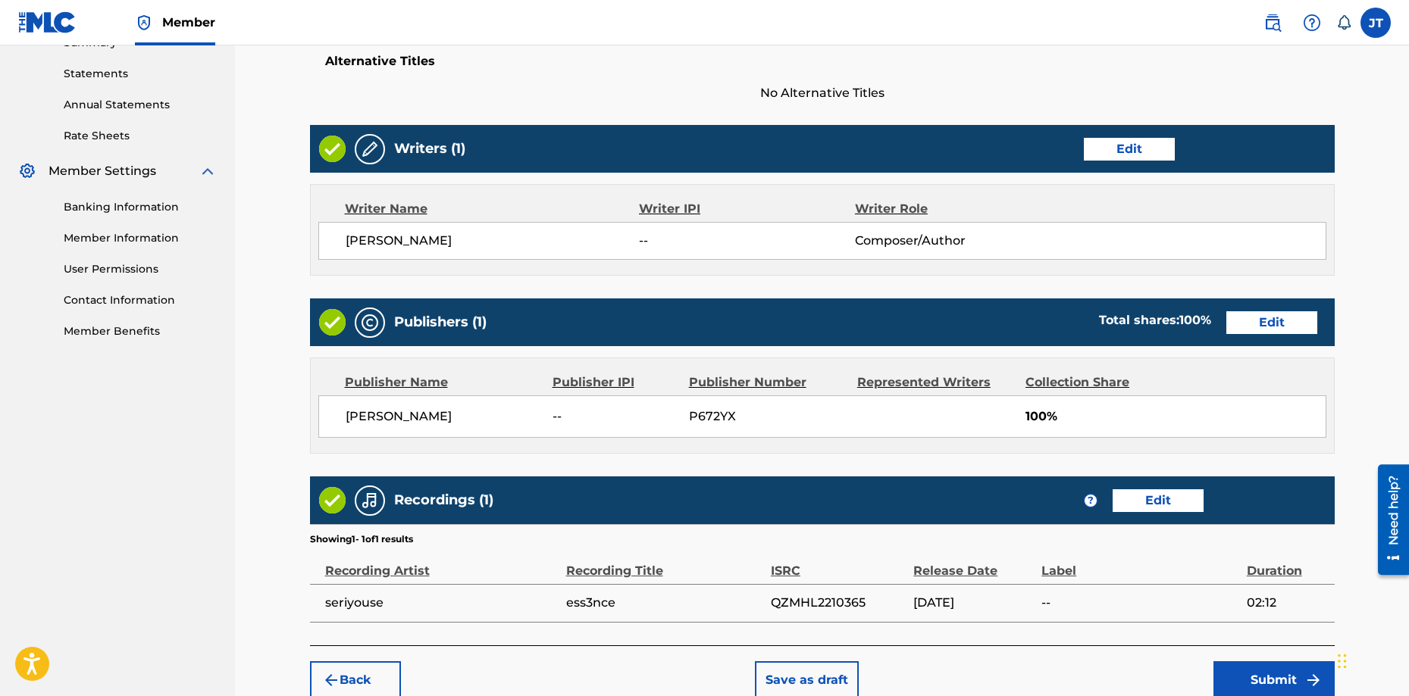
click at [1137, 157] on button "Edit" at bounding box center [1128, 149] width 91 height 23
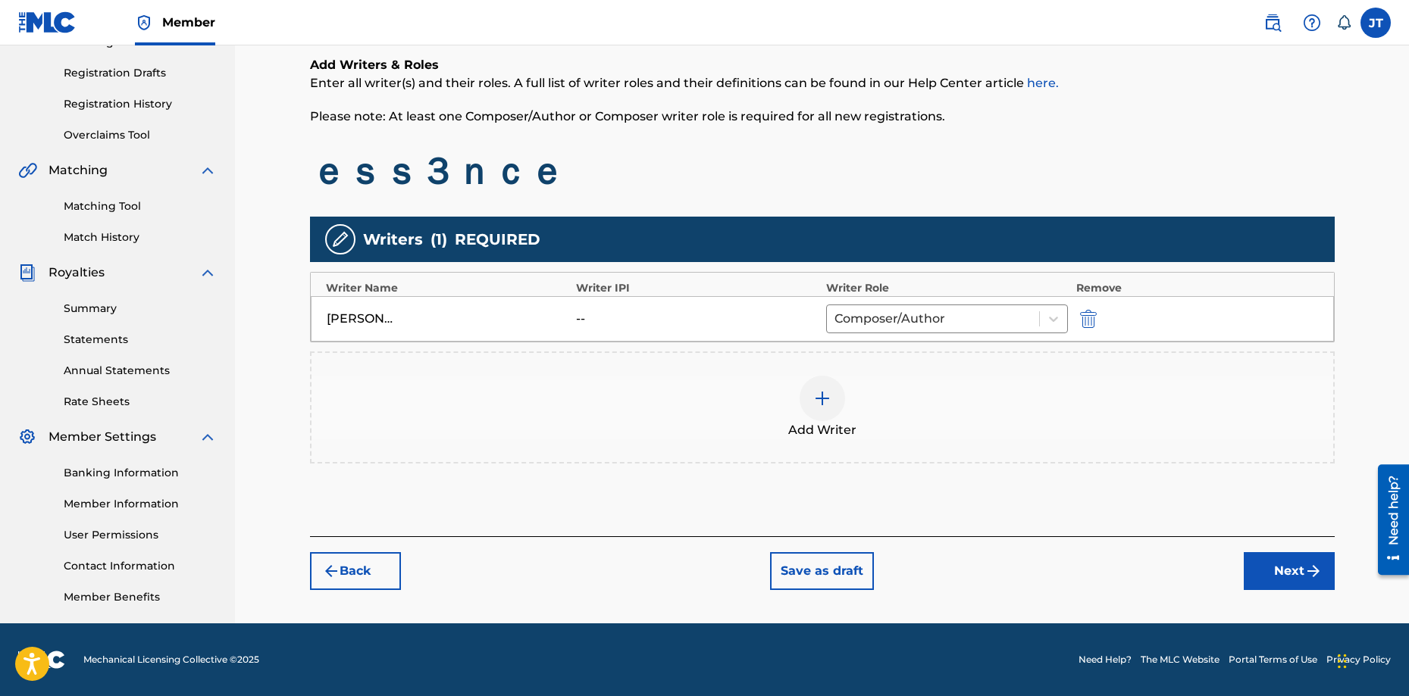
scroll to position [243, 0]
click at [1086, 307] on div "[PERSON_NAME] -- Composer/Author" at bounding box center [822, 318] width 1023 height 45
click at [1088, 314] on img "submit" at bounding box center [1088, 319] width 17 height 18
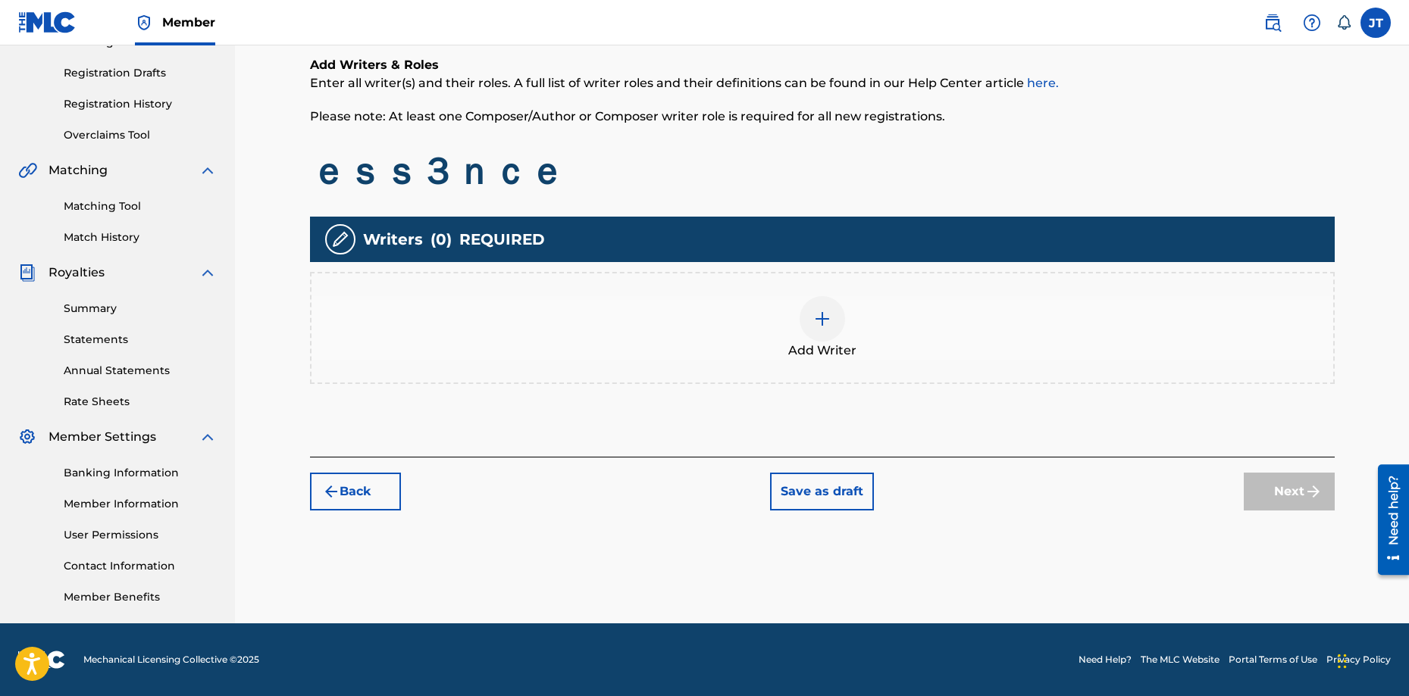
click at [807, 319] on div at bounding box center [821, 318] width 45 height 45
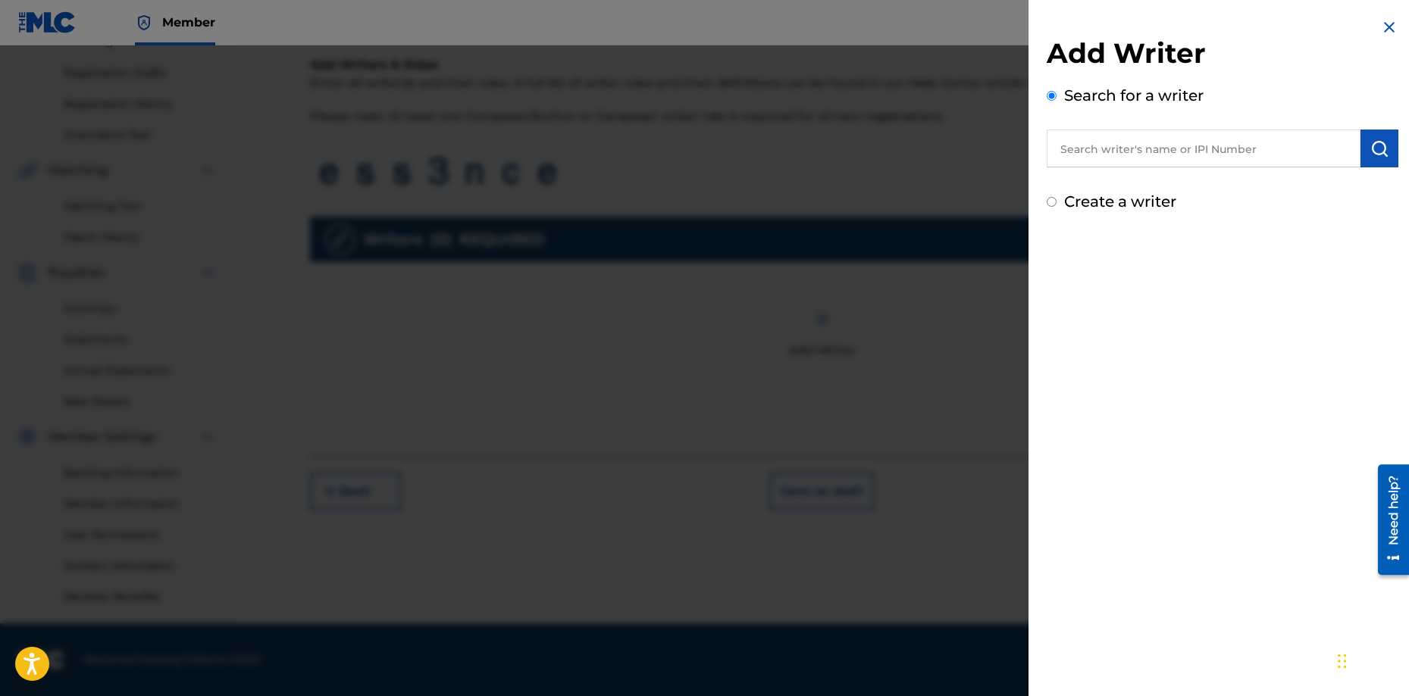
click at [1128, 141] on input "text" at bounding box center [1203, 149] width 314 height 38
click at [1037, 202] on div "Add Writer Search for a writer Create a writer" at bounding box center [1222, 115] width 388 height 231
click at [1052, 202] on input "Create a writer" at bounding box center [1051, 202] width 10 height 10
radio input "false"
radio input "true"
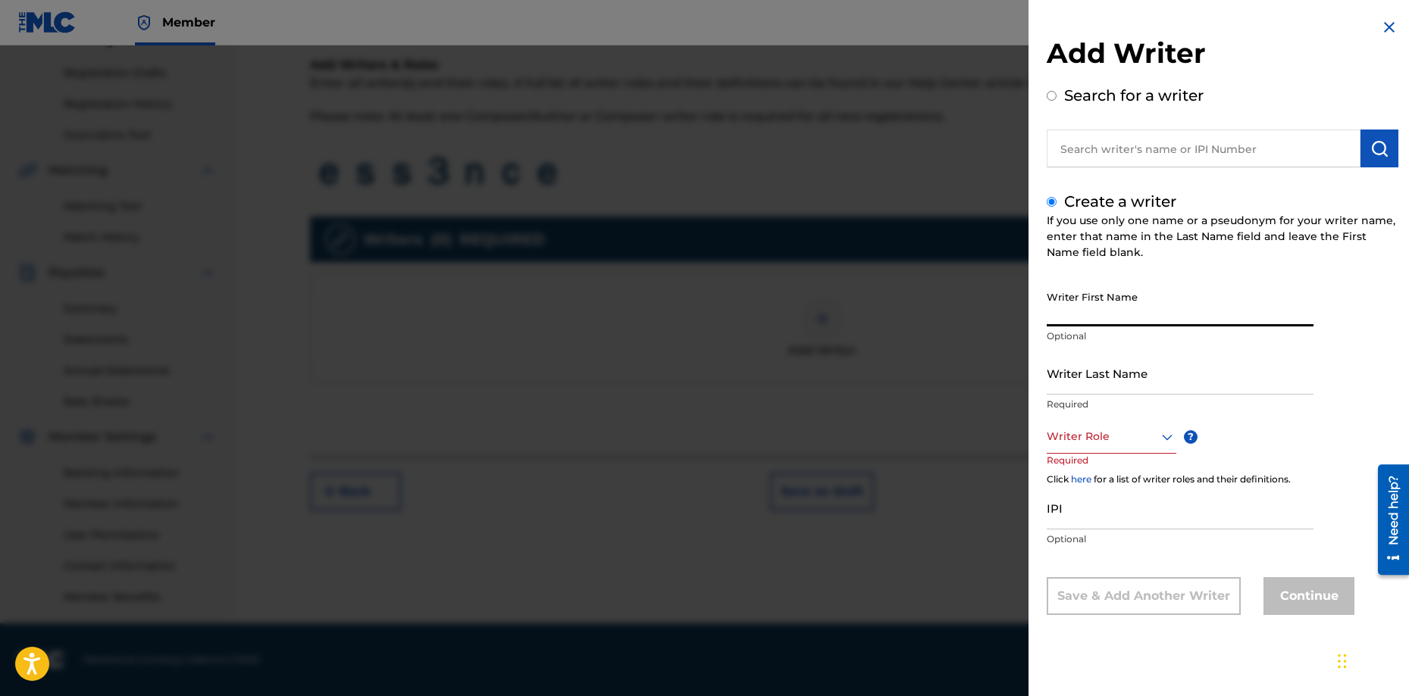
click at [1113, 308] on input "Writer First Name" at bounding box center [1179, 304] width 267 height 43
click at [1383, 23] on img at bounding box center [1389, 27] width 18 height 18
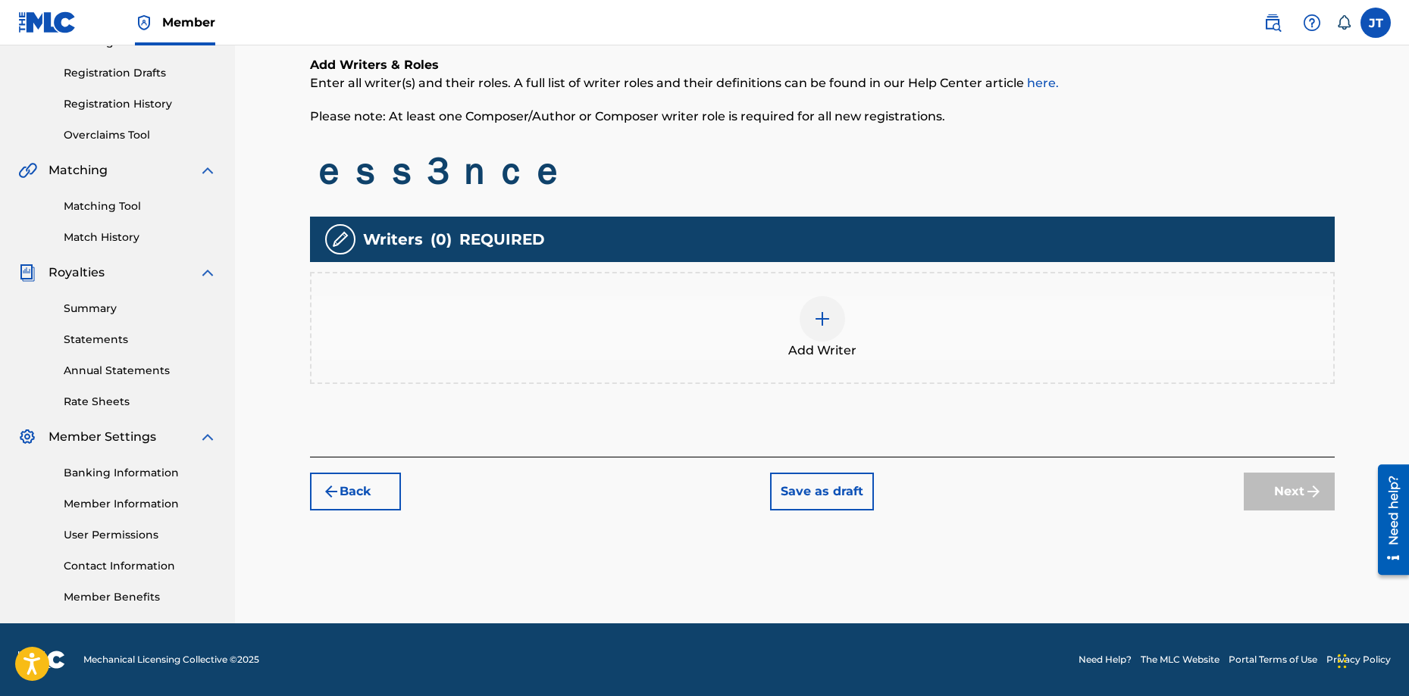
click at [826, 327] on div at bounding box center [821, 318] width 45 height 45
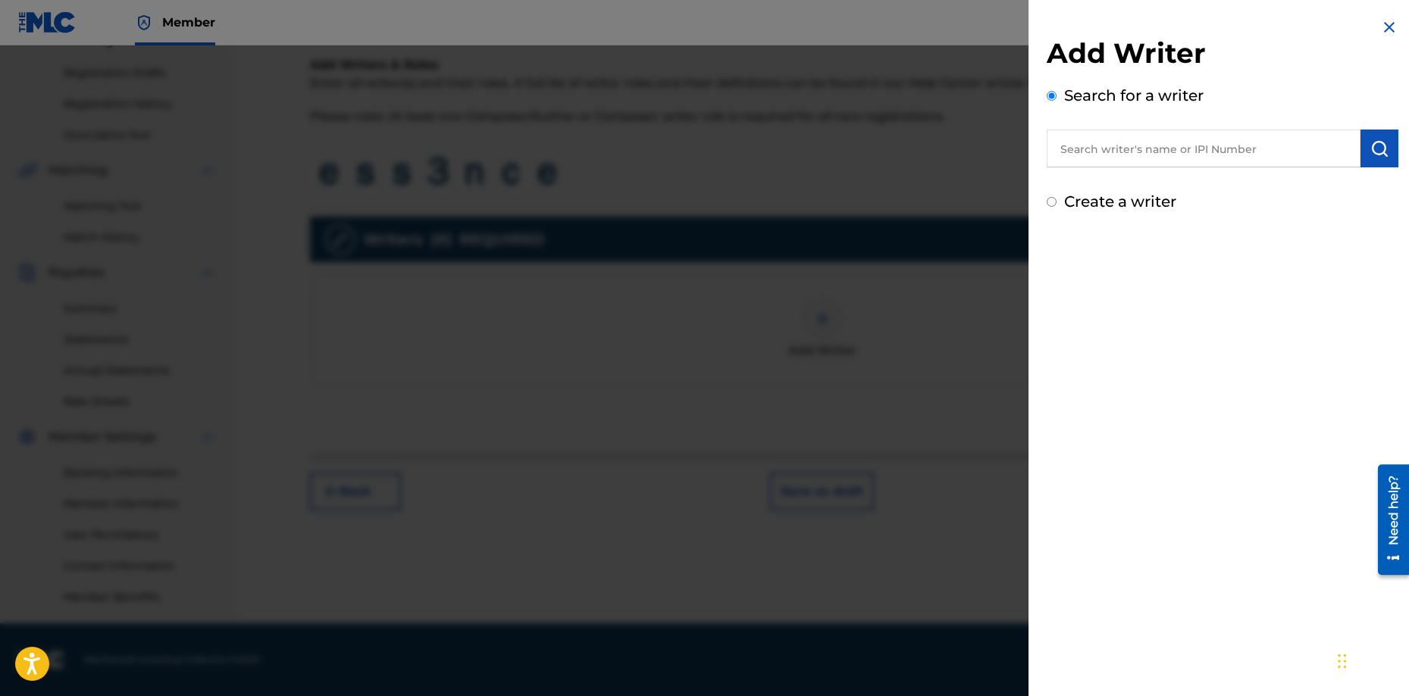
click at [1127, 156] on input "text" at bounding box center [1203, 149] width 314 height 38
click at [1069, 197] on label "Create a writer" at bounding box center [1120, 201] width 112 height 18
radio input "true"
click at [1056, 197] on input "Create a writer" at bounding box center [1051, 202] width 10 height 10
radio input "false"
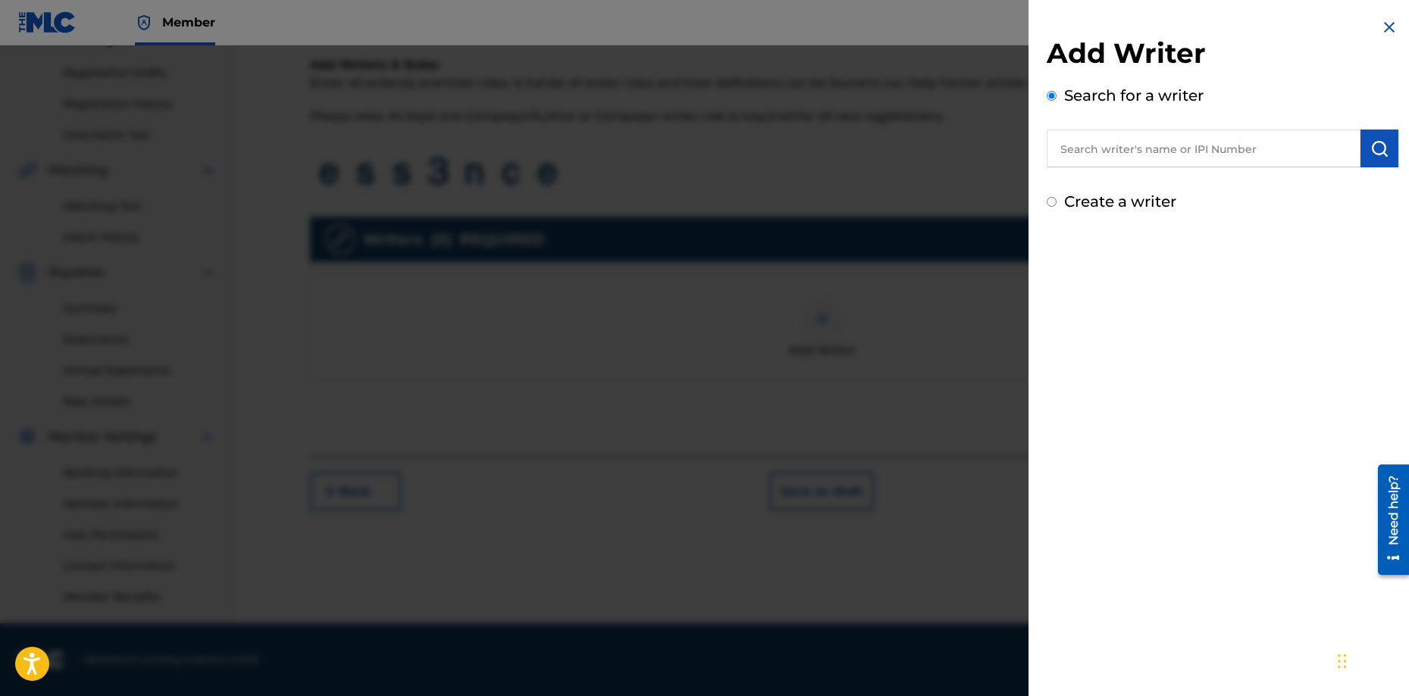
radio input "true"
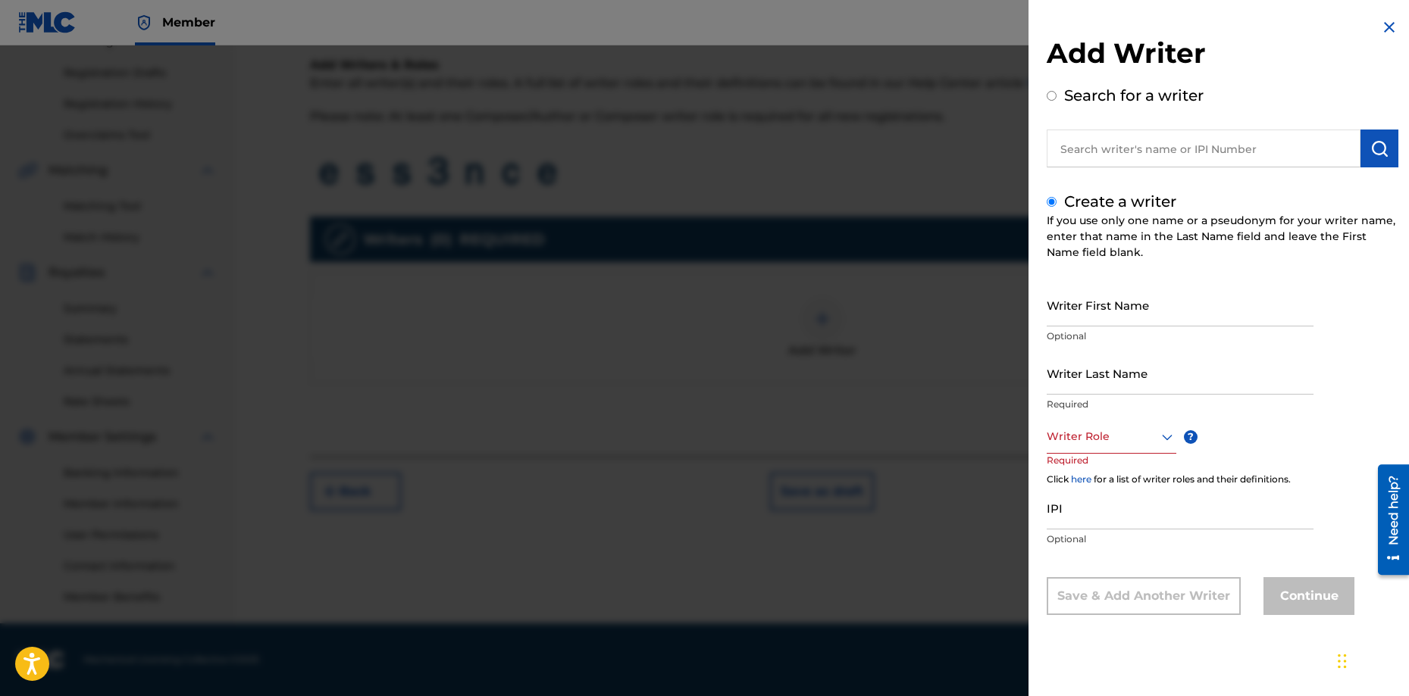
click at [1102, 305] on input "Writer First Name" at bounding box center [1179, 304] width 267 height 43
type input "[PERSON_NAME]"
click at [1133, 372] on input "Writer Last Name" at bounding box center [1179, 373] width 267 height 43
type input "[DEMOGRAPHIC_DATA]"
click at [1137, 439] on div at bounding box center [1111, 436] width 130 height 19
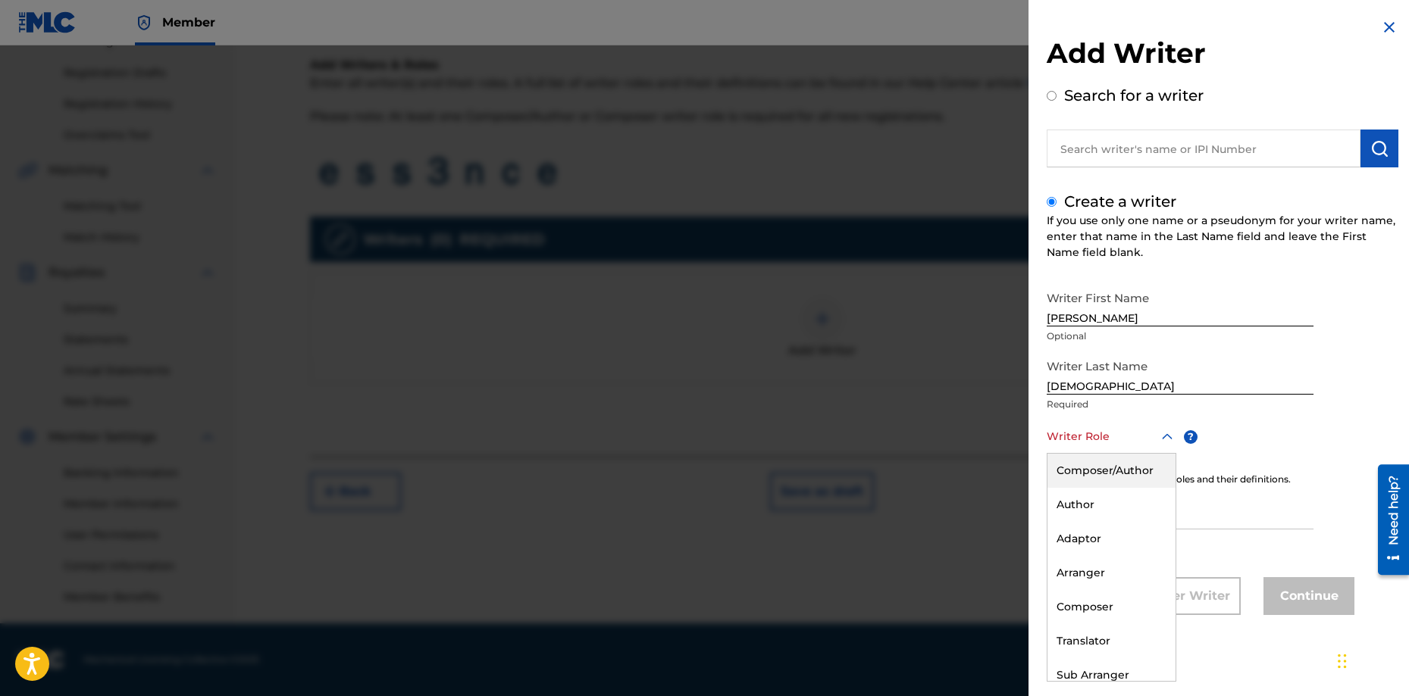
click at [1115, 464] on div "Composer/Author" at bounding box center [1111, 471] width 128 height 34
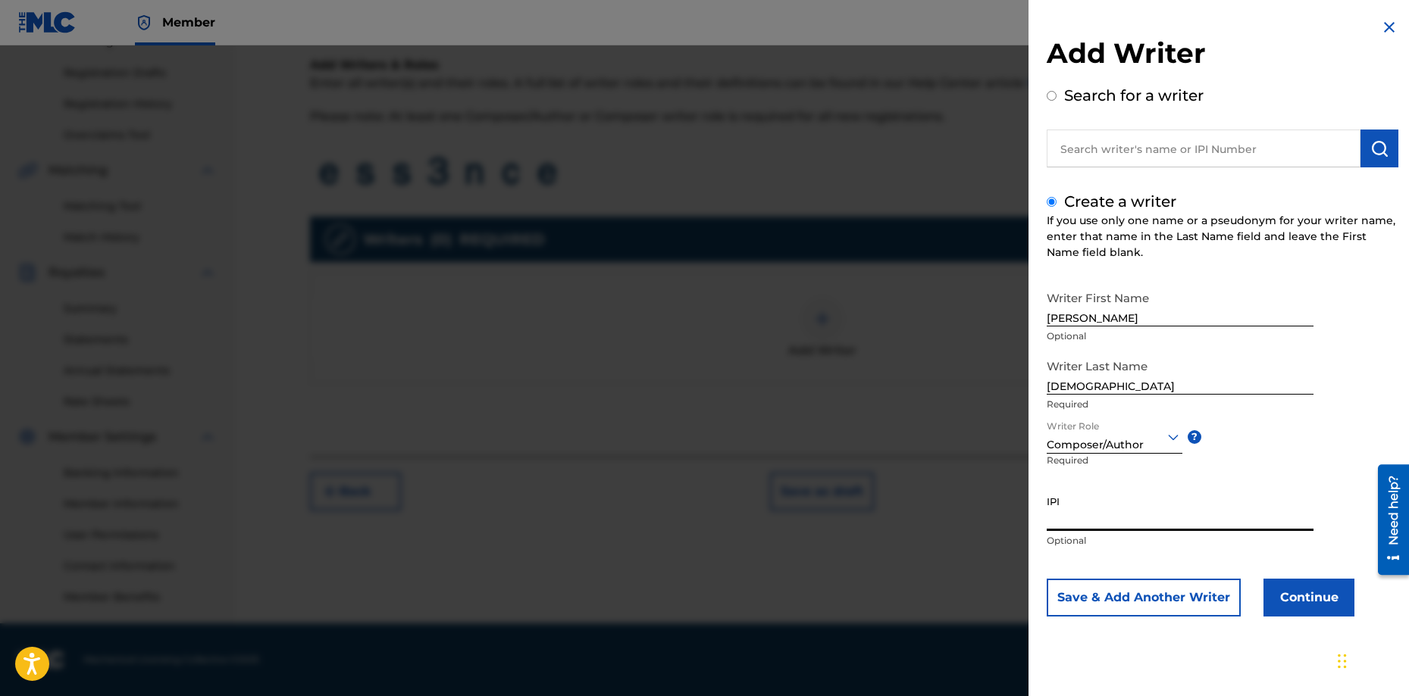
click at [1113, 505] on input "IPI" at bounding box center [1179, 509] width 267 height 43
click at [1320, 553] on div "Writer First Name [PERSON_NAME] Optional Writer Last Name Temple Required Write…" at bounding box center [1222, 449] width 352 height 333
click at [1284, 586] on button "Continue" at bounding box center [1308, 598] width 91 height 38
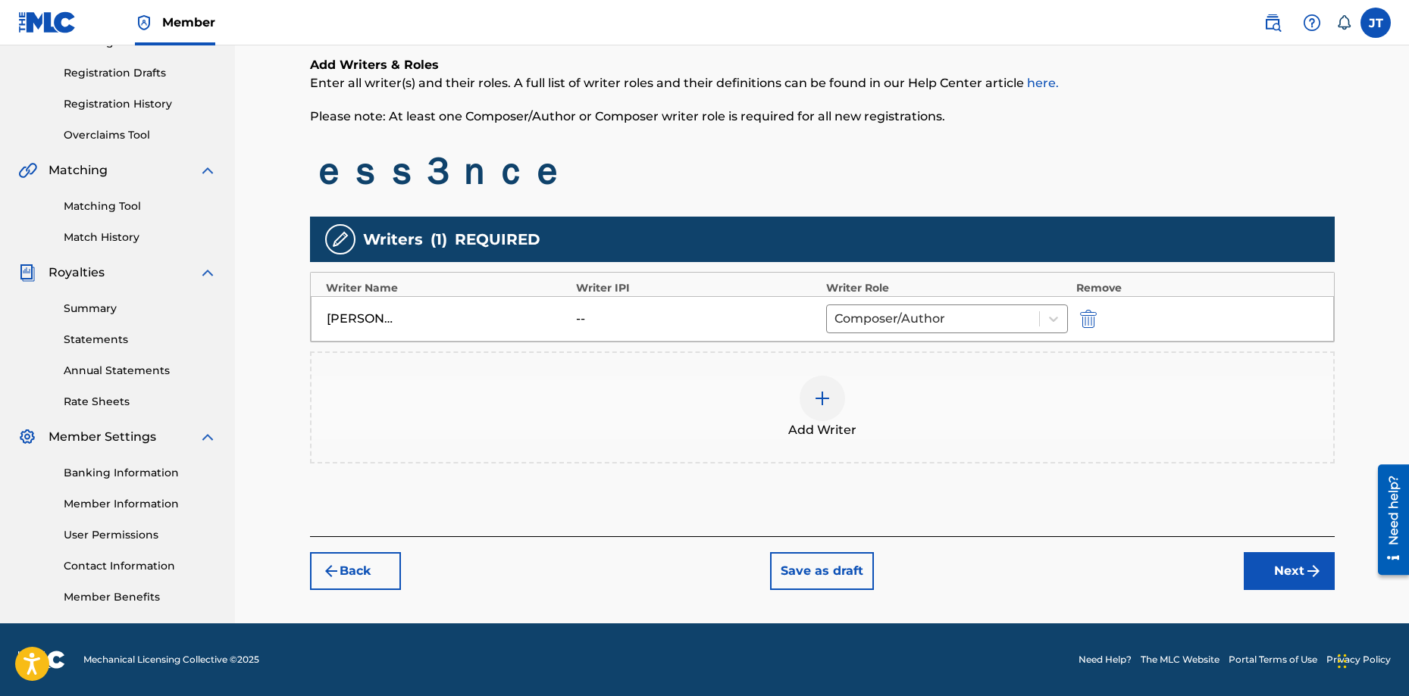
click at [1277, 578] on button "Next" at bounding box center [1288, 571] width 91 height 38
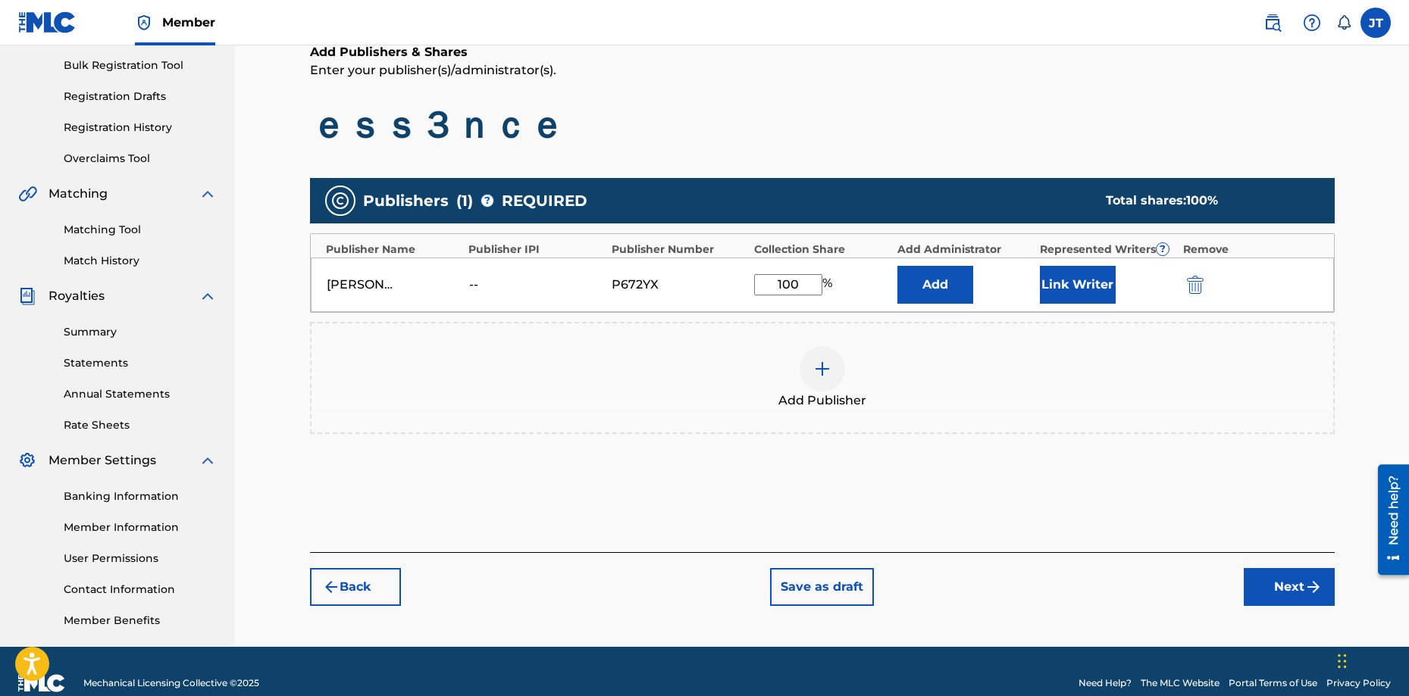
click at [1257, 599] on button "Next" at bounding box center [1288, 587] width 91 height 38
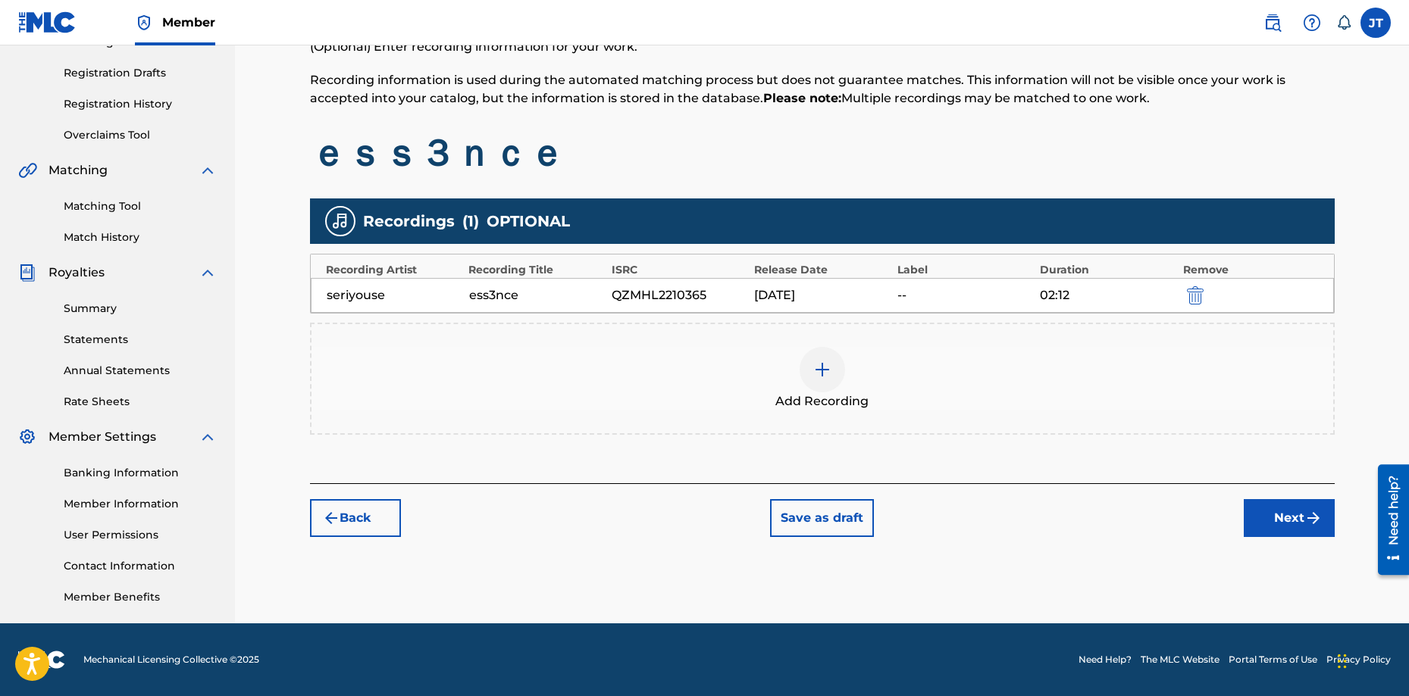
click at [1286, 518] on button "Next" at bounding box center [1288, 518] width 91 height 38
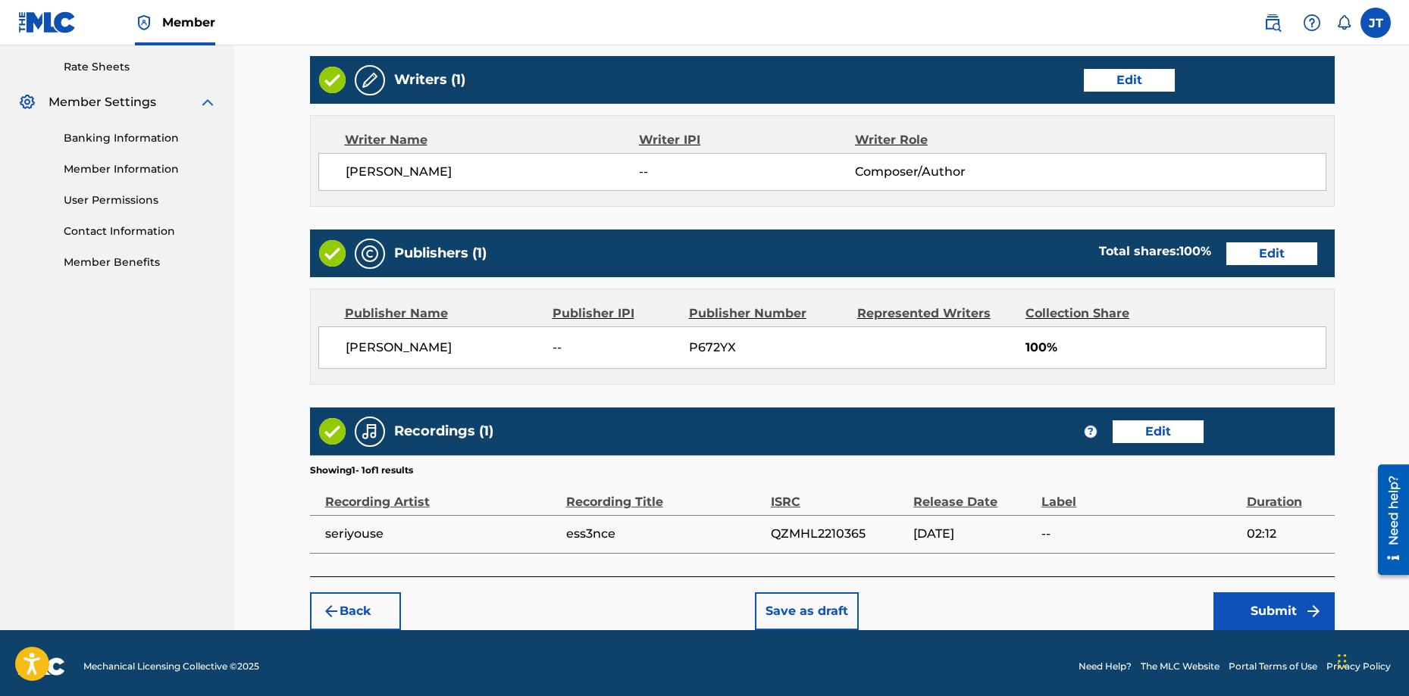
scroll to position [585, 0]
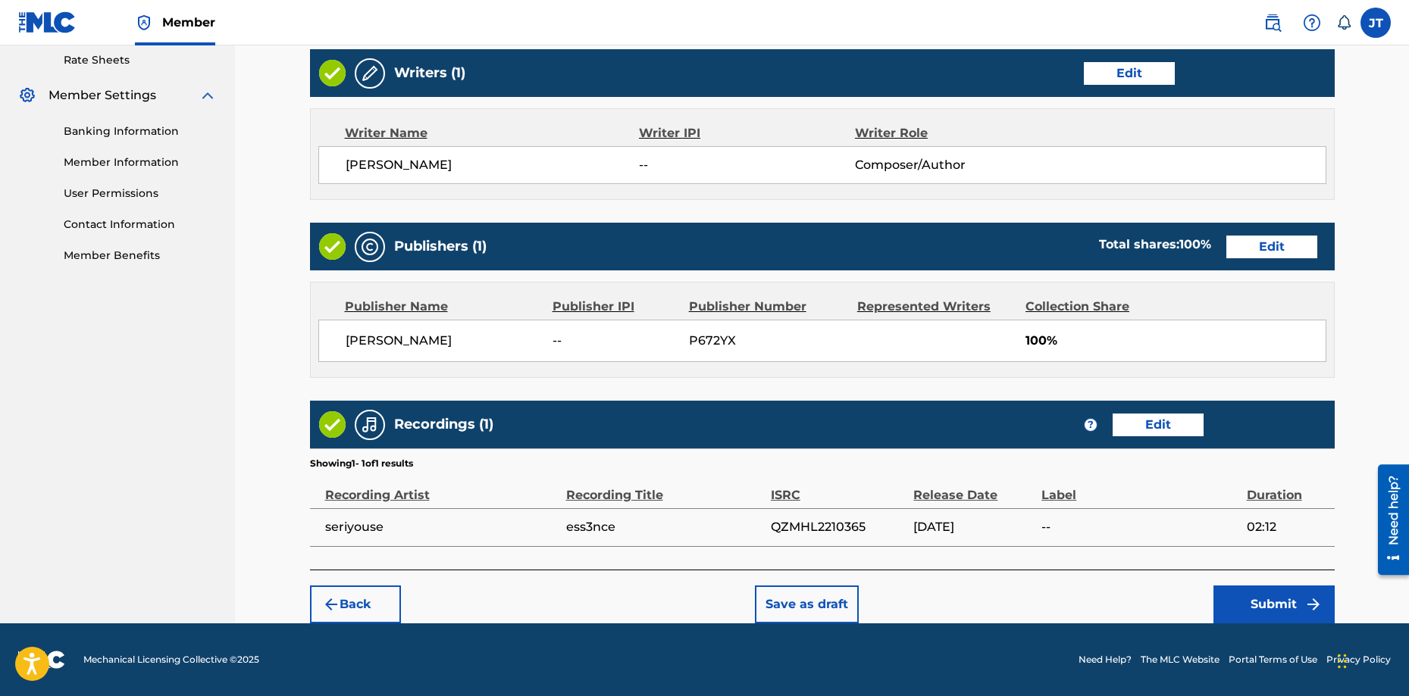
click at [1255, 601] on button "Submit" at bounding box center [1273, 605] width 121 height 38
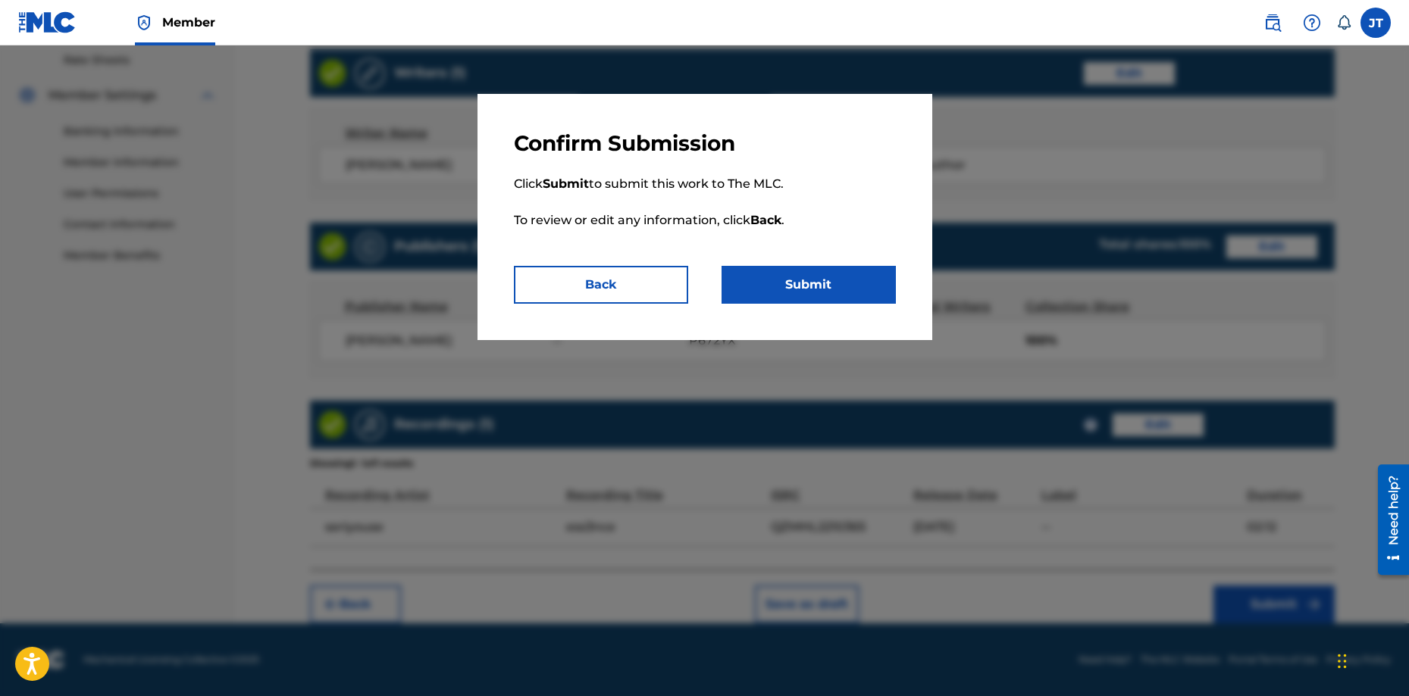
click at [631, 283] on button "Back" at bounding box center [601, 285] width 174 height 38
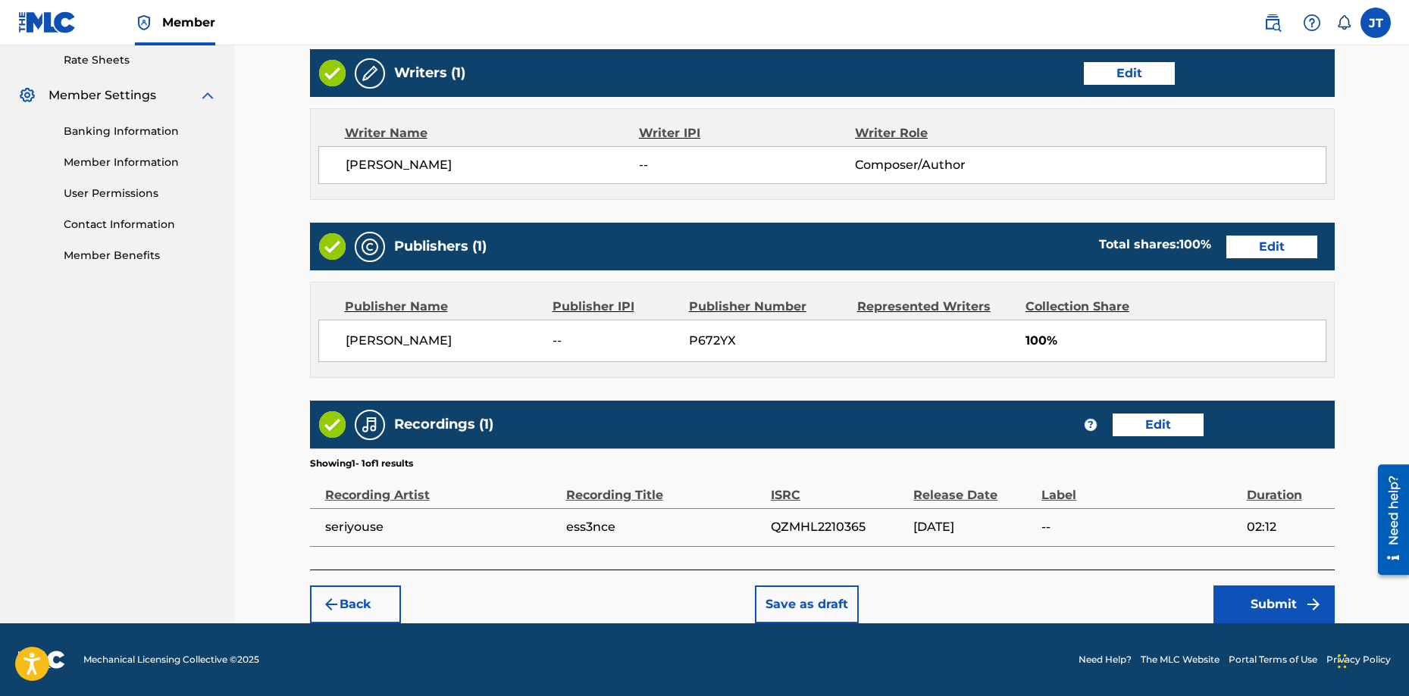
click at [1246, 606] on button "Submit" at bounding box center [1273, 605] width 121 height 38
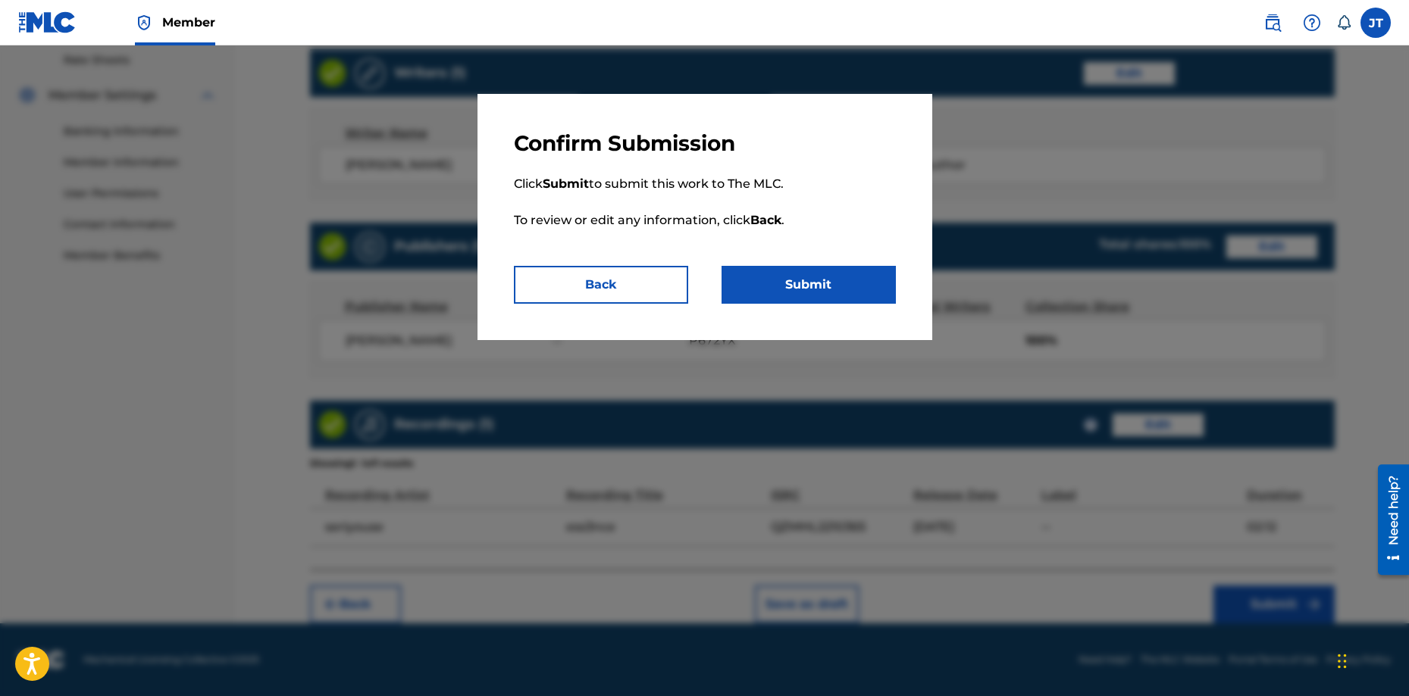
click at [779, 279] on button "Submit" at bounding box center [808, 285] width 174 height 38
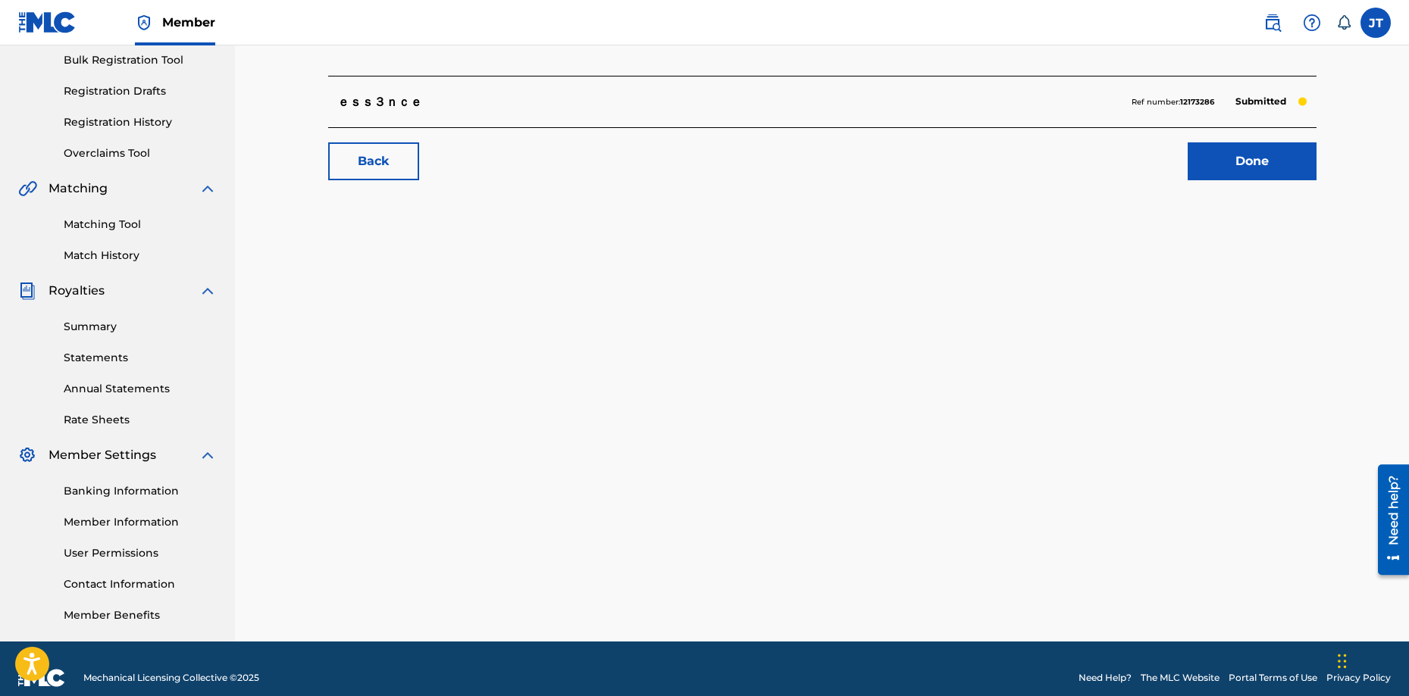
scroll to position [227, 0]
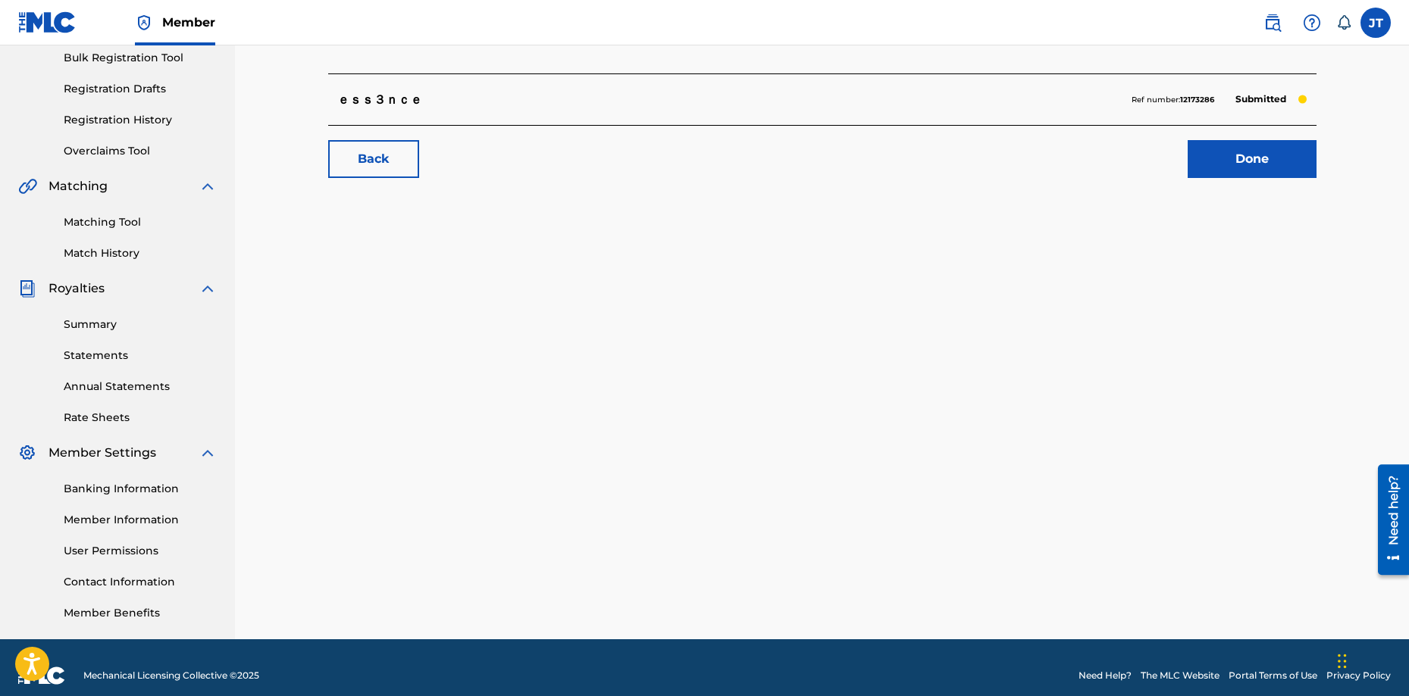
click at [172, 498] on div "Banking Information Member Information User Permissions Contact Information Mem…" at bounding box center [117, 541] width 199 height 159
click at [159, 486] on link "Banking Information" at bounding box center [140, 489] width 153 height 16
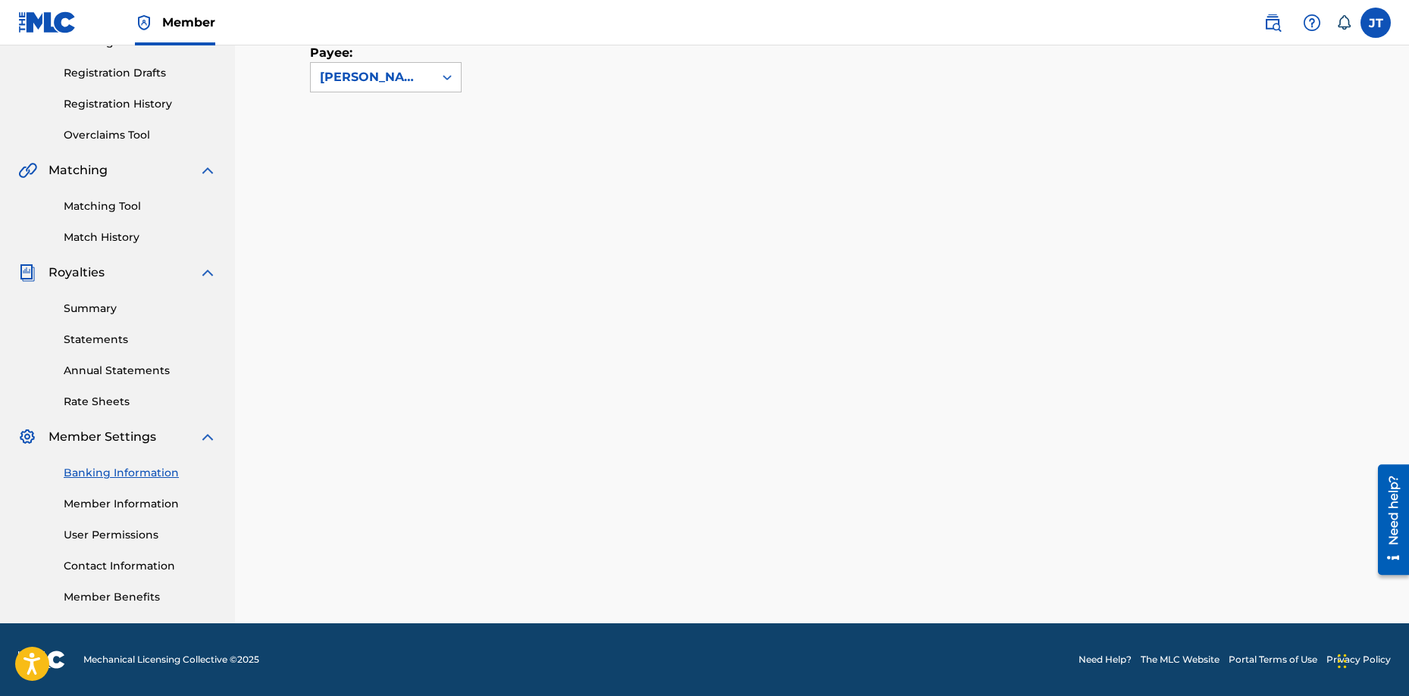
scroll to position [243, 0]
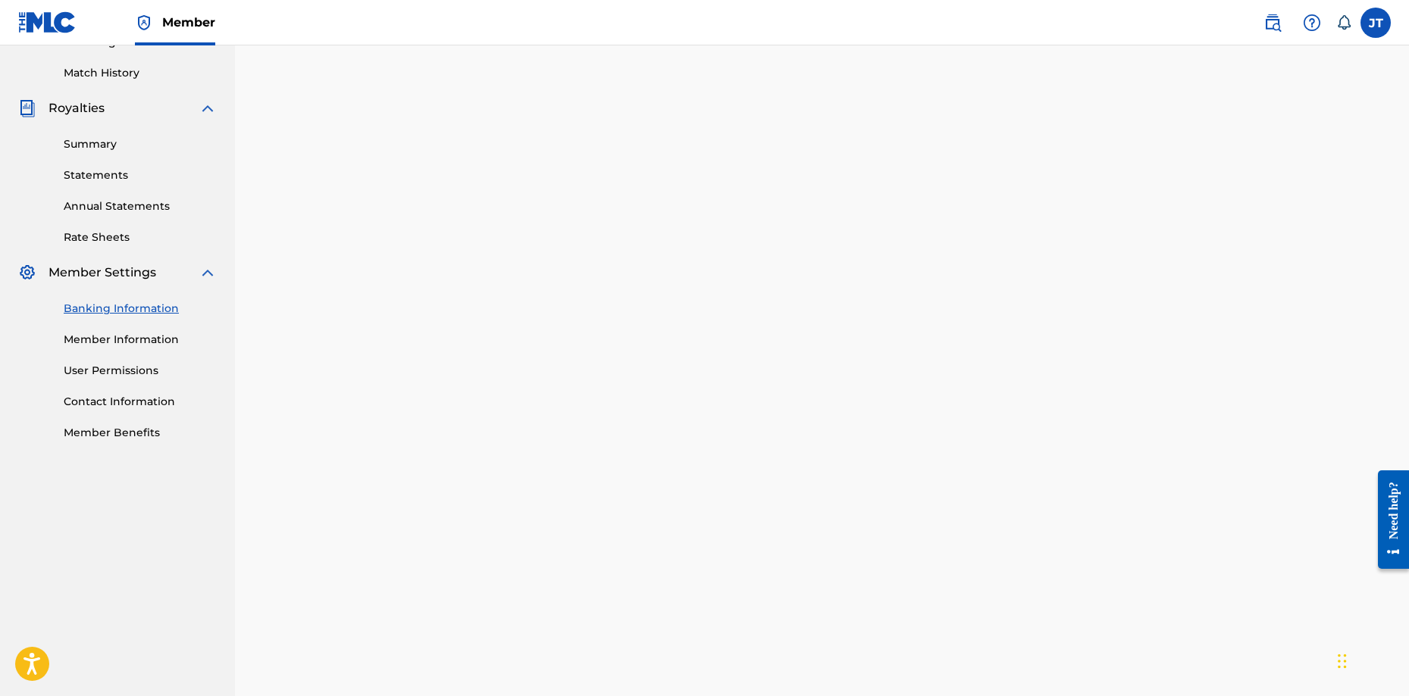
scroll to position [243, 0]
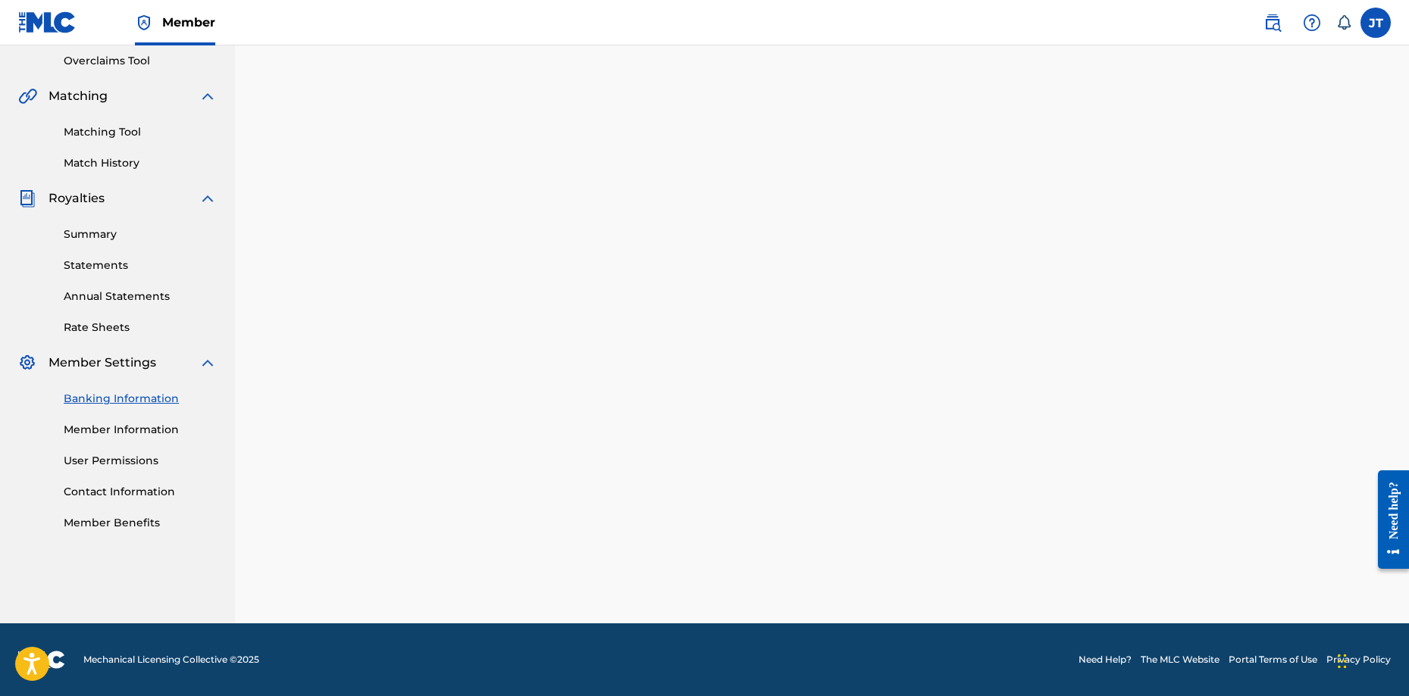
scroll to position [635, 0]
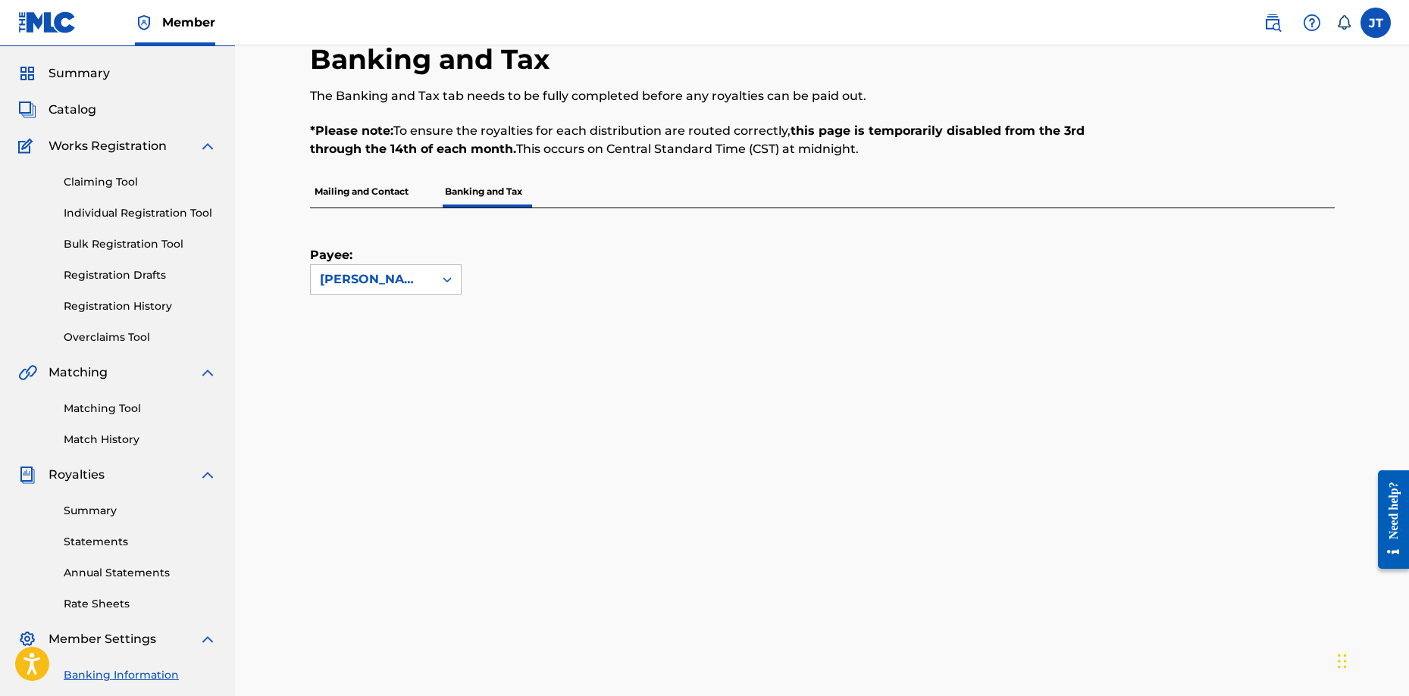
click at [730, 276] on div "Payee: Justin R Temple" at bounding box center [804, 251] width 988 height 86
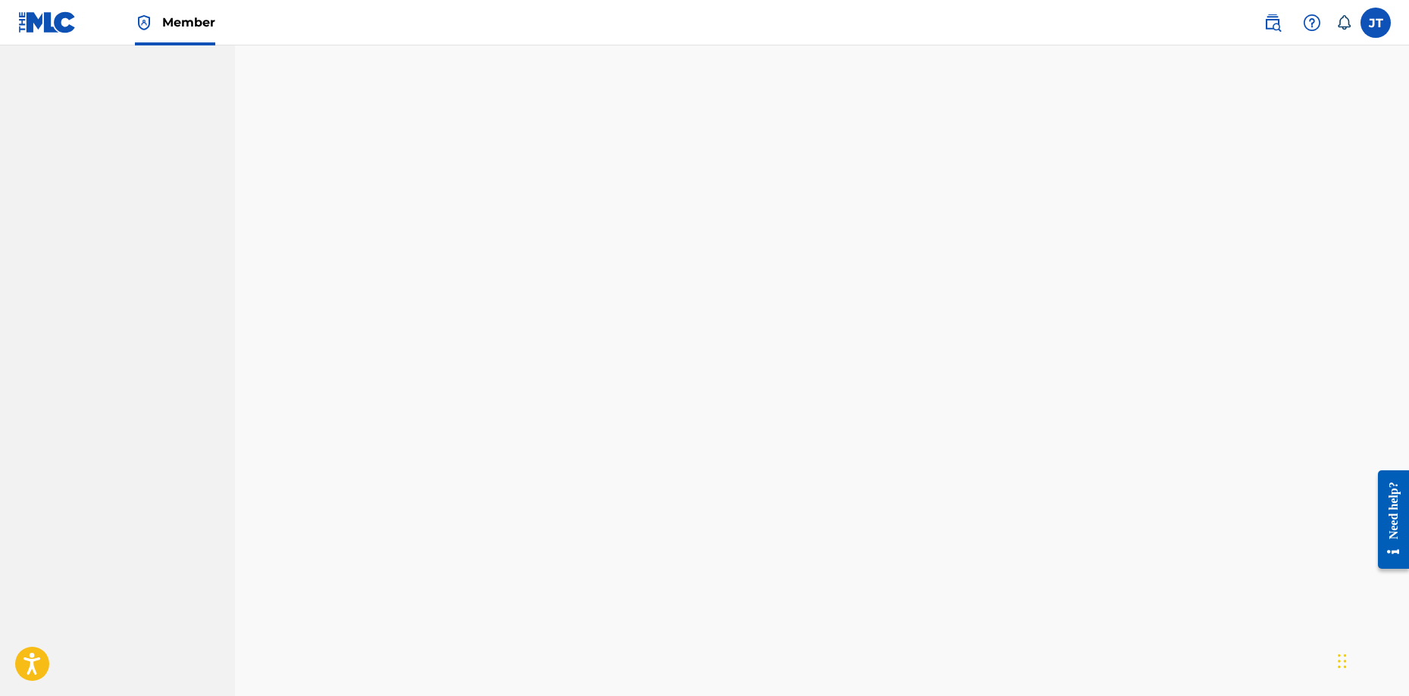
scroll to position [1026, 0]
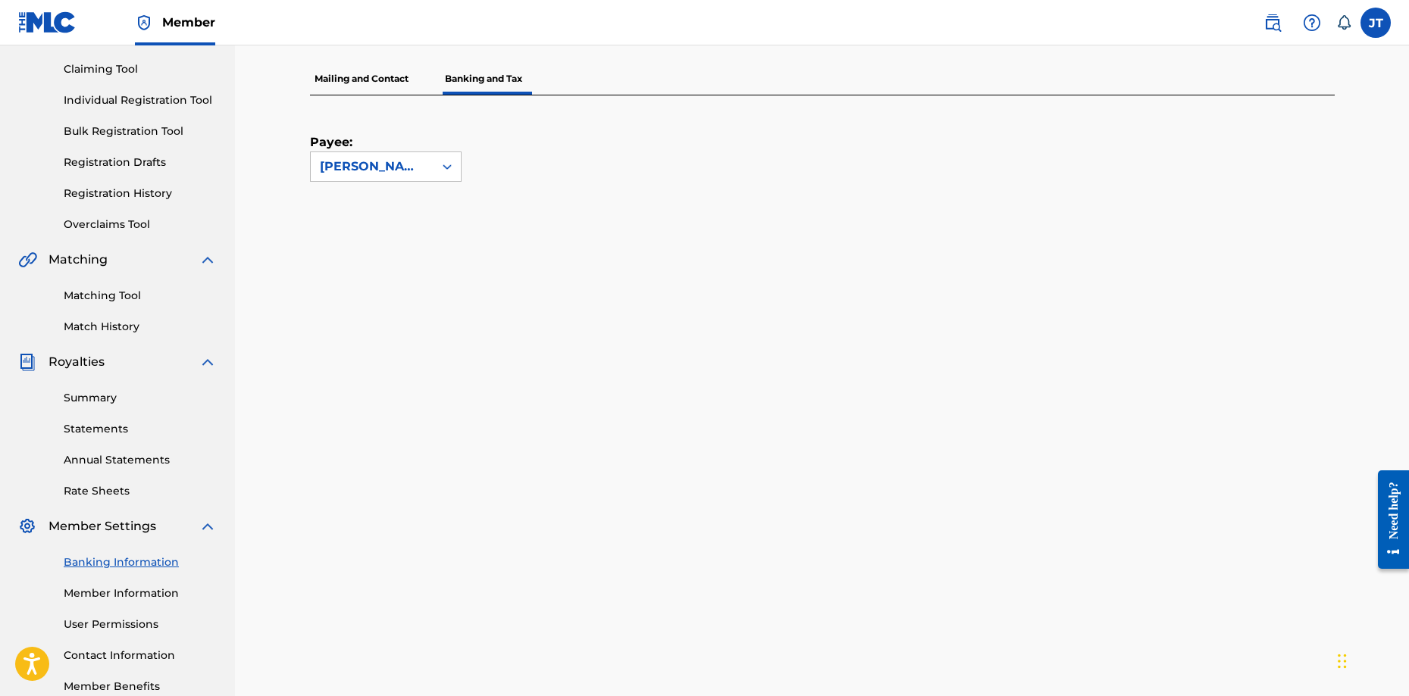
scroll to position [0, 0]
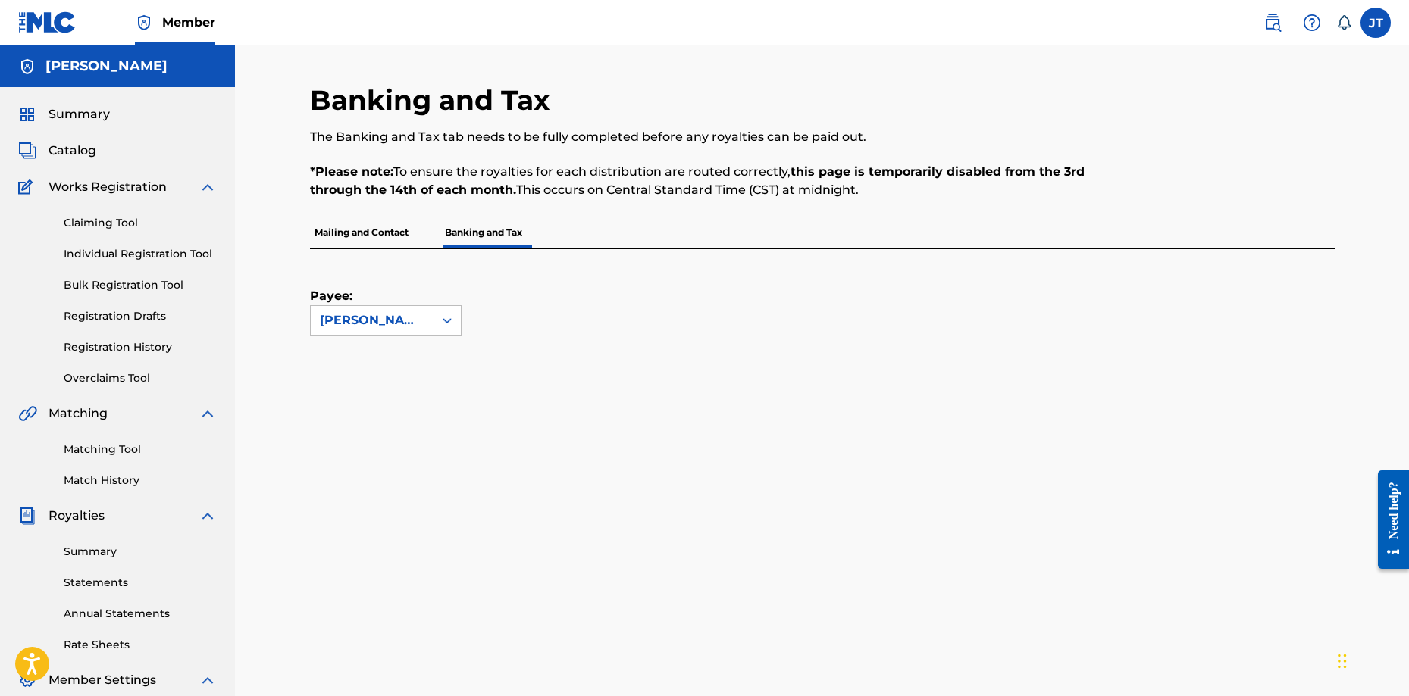
click at [108, 555] on link "Summary" at bounding box center [140, 552] width 153 height 16
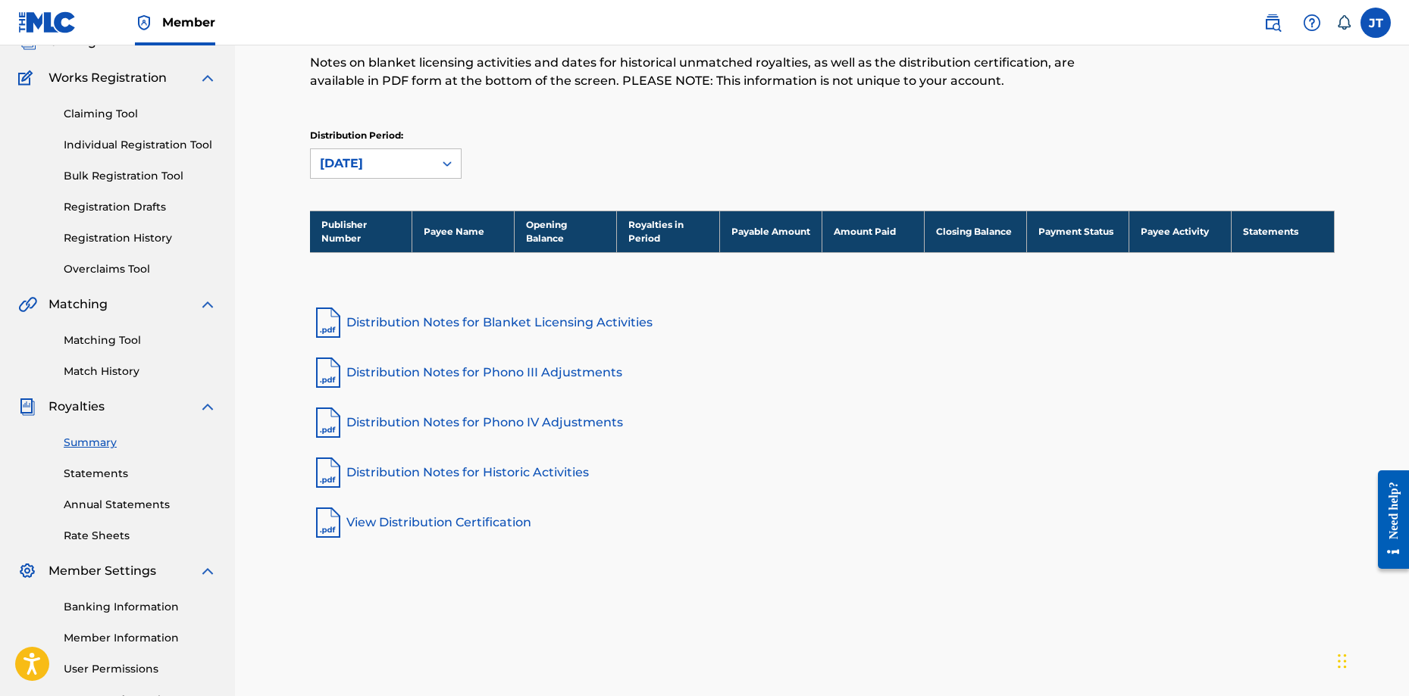
scroll to position [152, 0]
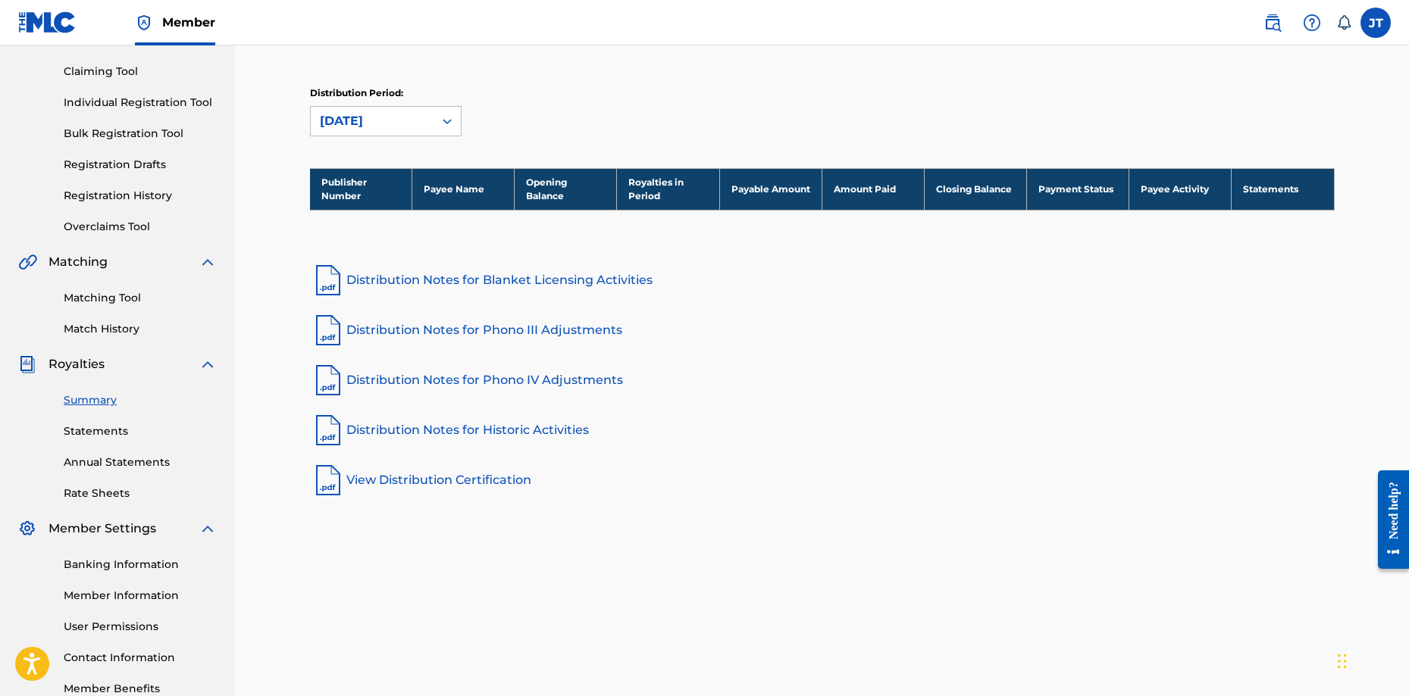
click at [111, 433] on link "Statements" at bounding box center [140, 432] width 153 height 16
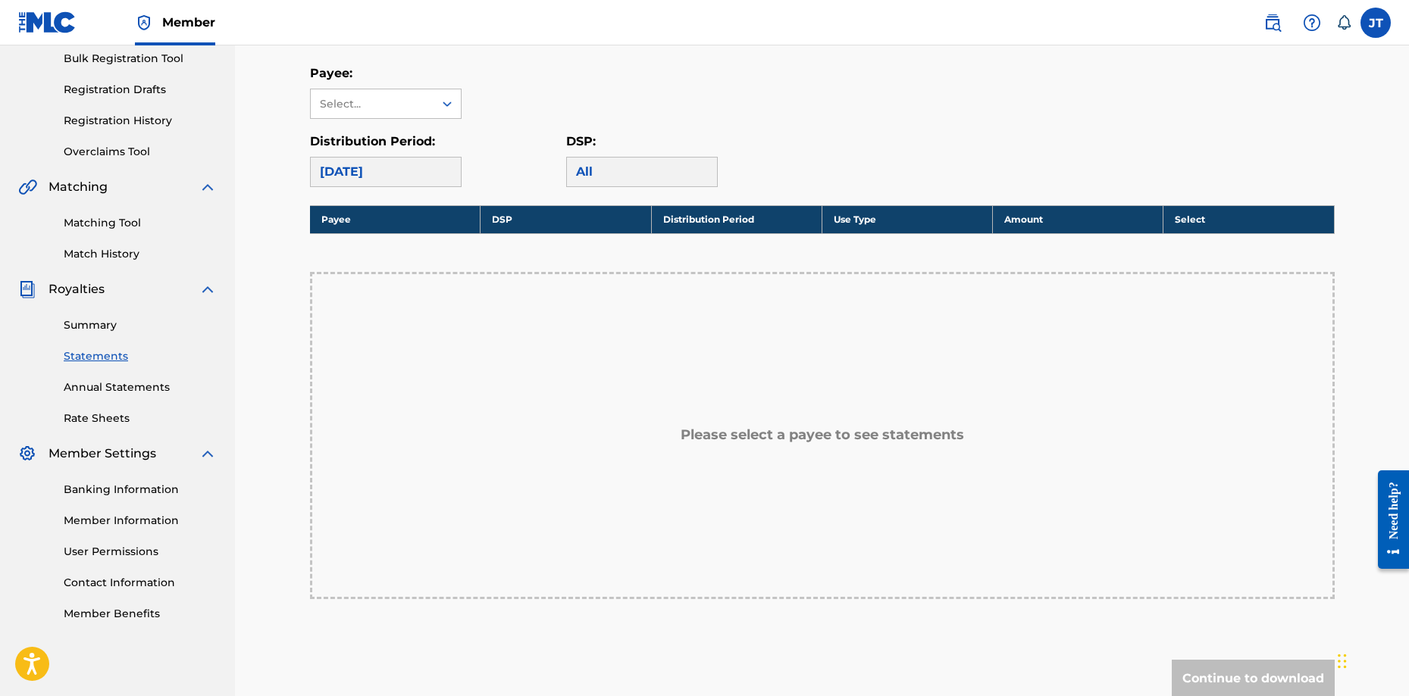
scroll to position [227, 0]
click at [119, 386] on link "Annual Statements" at bounding box center [140, 387] width 153 height 16
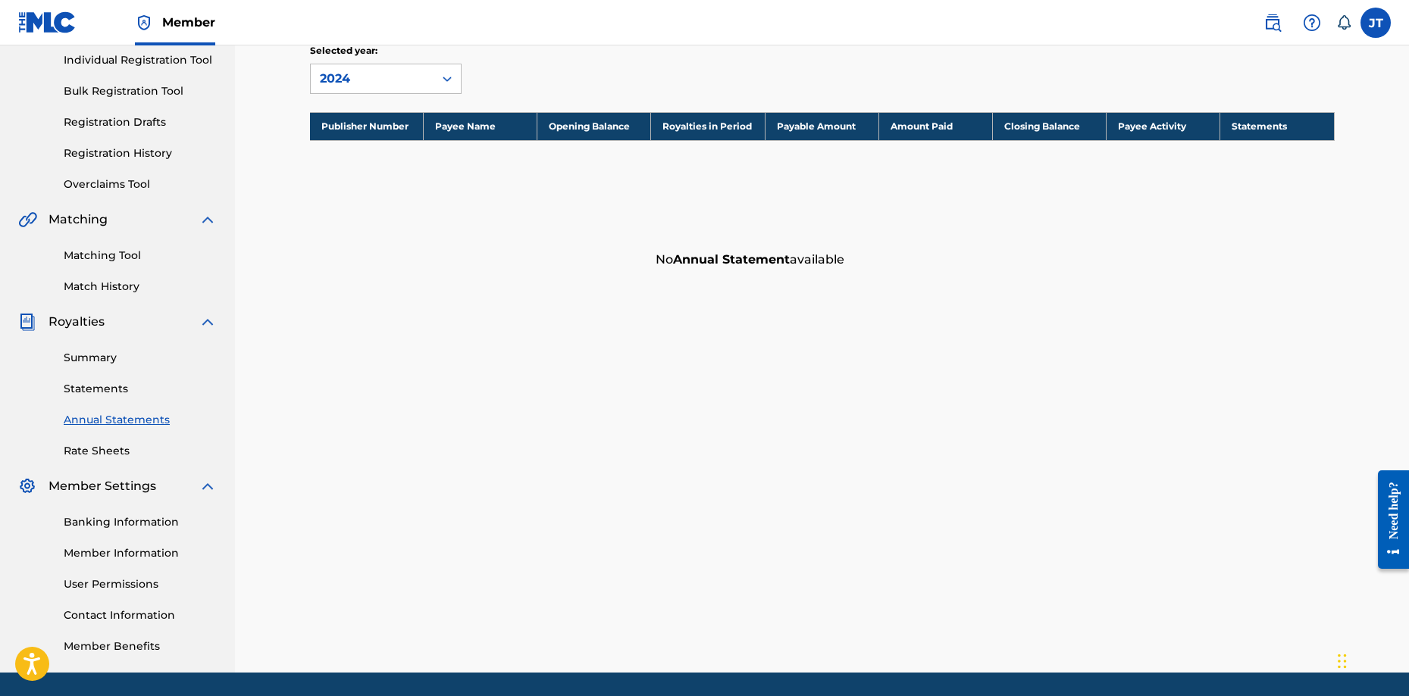
scroll to position [227, 0]
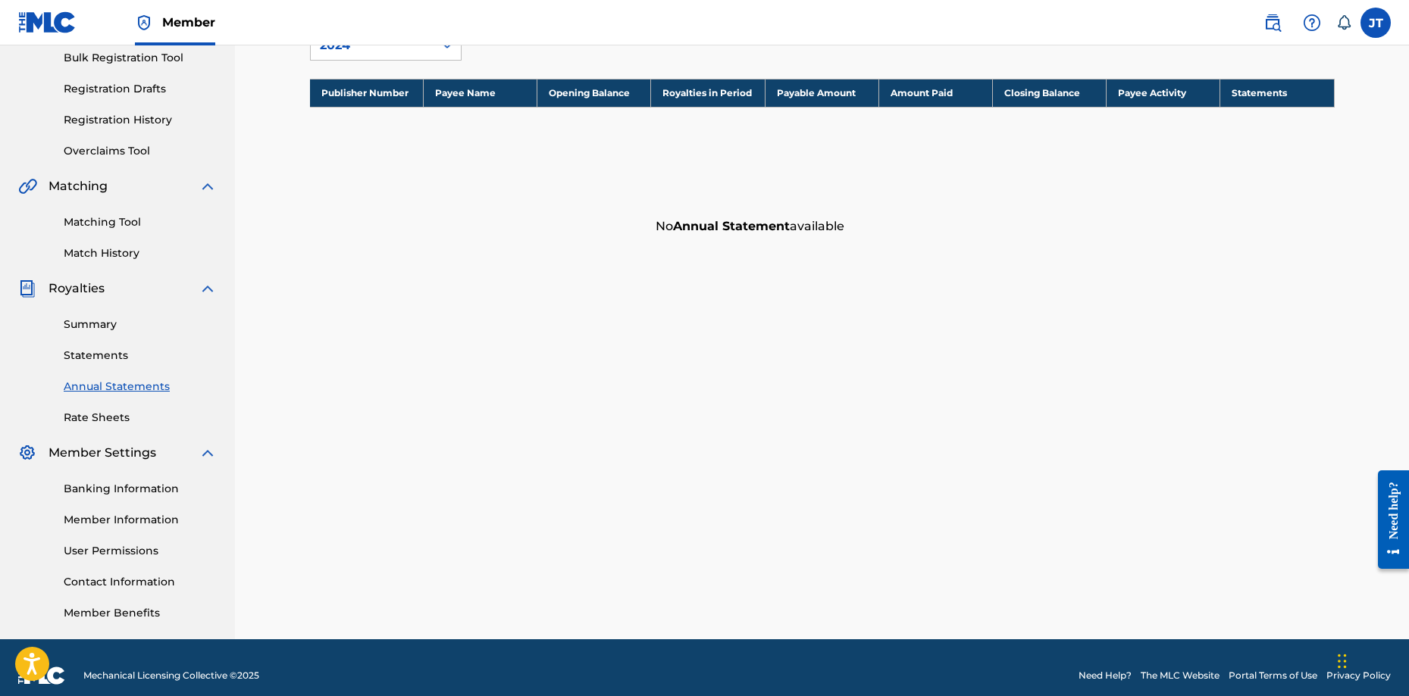
click at [131, 525] on link "Member Information" at bounding box center [140, 520] width 153 height 16
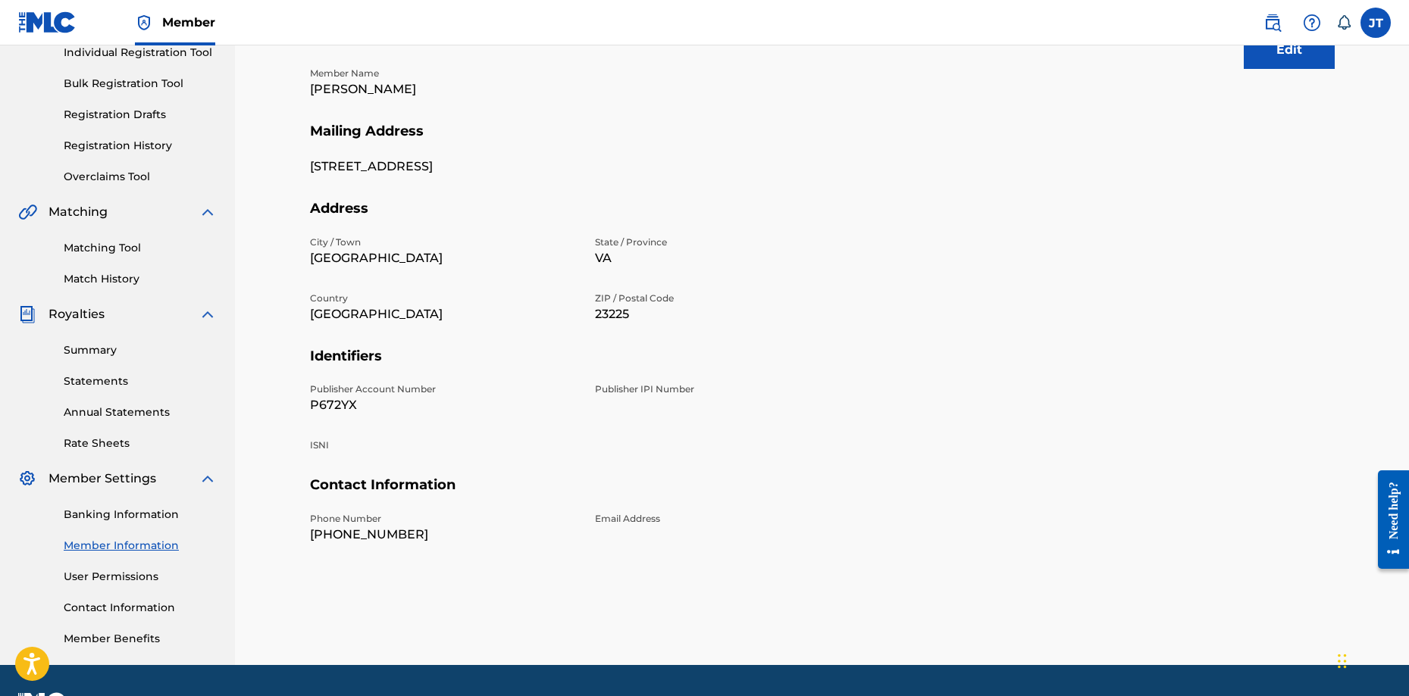
scroll to position [243, 0]
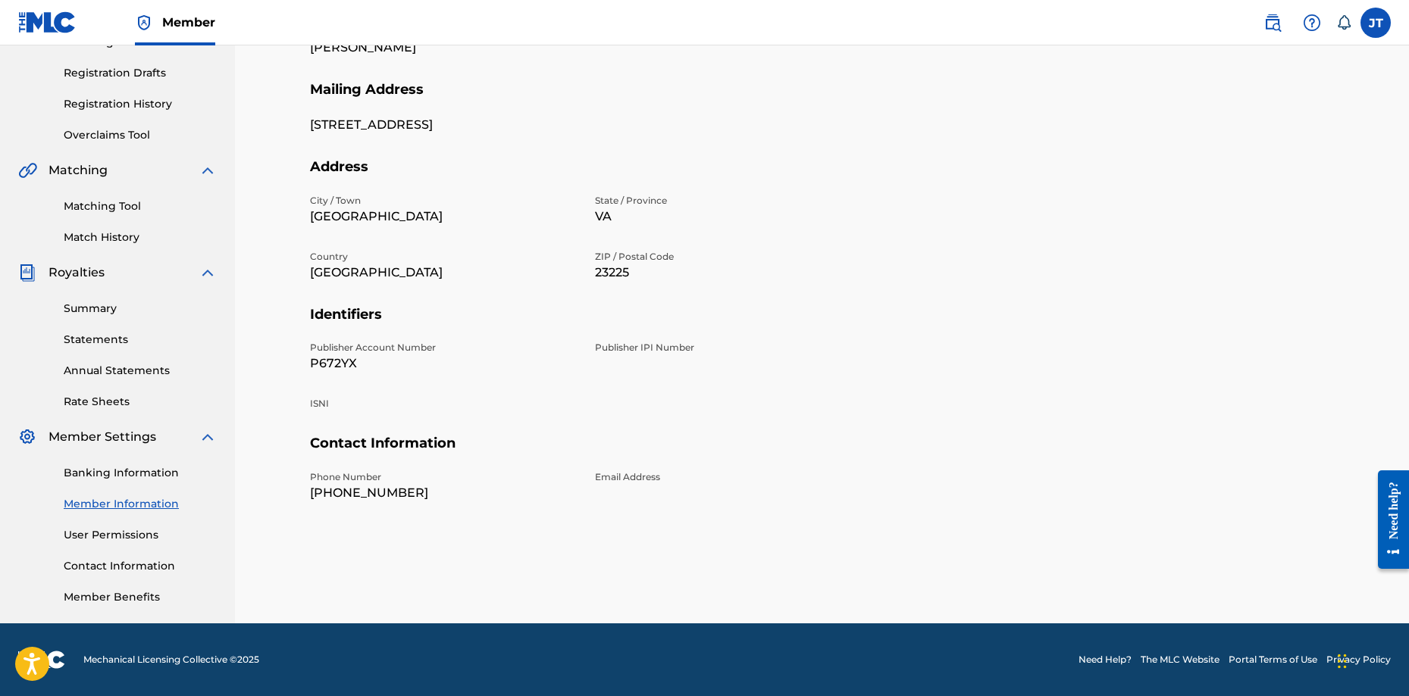
click at [114, 532] on link "User Permissions" at bounding box center [140, 535] width 153 height 16
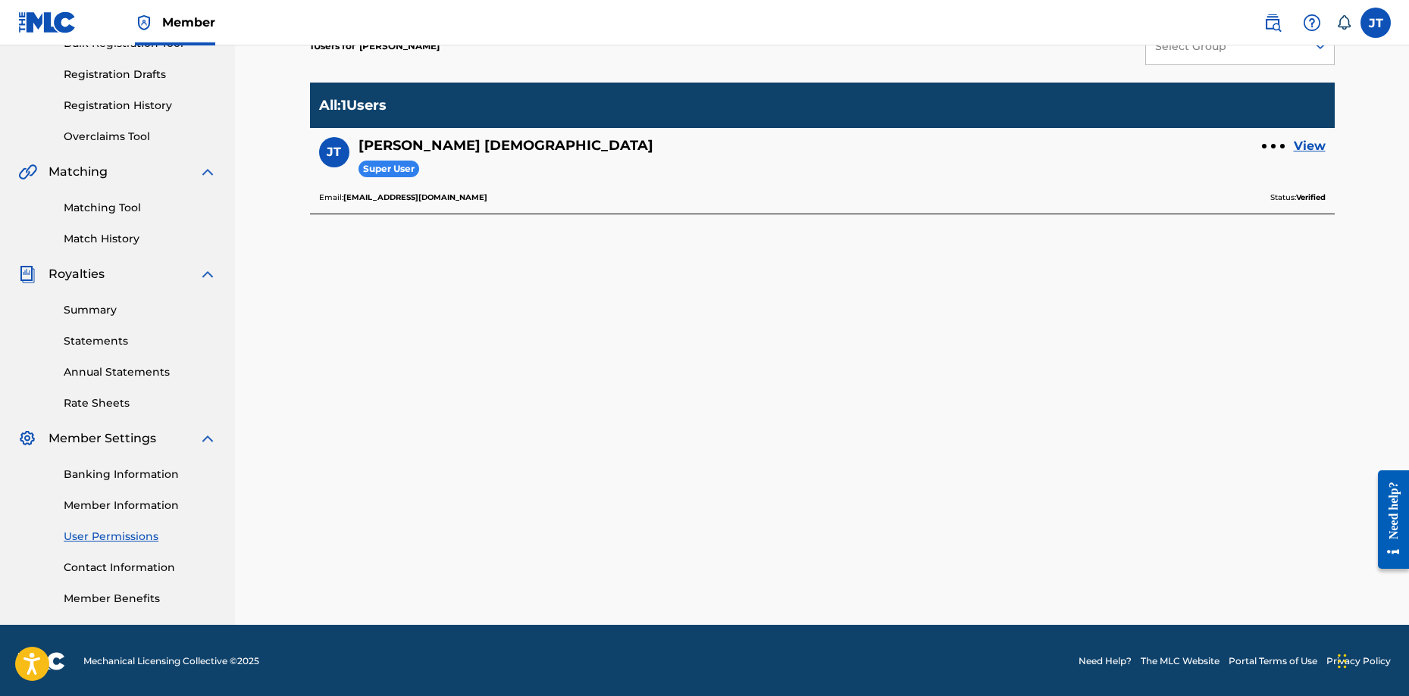
scroll to position [243, 0]
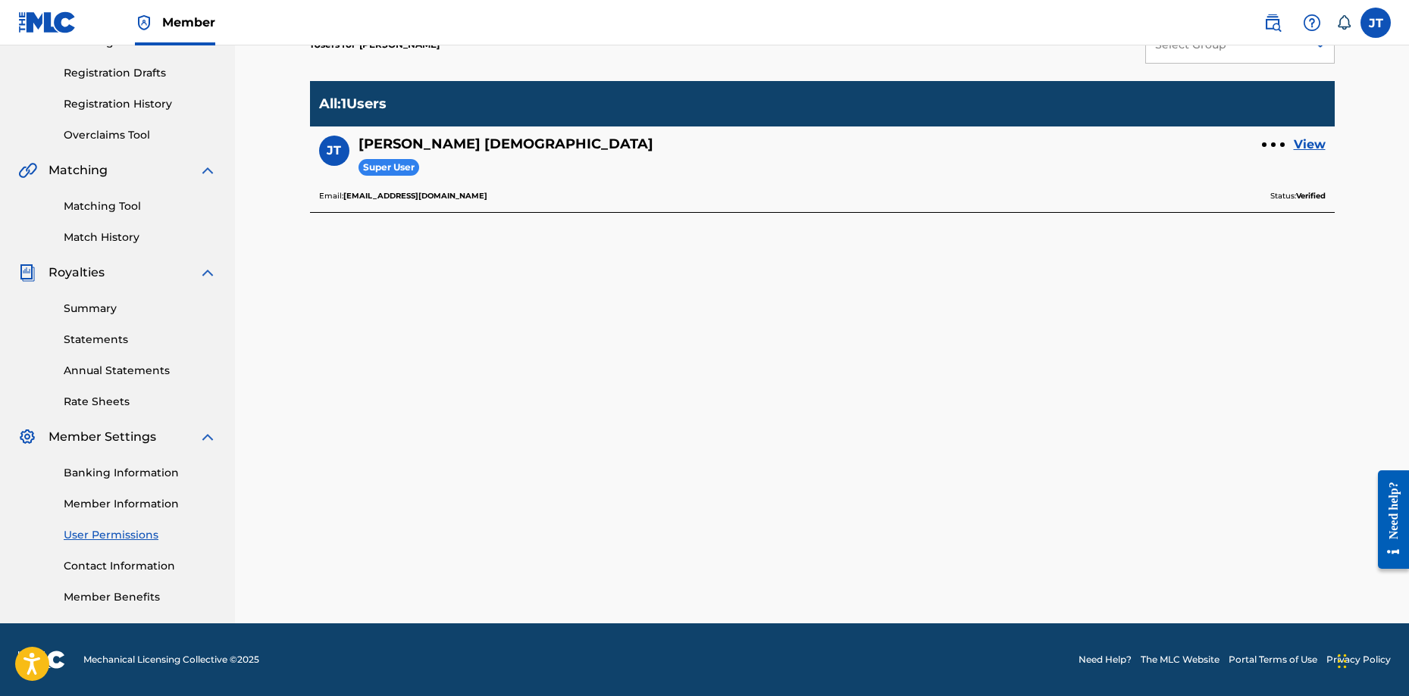
click at [134, 575] on div "Banking Information Member Information User Permissions Contact Information Mem…" at bounding box center [117, 525] width 199 height 159
click at [142, 565] on link "Contact Information" at bounding box center [140, 566] width 153 height 16
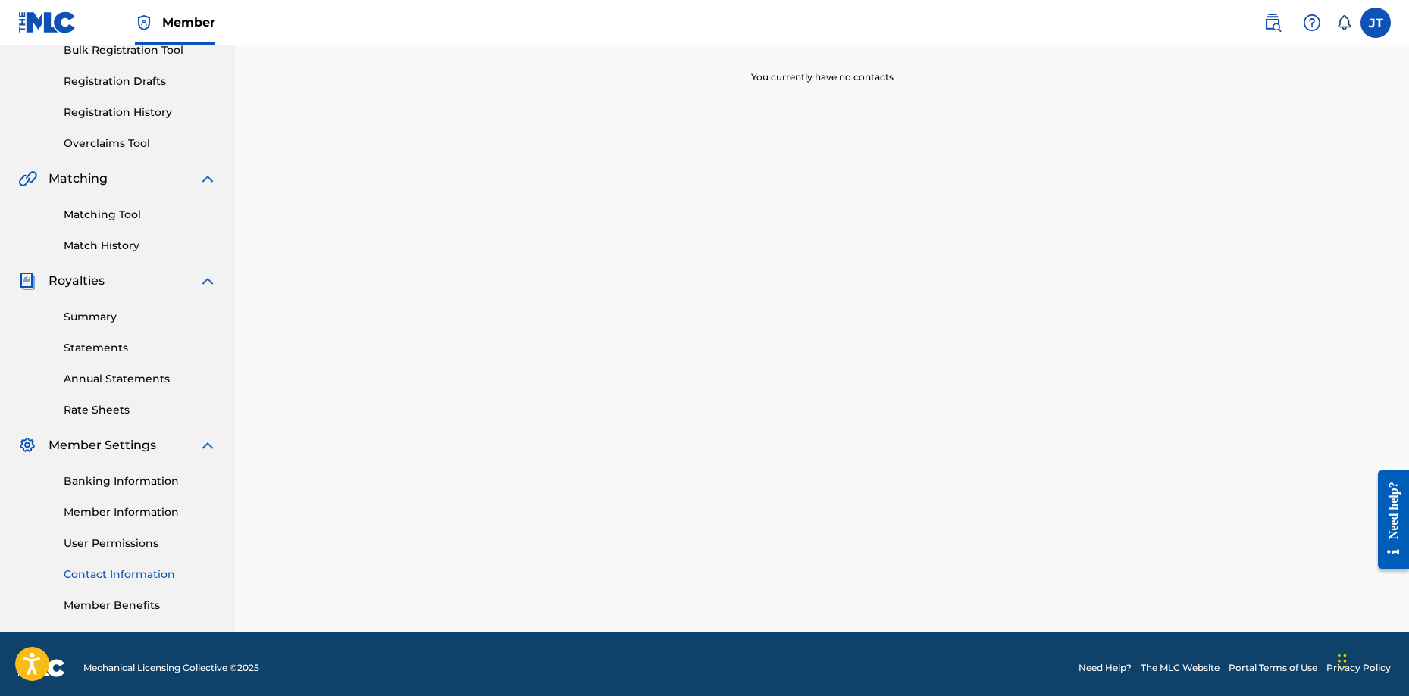
scroll to position [243, 0]
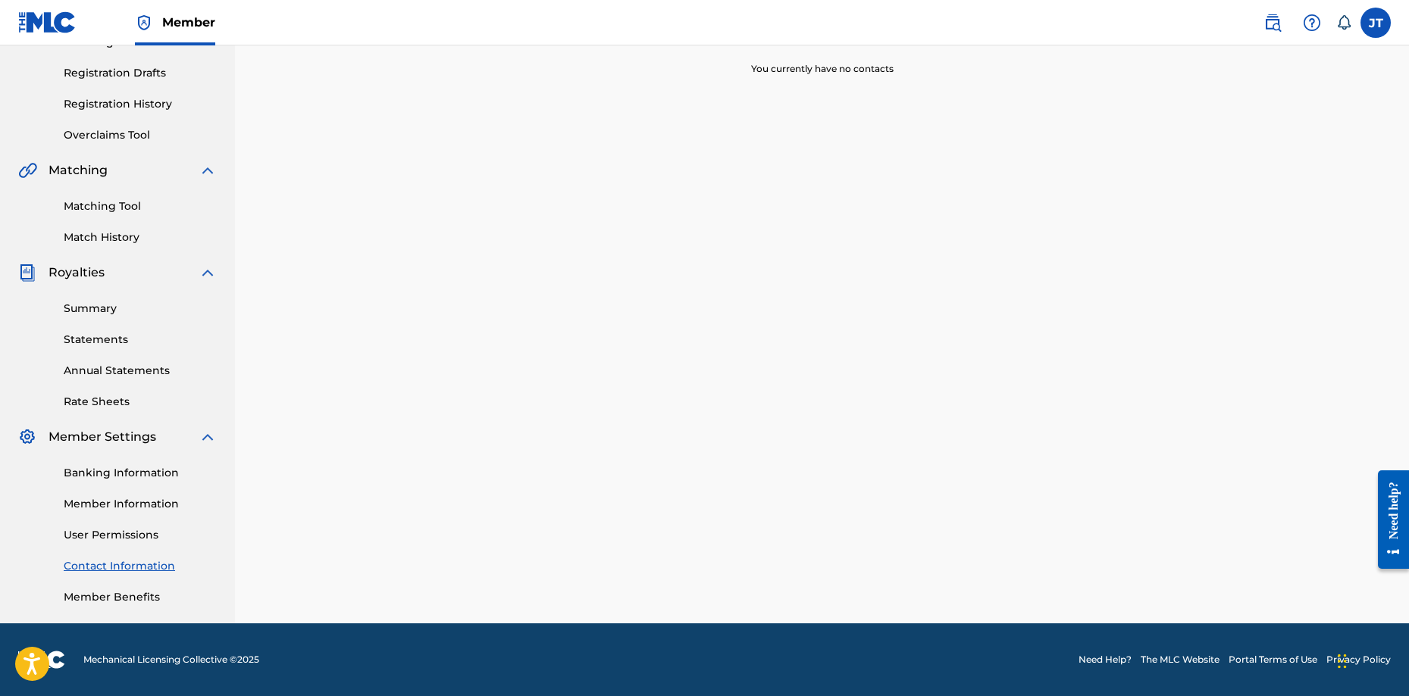
click at [117, 479] on link "Banking Information" at bounding box center [140, 473] width 153 height 16
